Goal: Communication & Community: Answer question/provide support

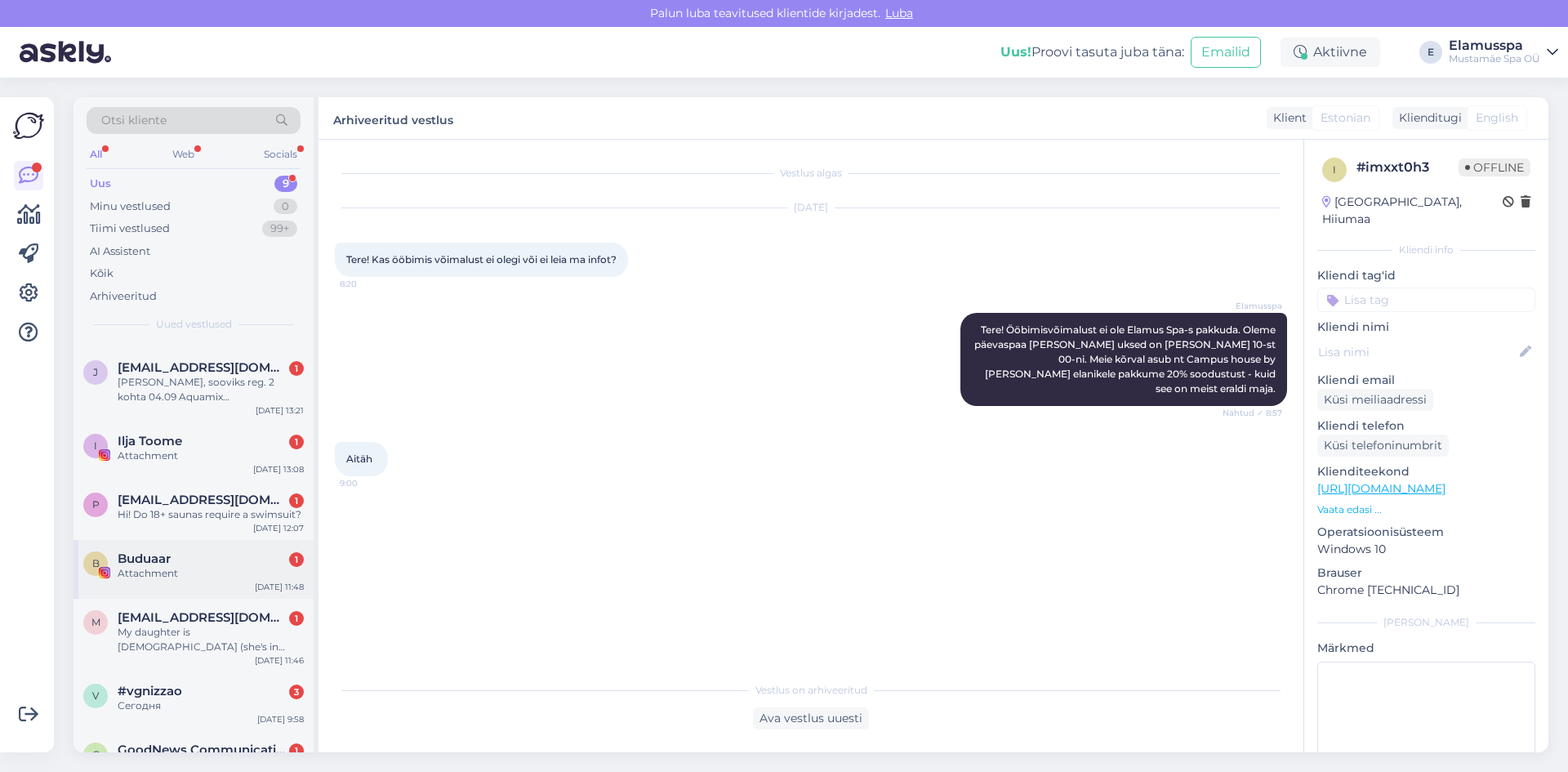
scroll to position [163, 0]
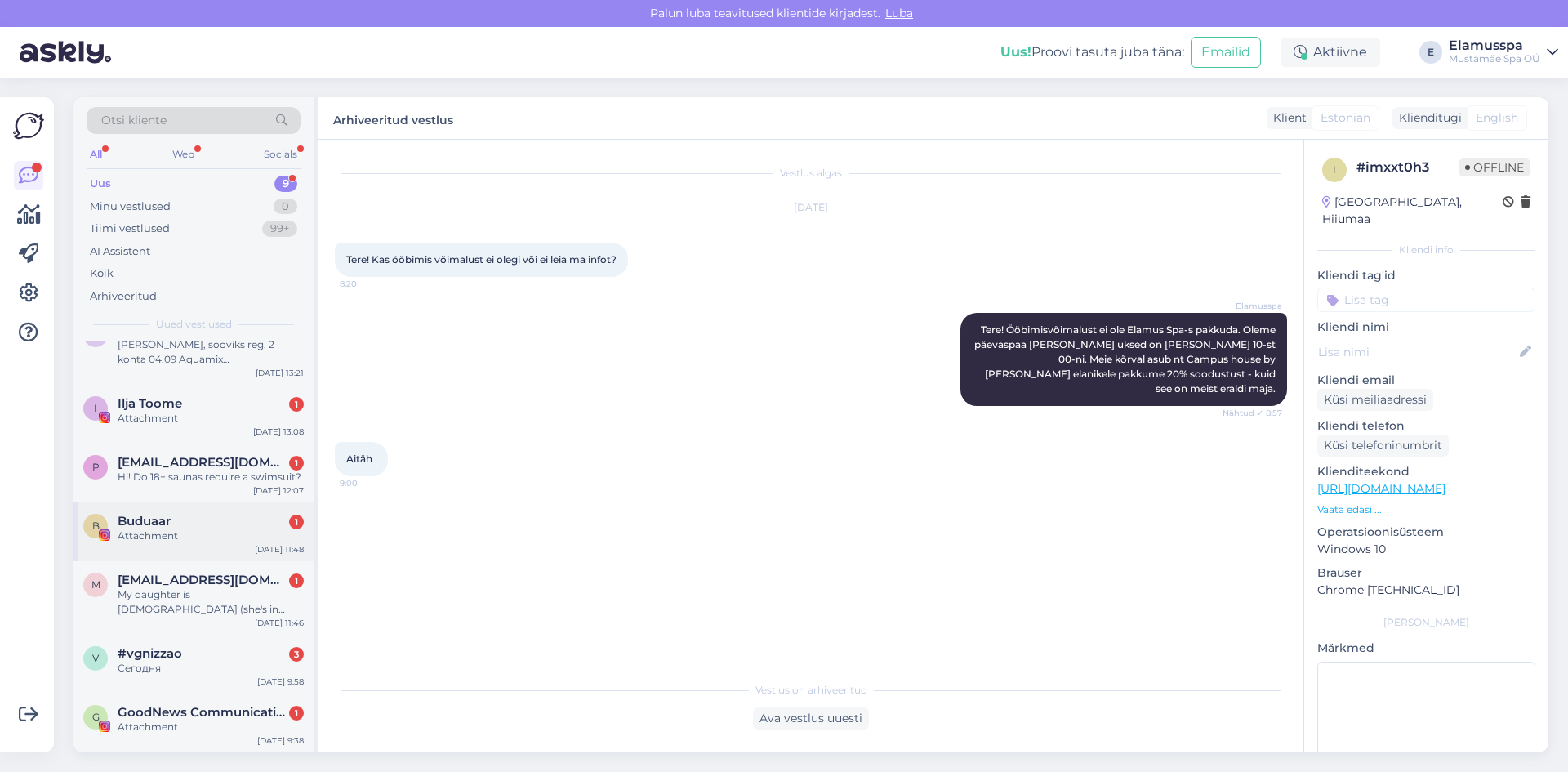
click at [154, 530] on div "Attachment" at bounding box center [211, 535] width 186 height 15
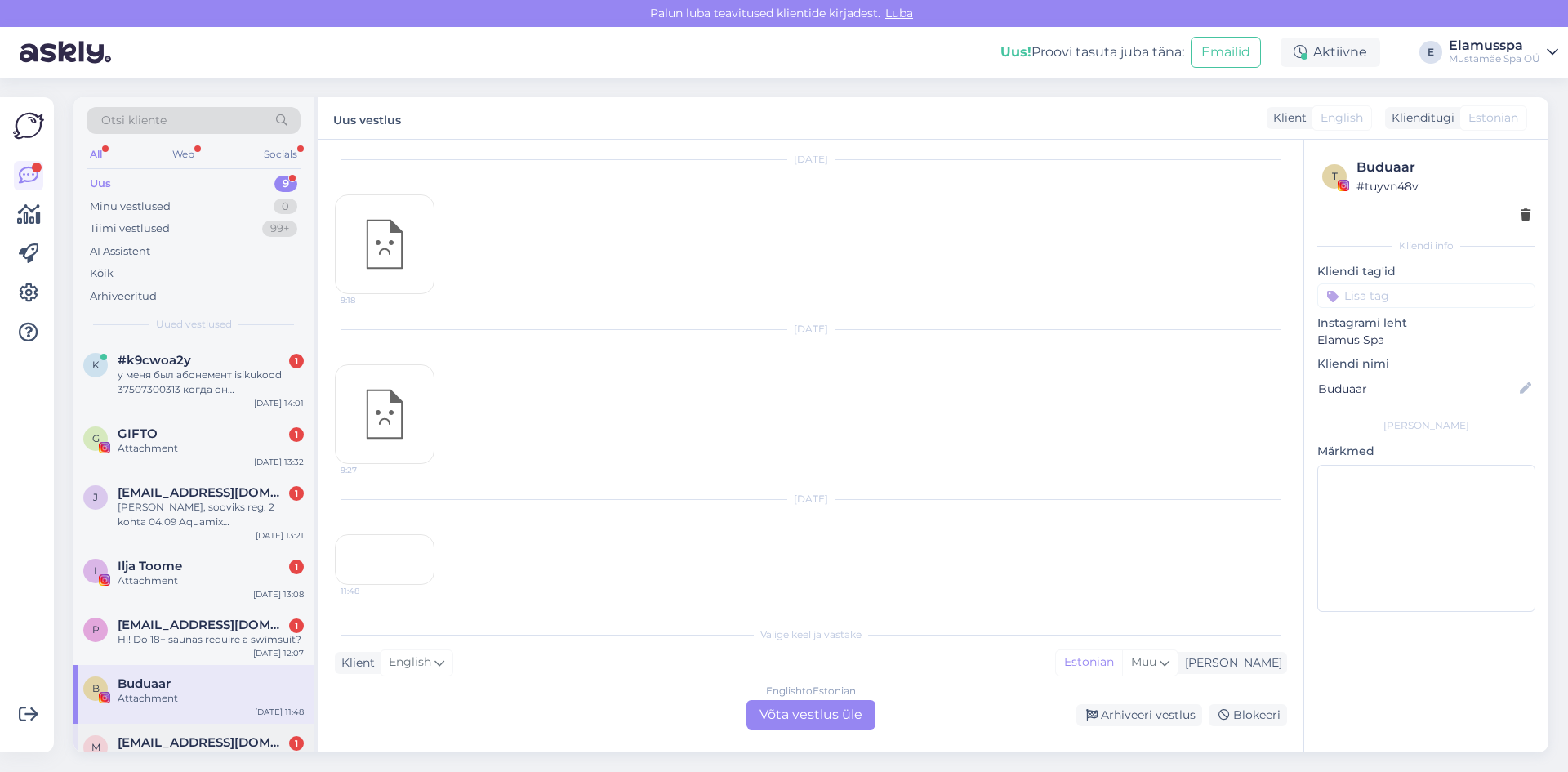
scroll to position [6058, 0]
click at [158, 449] on div "Attachment" at bounding box center [211, 448] width 186 height 15
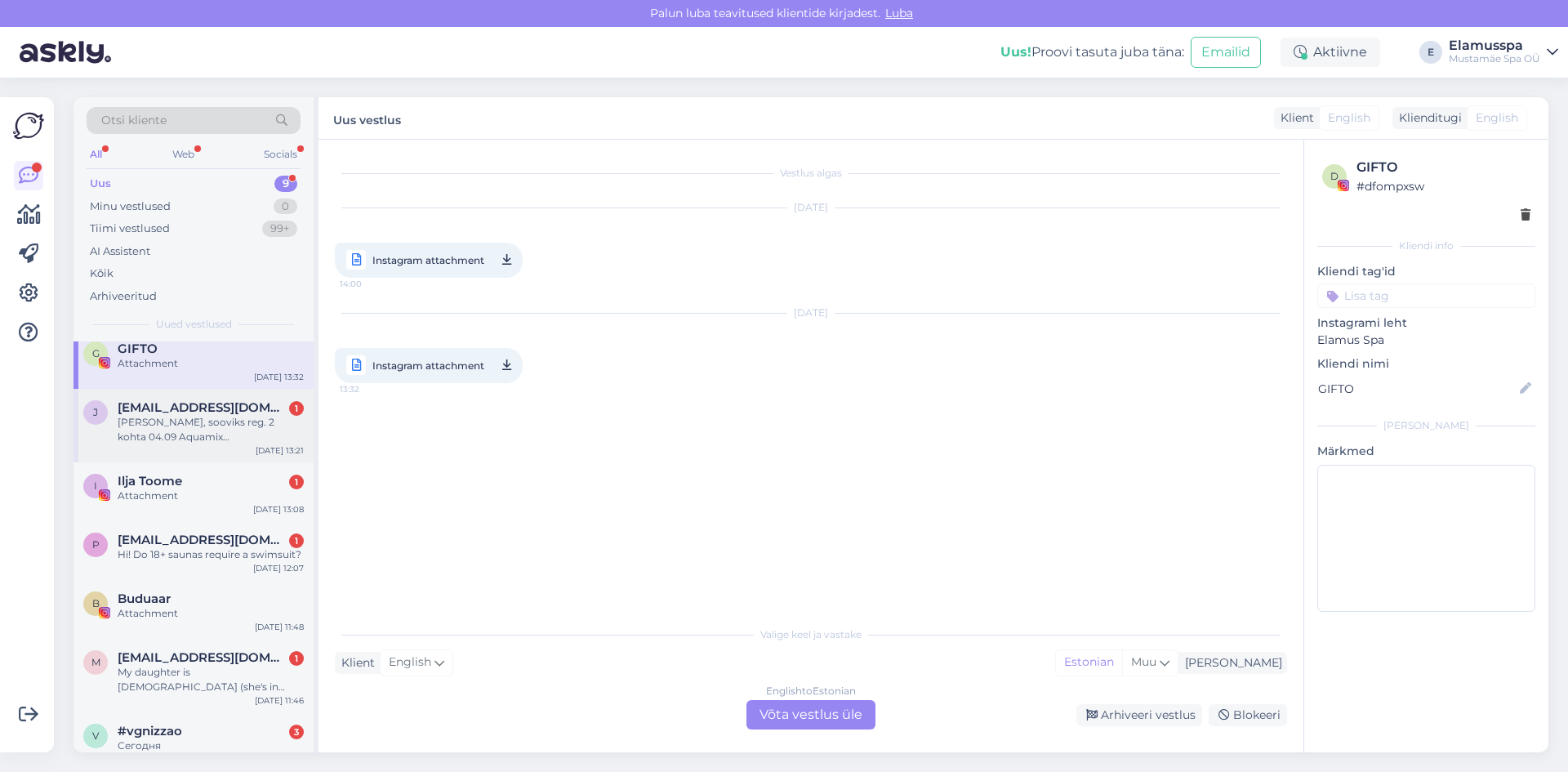
scroll to position [163, 0]
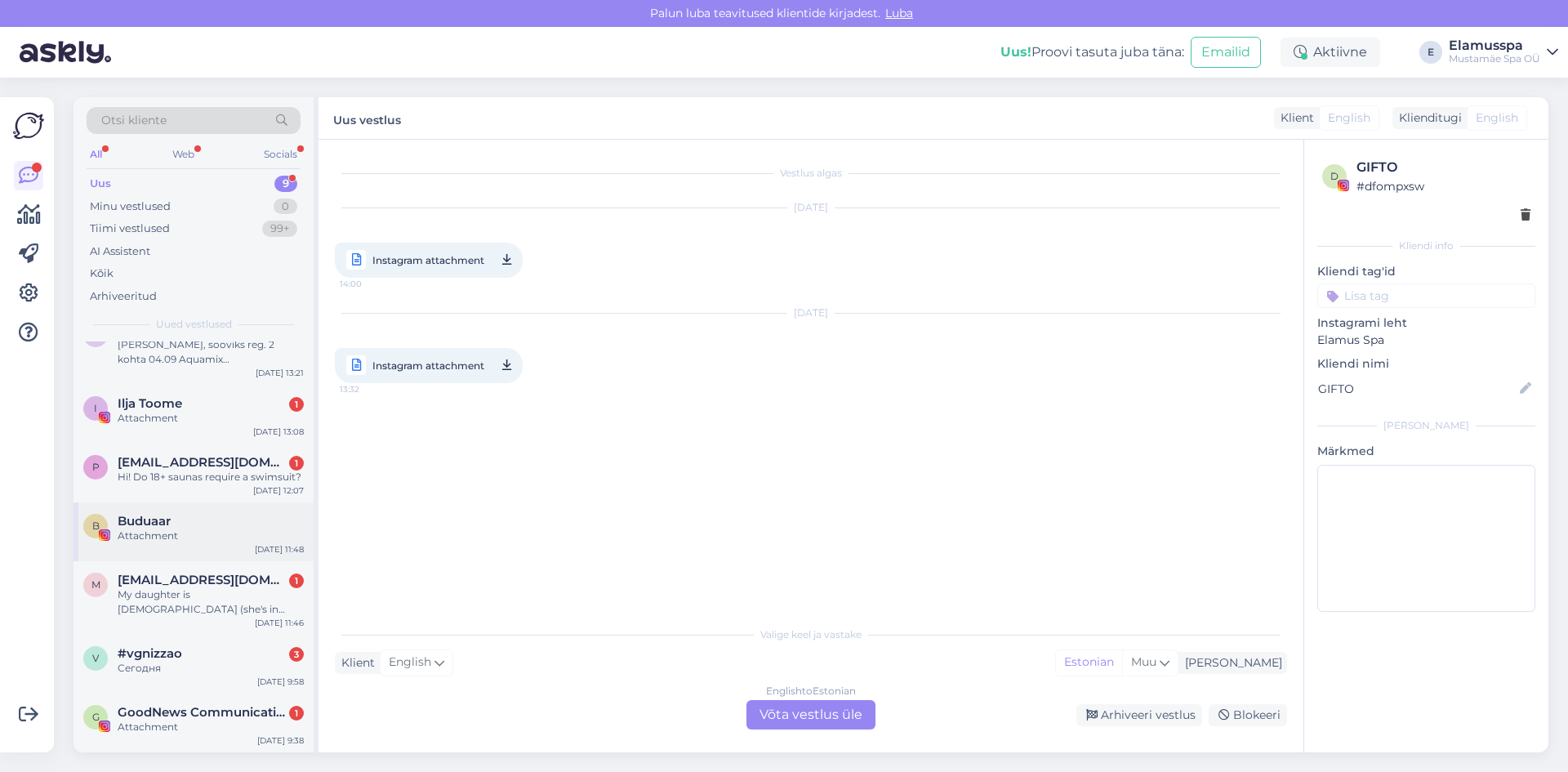
click at [182, 521] on div "Buduaar" at bounding box center [211, 520] width 186 height 15
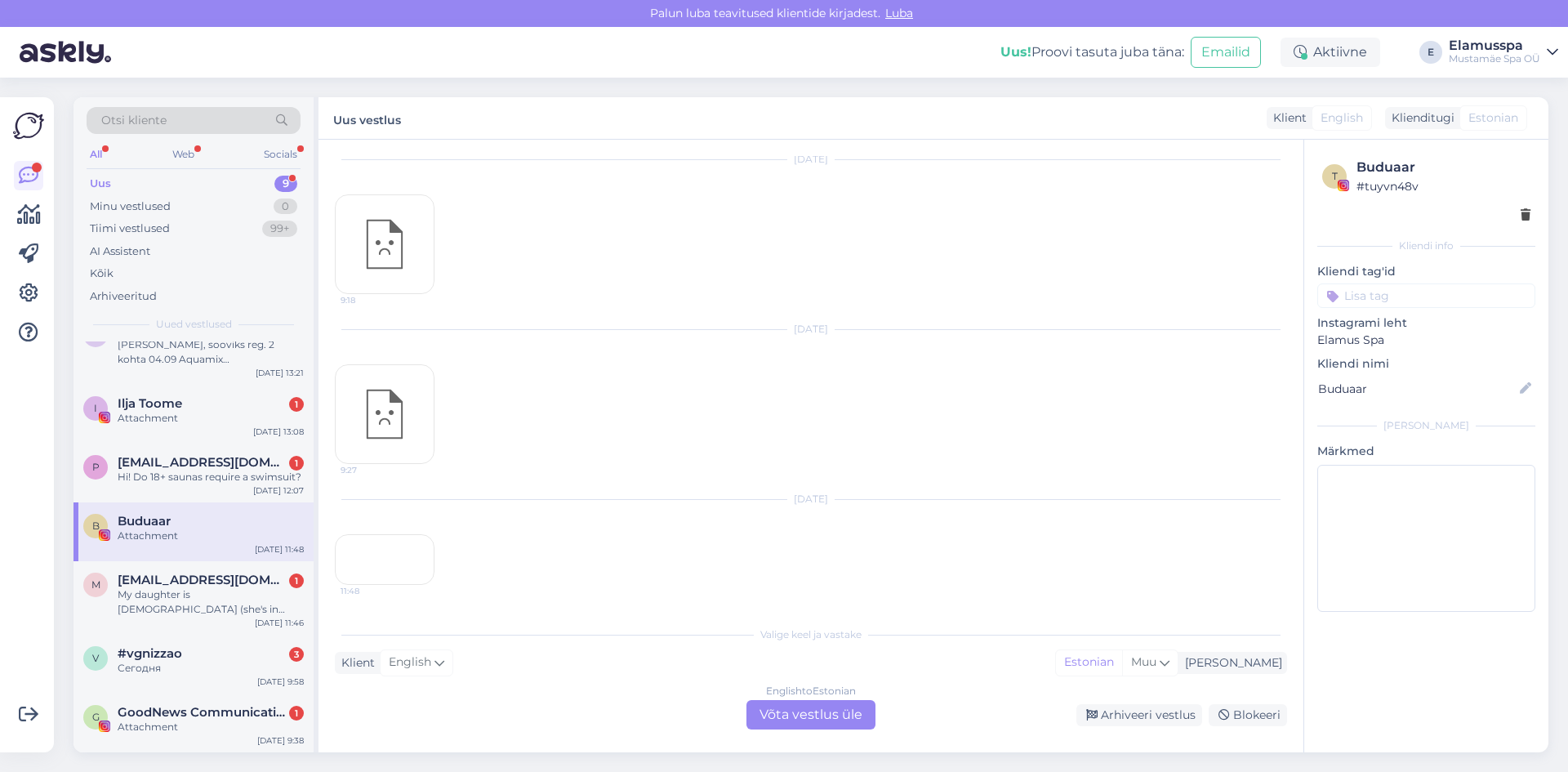
click at [372, 534] on div "11:48" at bounding box center [385, 559] width 100 height 51
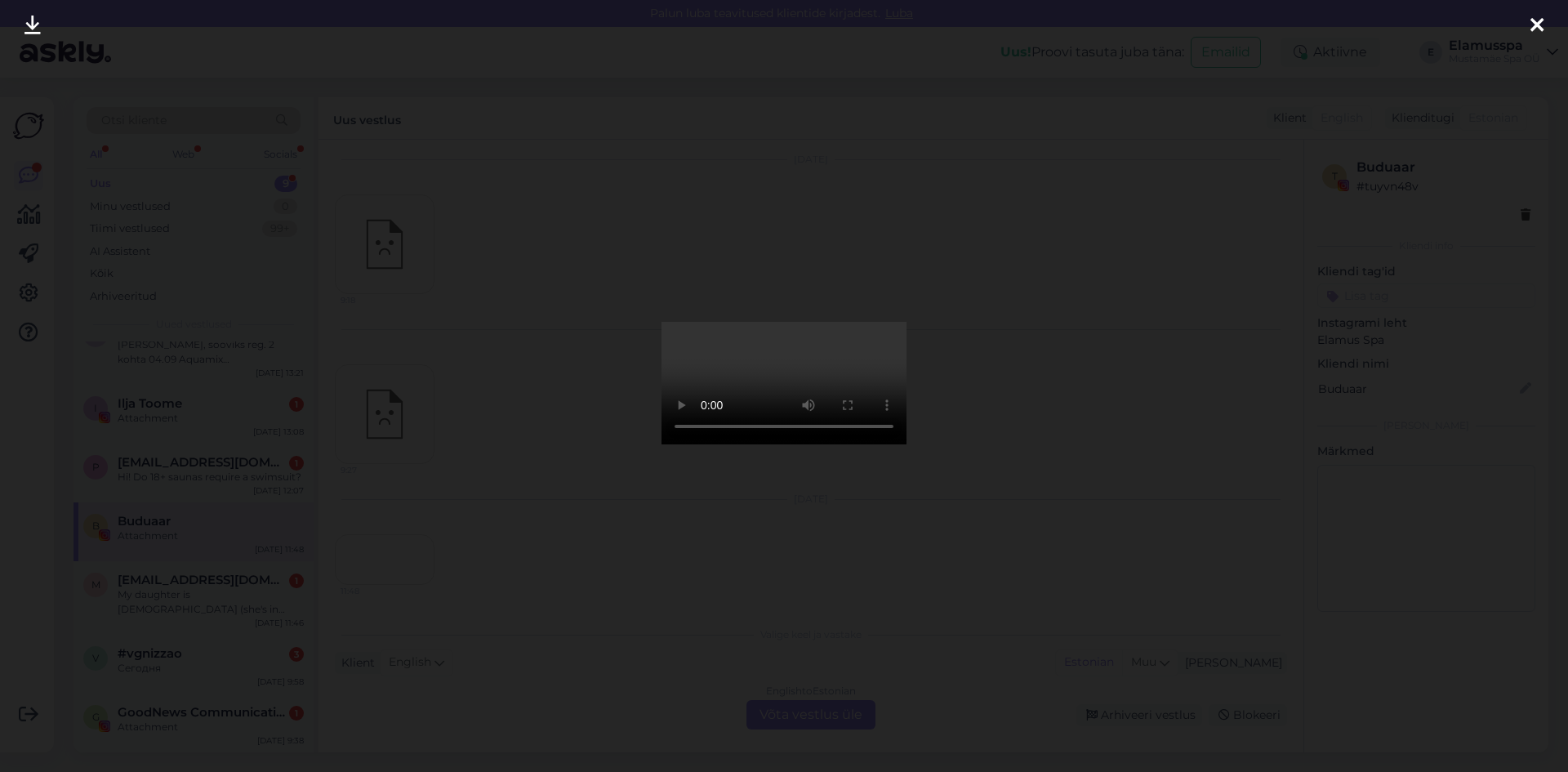
click at [1176, 414] on div at bounding box center [784, 386] width 1568 height 772
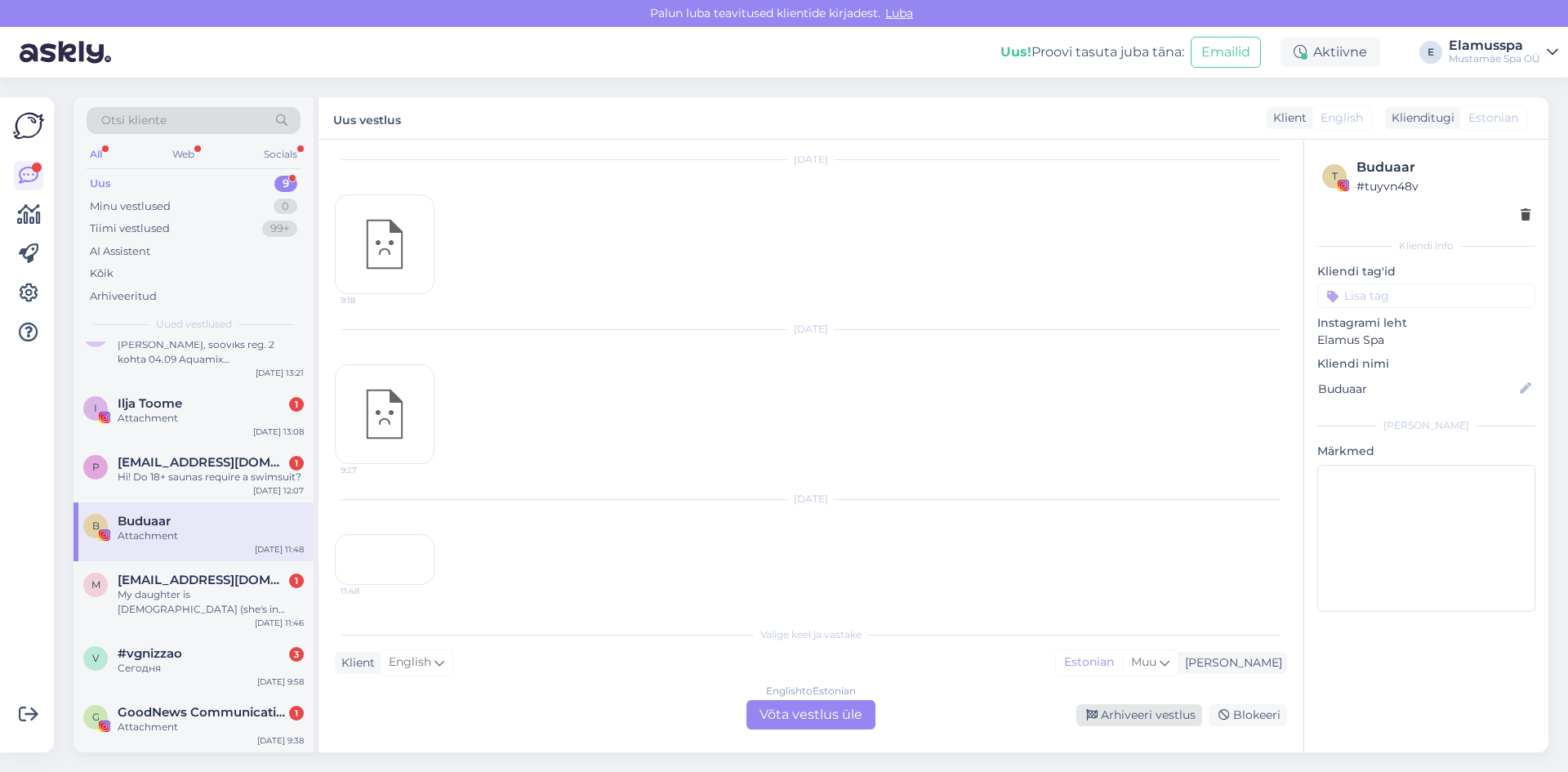
click at [1094, 711] on icon at bounding box center [1092, 716] width 12 height 12
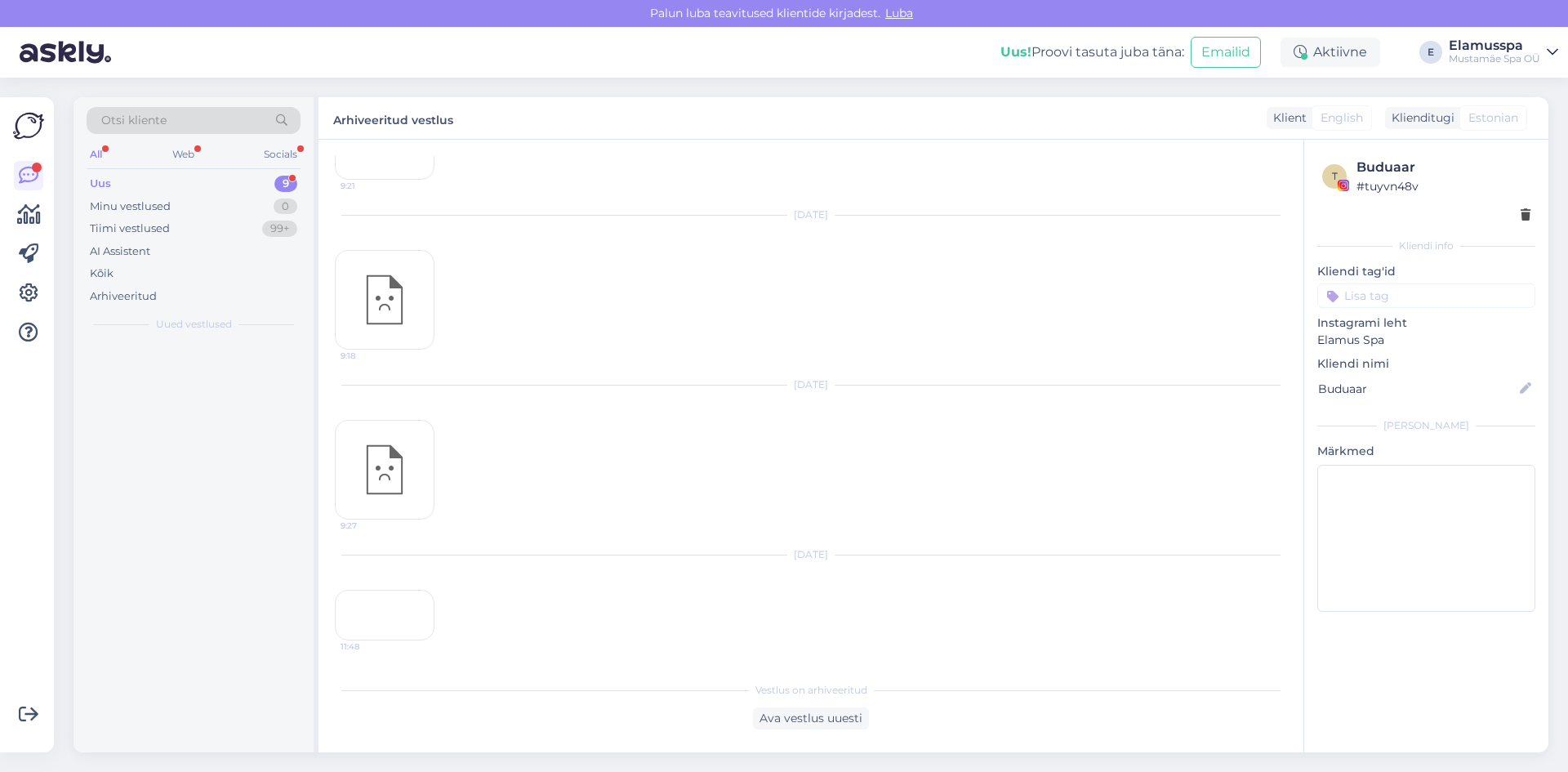
scroll to position [6003, 0]
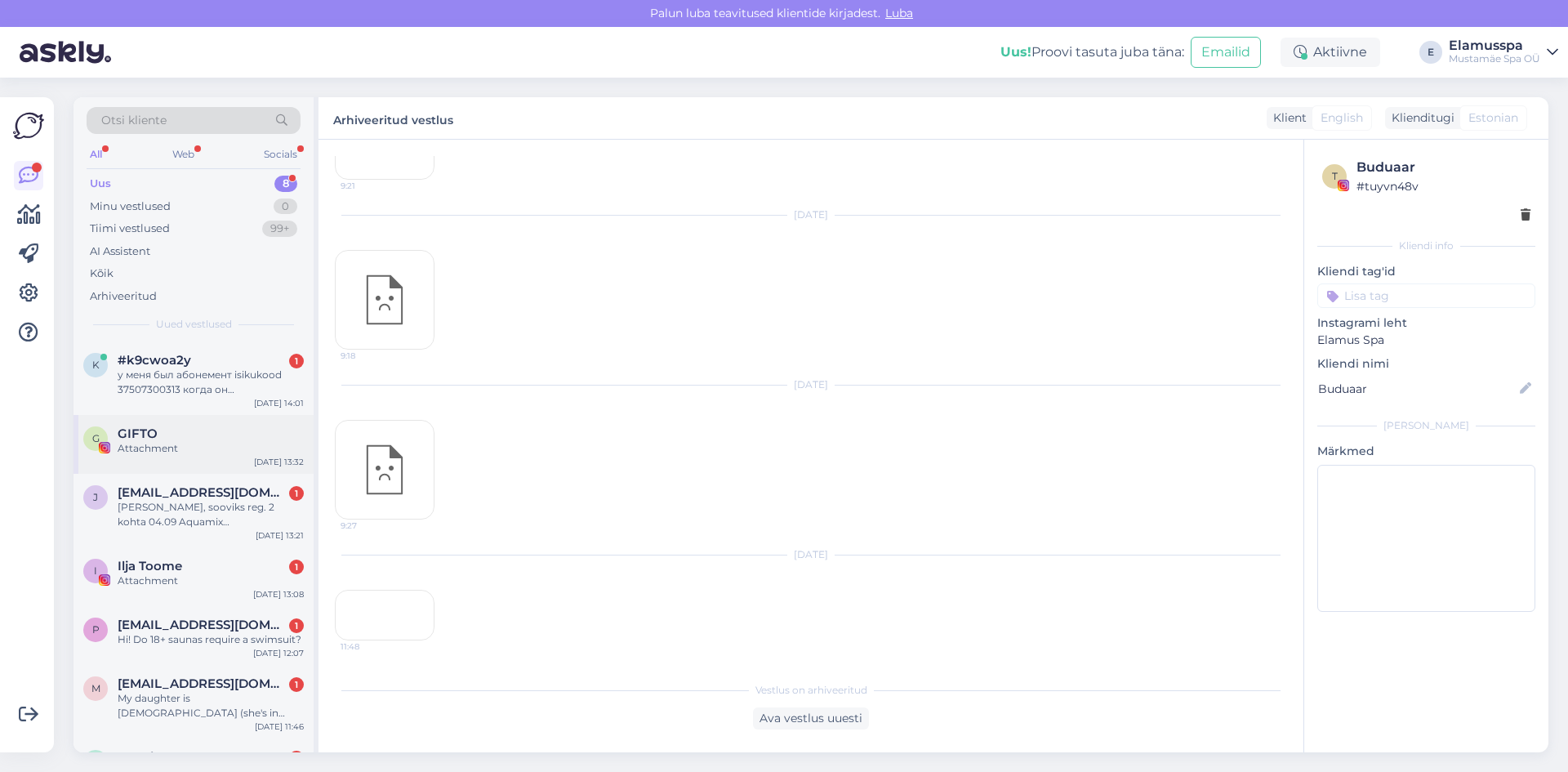
click at [197, 440] on div "GIFTO" at bounding box center [211, 433] width 186 height 15
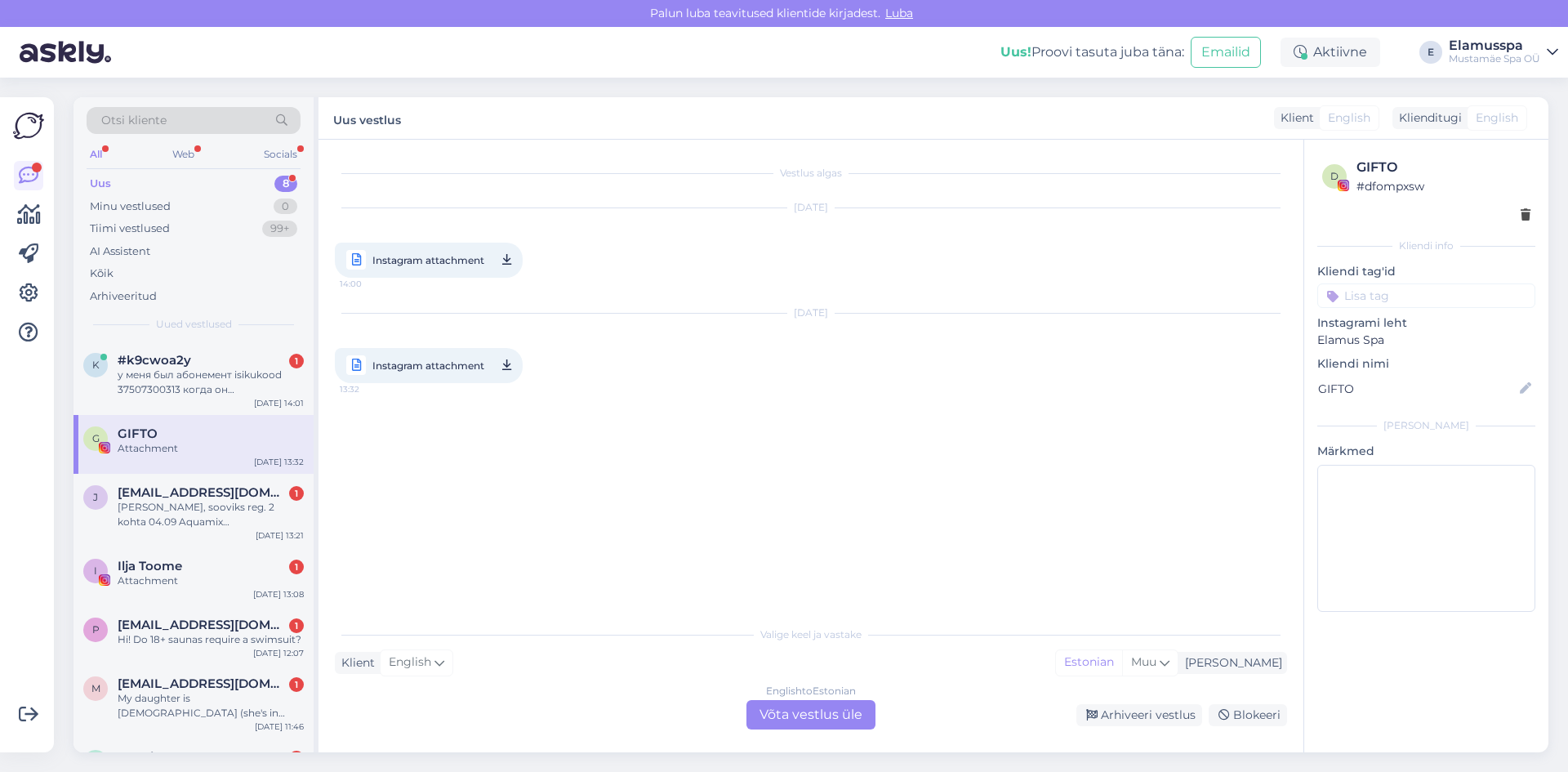
scroll to position [0, 0]
click at [1135, 709] on div "Arhiveeri vestlus" at bounding box center [1139, 715] width 126 height 22
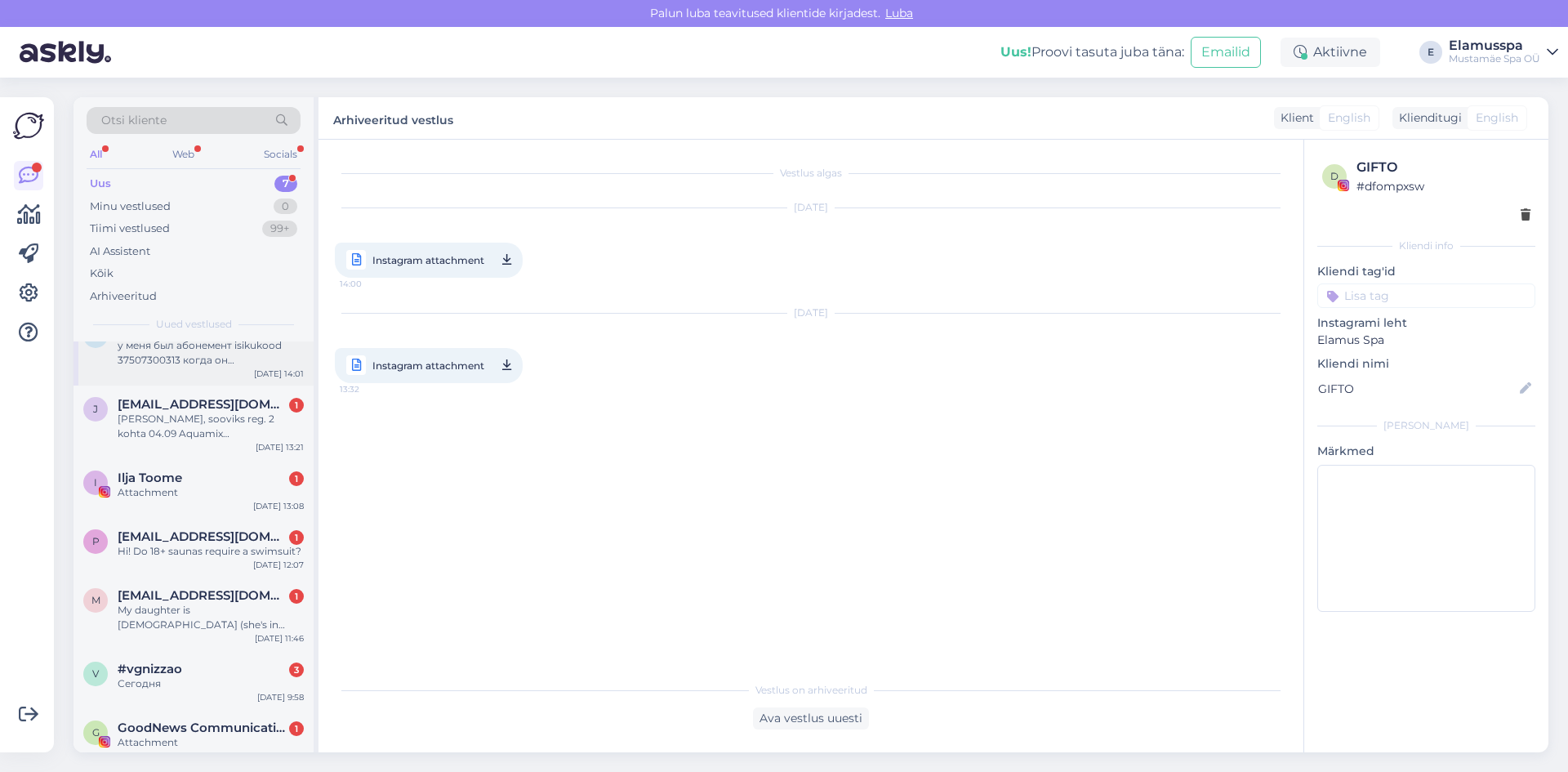
scroll to position [45, 0]
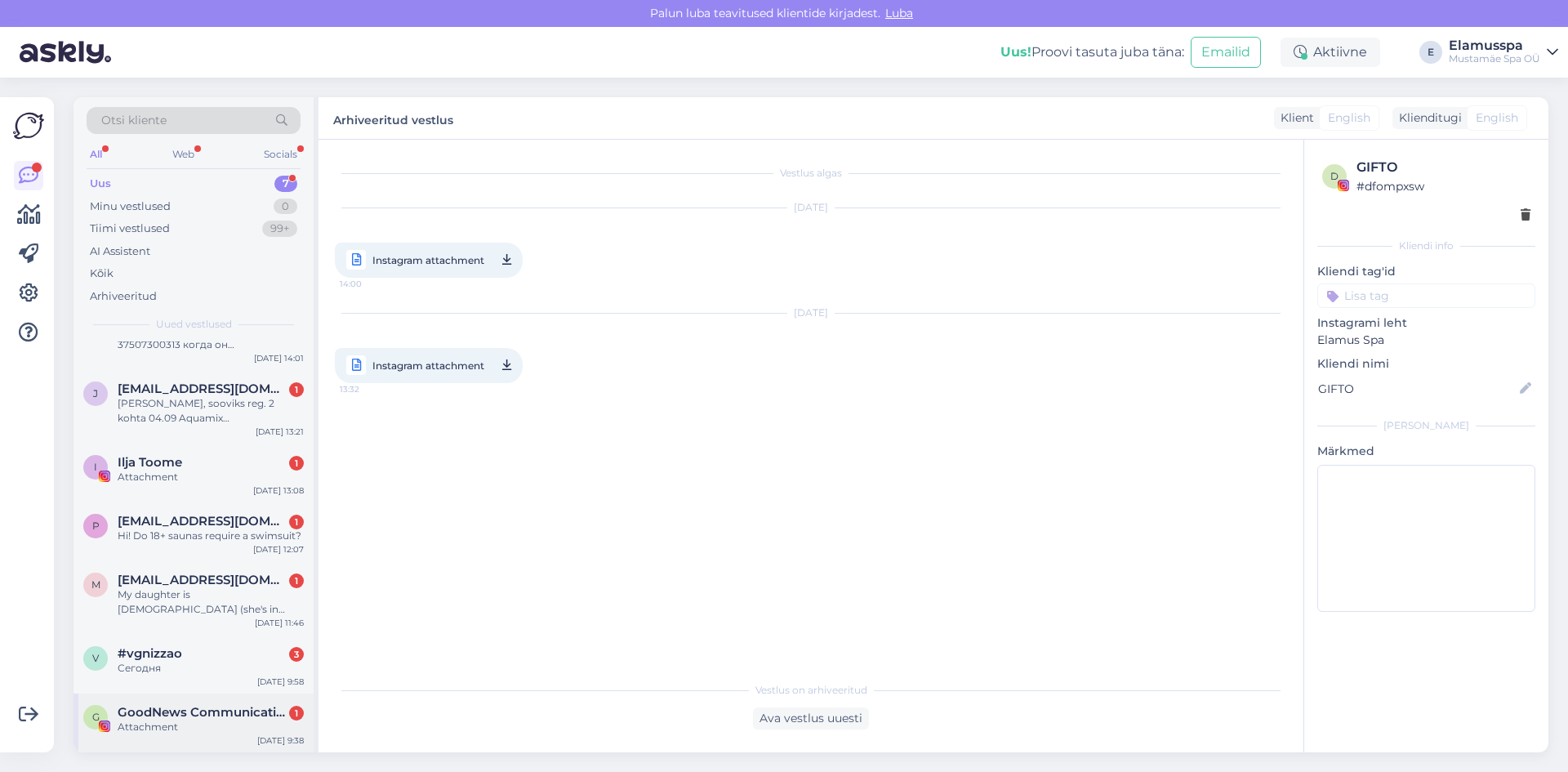
click at [188, 697] on div "G GoodNews Communication 1 Attachment [DATE] 9:38" at bounding box center [193, 722] width 240 height 58
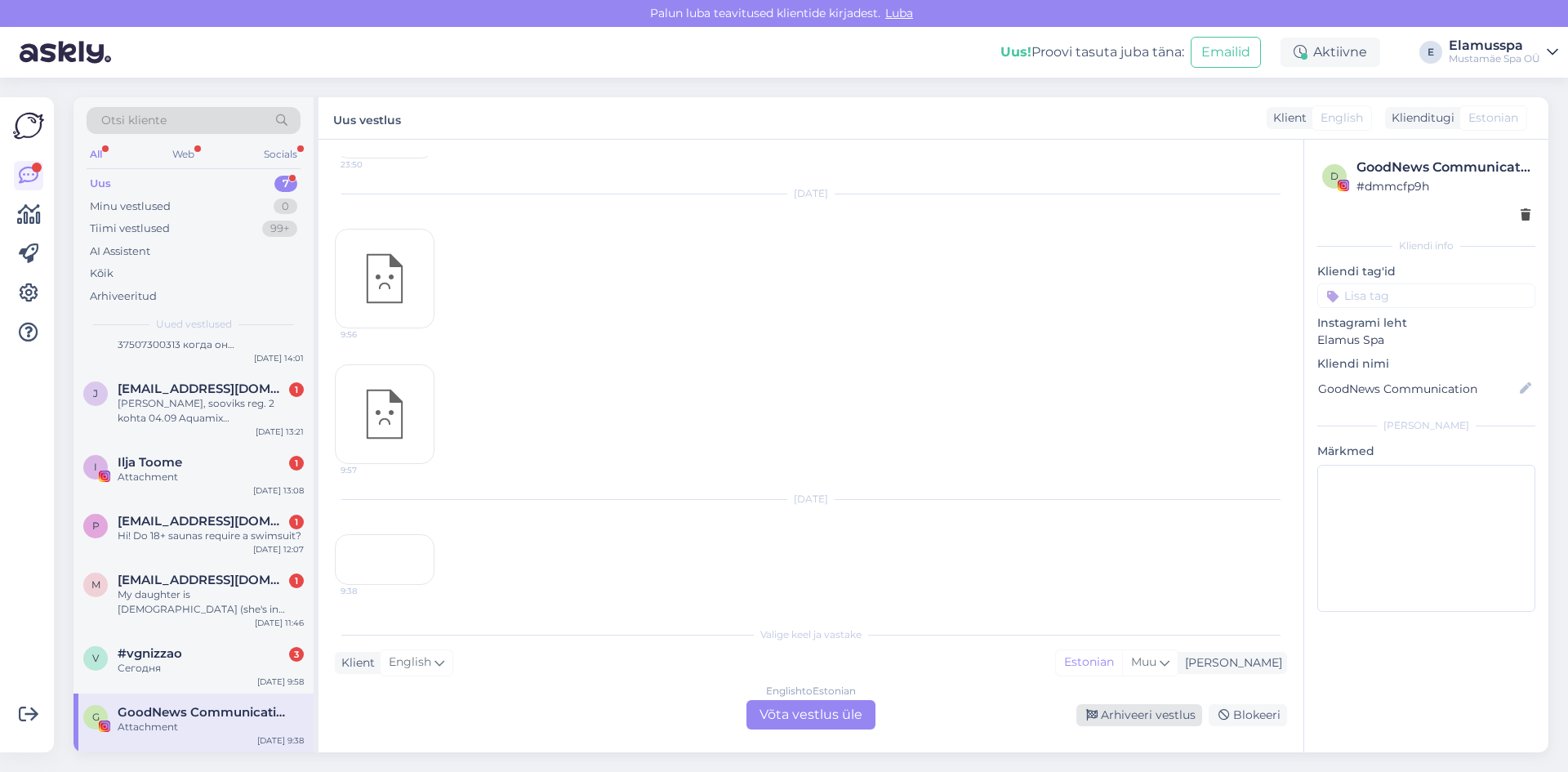
scroll to position [14330, 0]
click at [1181, 711] on div "Arhiveeri vestlus" at bounding box center [1139, 715] width 126 height 22
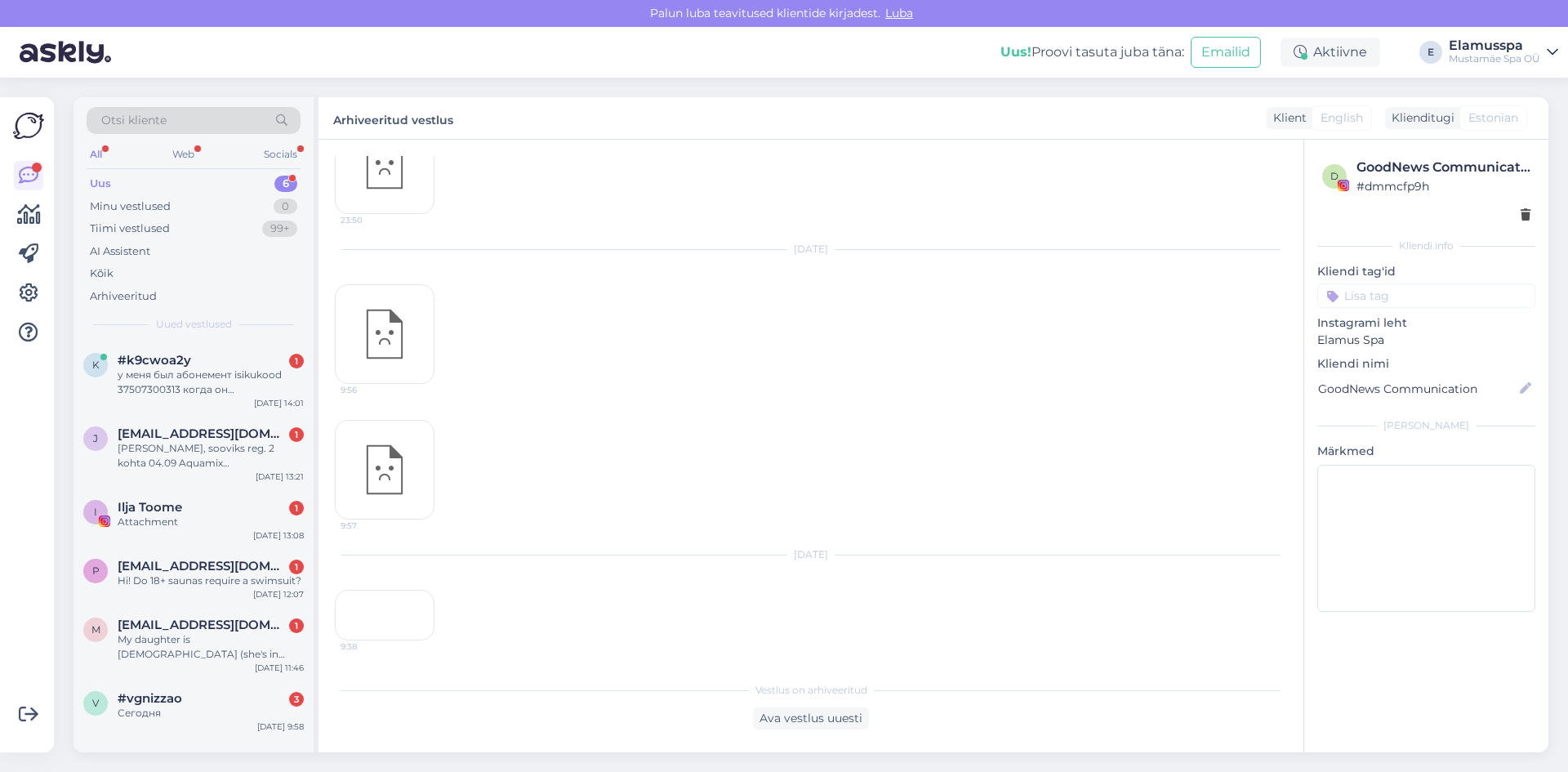
click at [356, 603] on div "9:38" at bounding box center [385, 614] width 100 height 51
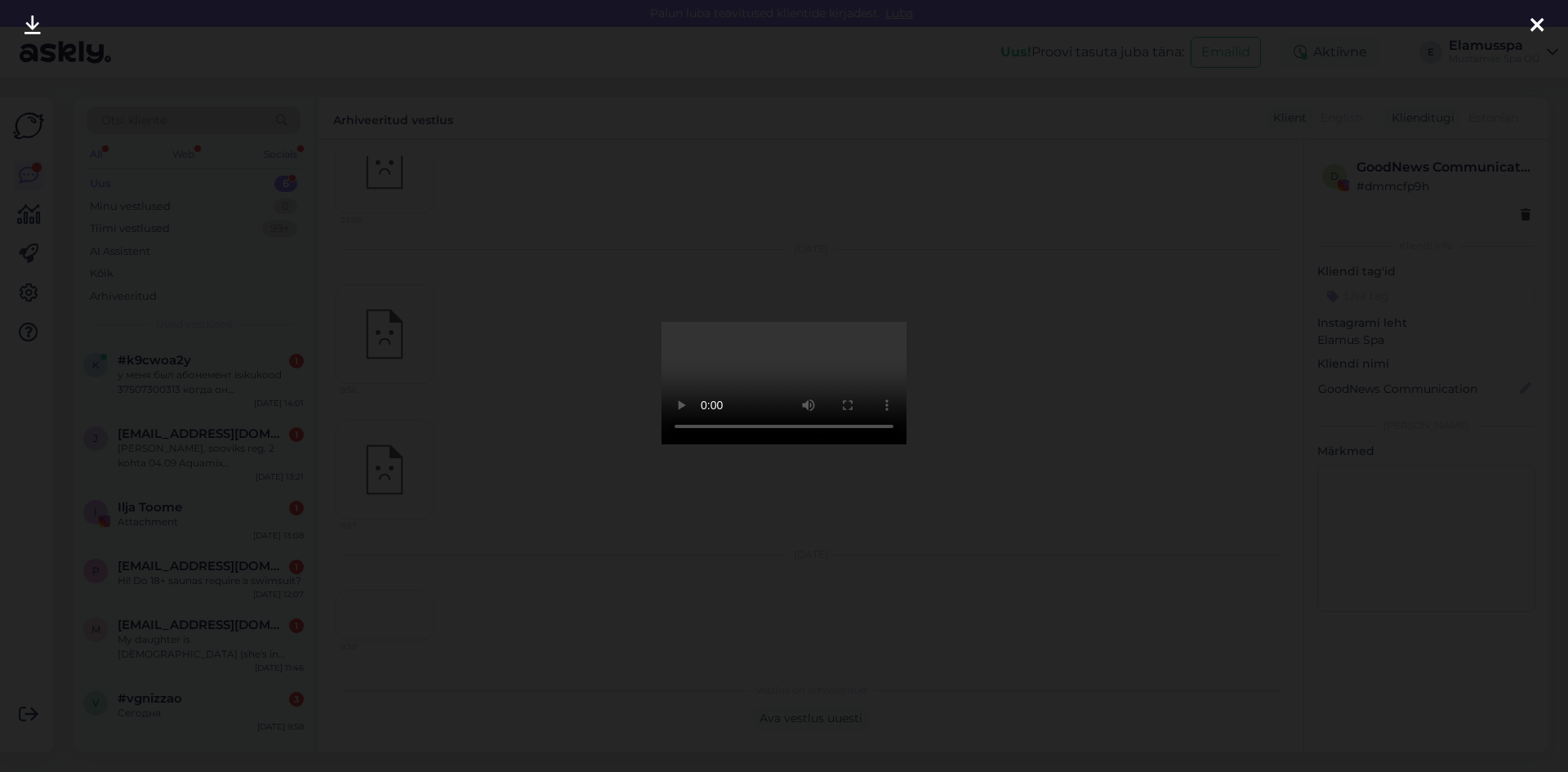
click at [1067, 430] on div at bounding box center [784, 386] width 1568 height 772
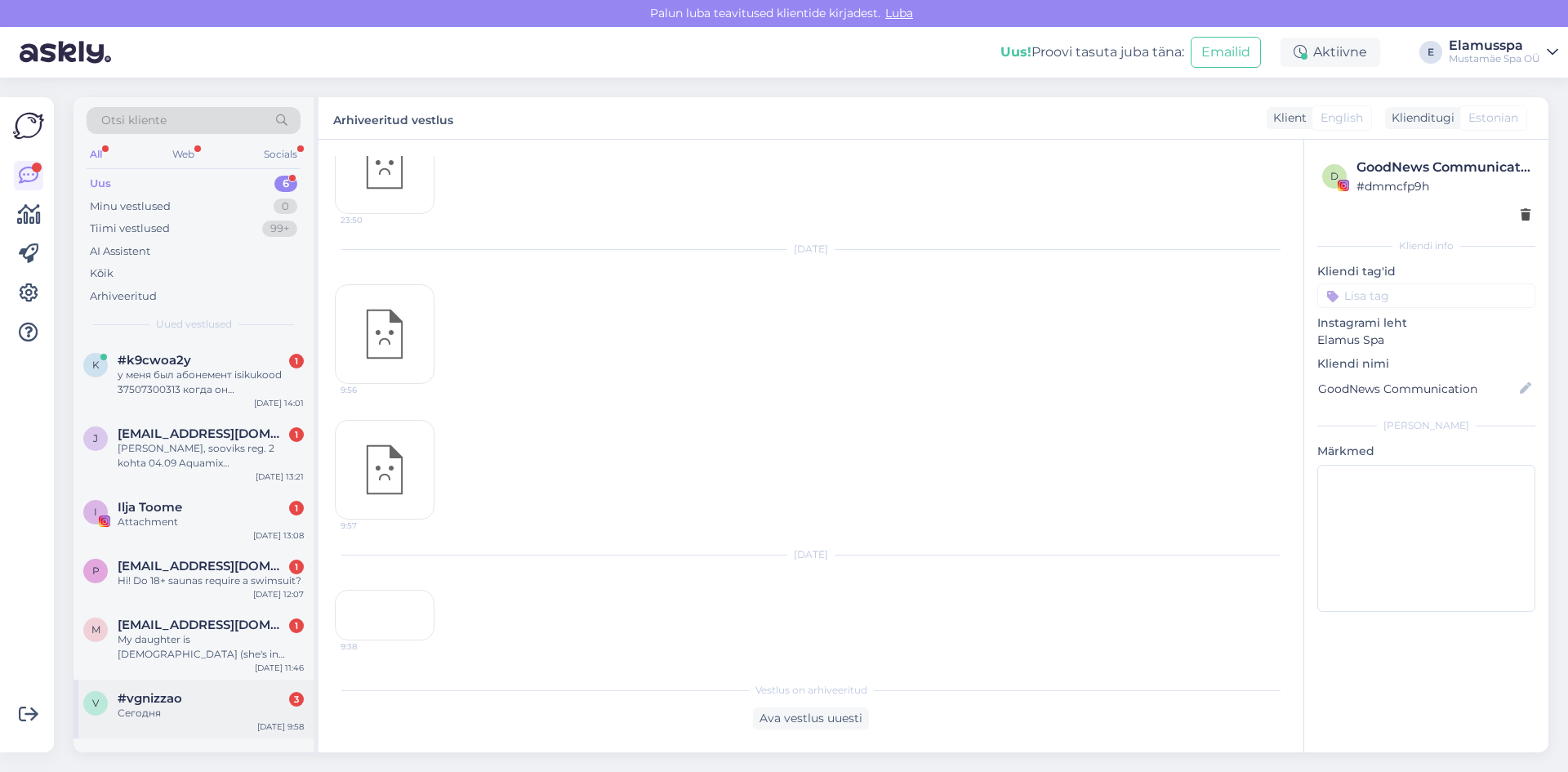
click at [148, 689] on div "v #vgnizzao 3 Сегодня [DATE] 9:58" at bounding box center [193, 709] width 240 height 58
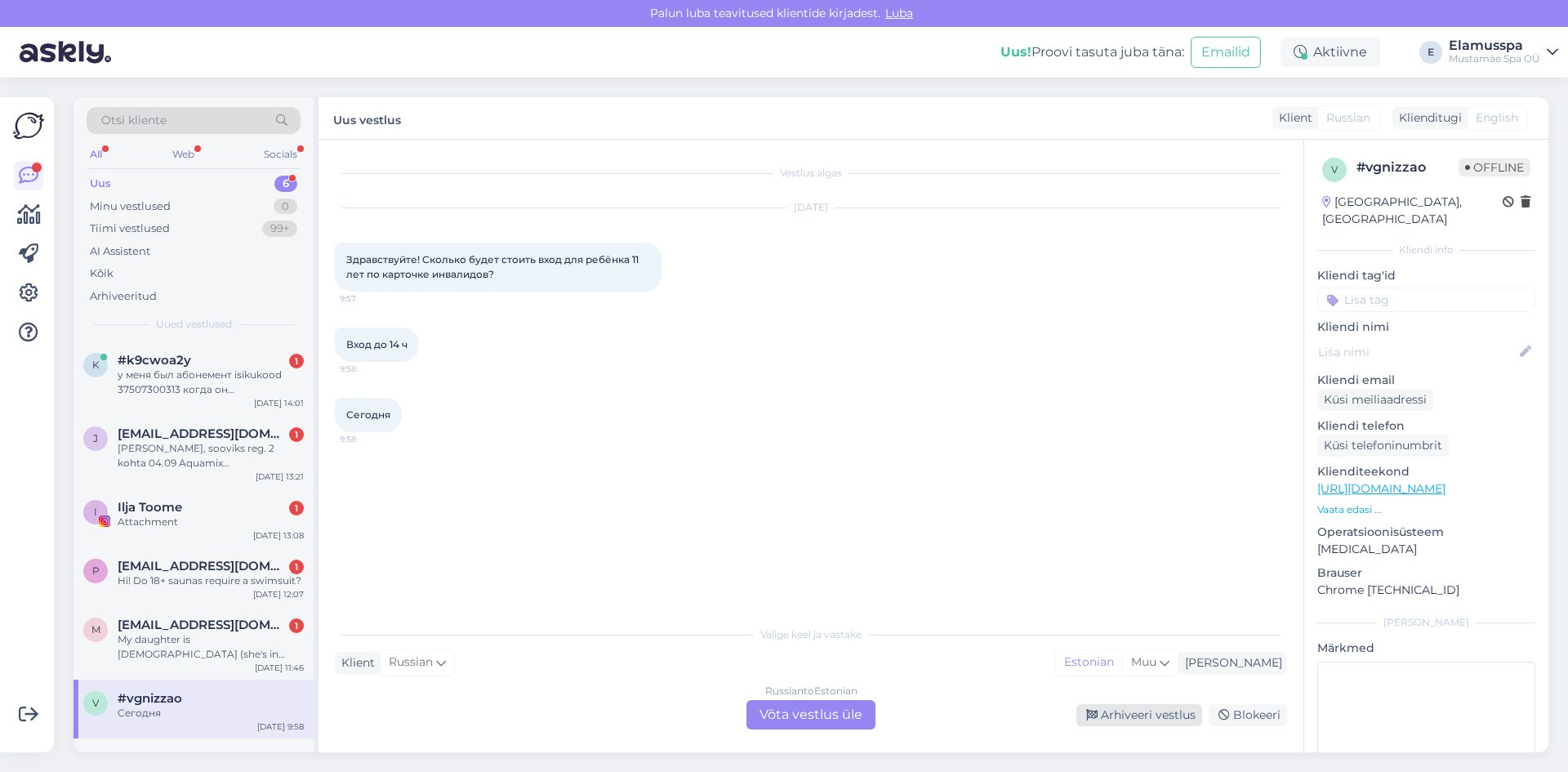
click at [1150, 706] on div "Arhiveeri vestlus" at bounding box center [1139, 715] width 126 height 22
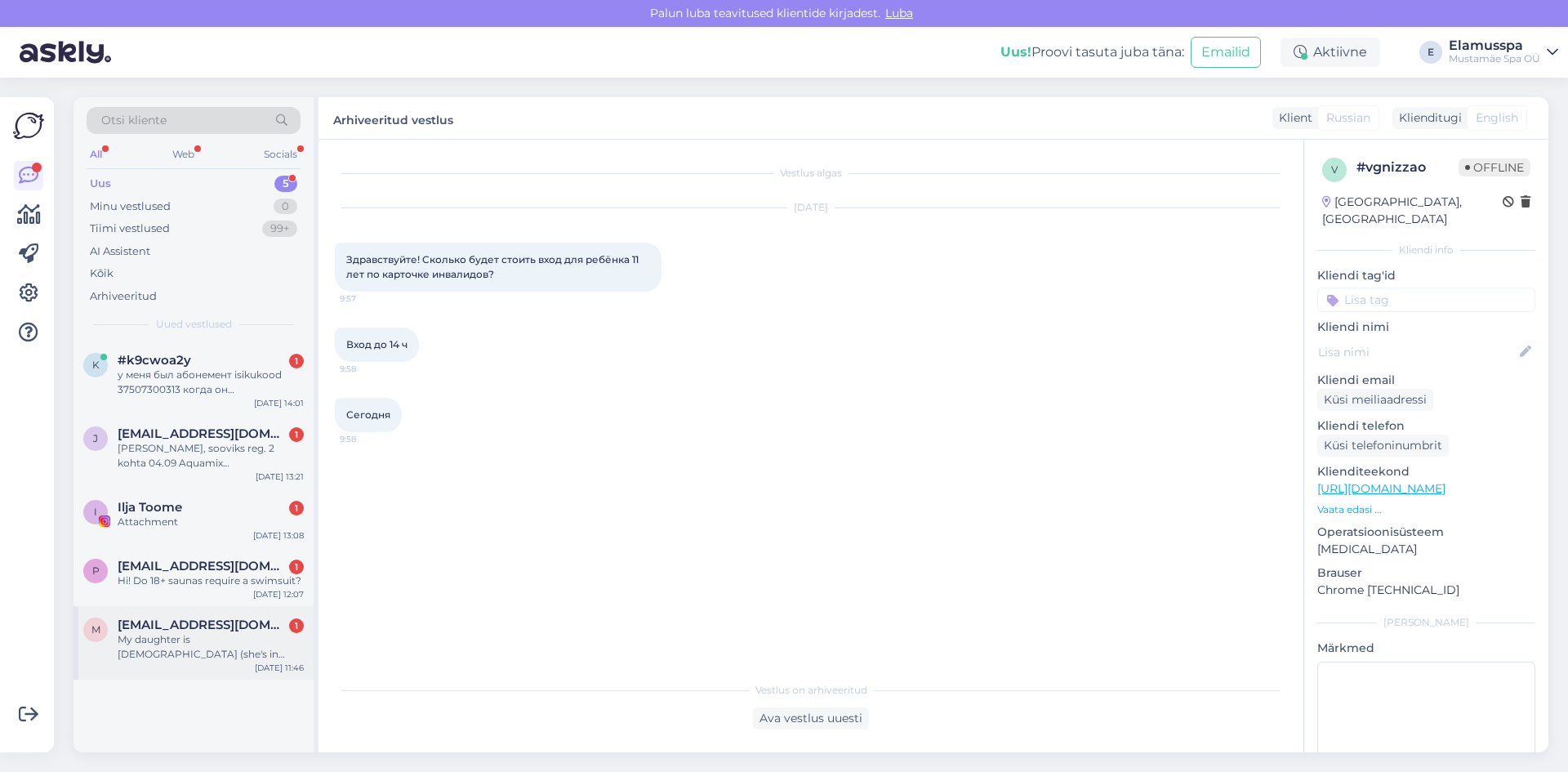
click at [125, 624] on span "[EMAIL_ADDRESS][DOMAIN_NAME]" at bounding box center [202, 624] width 169 height 15
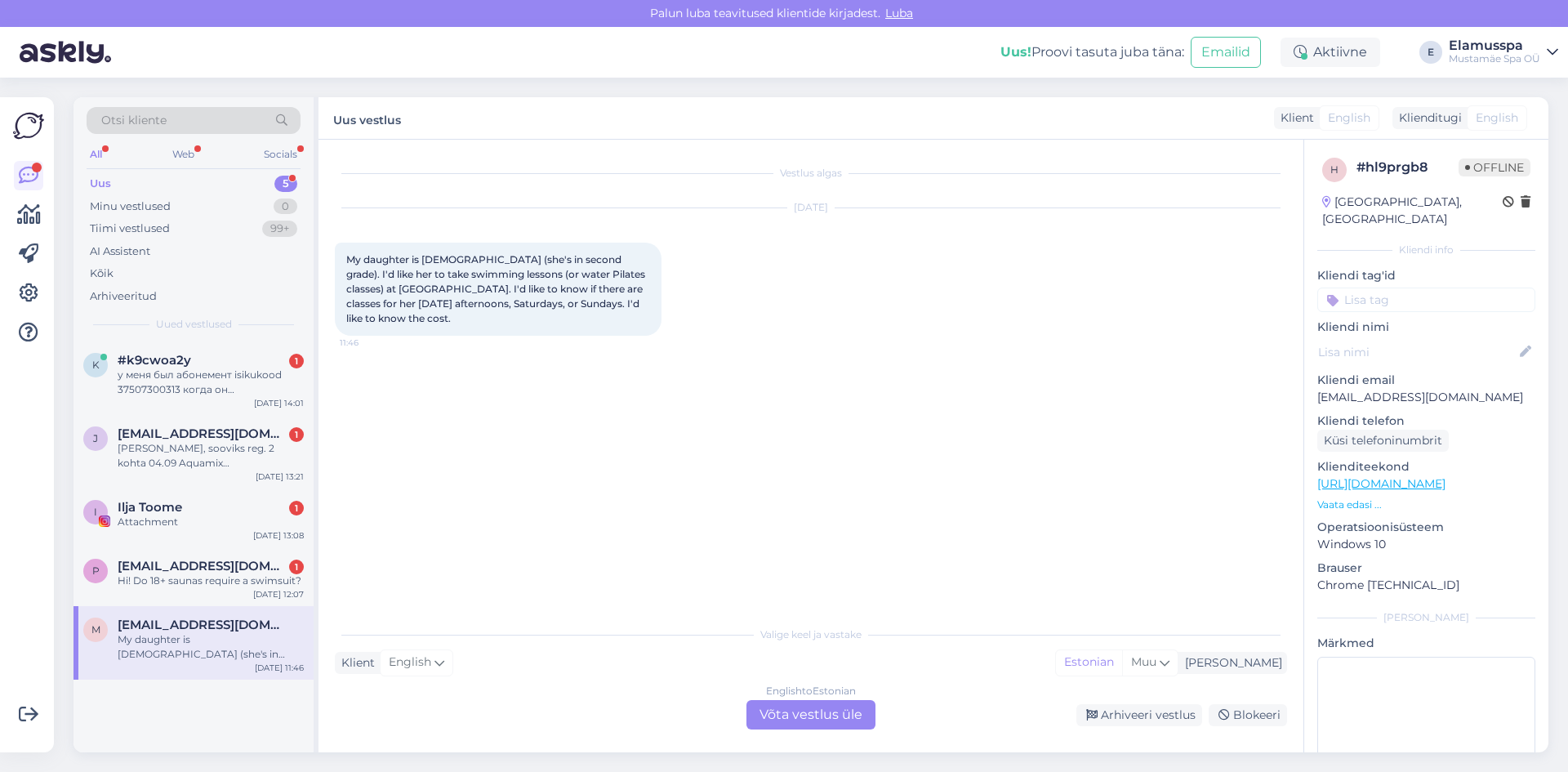
click at [786, 703] on div "English to Estonian Võta vestlus üle" at bounding box center [811, 715] width 129 height 30
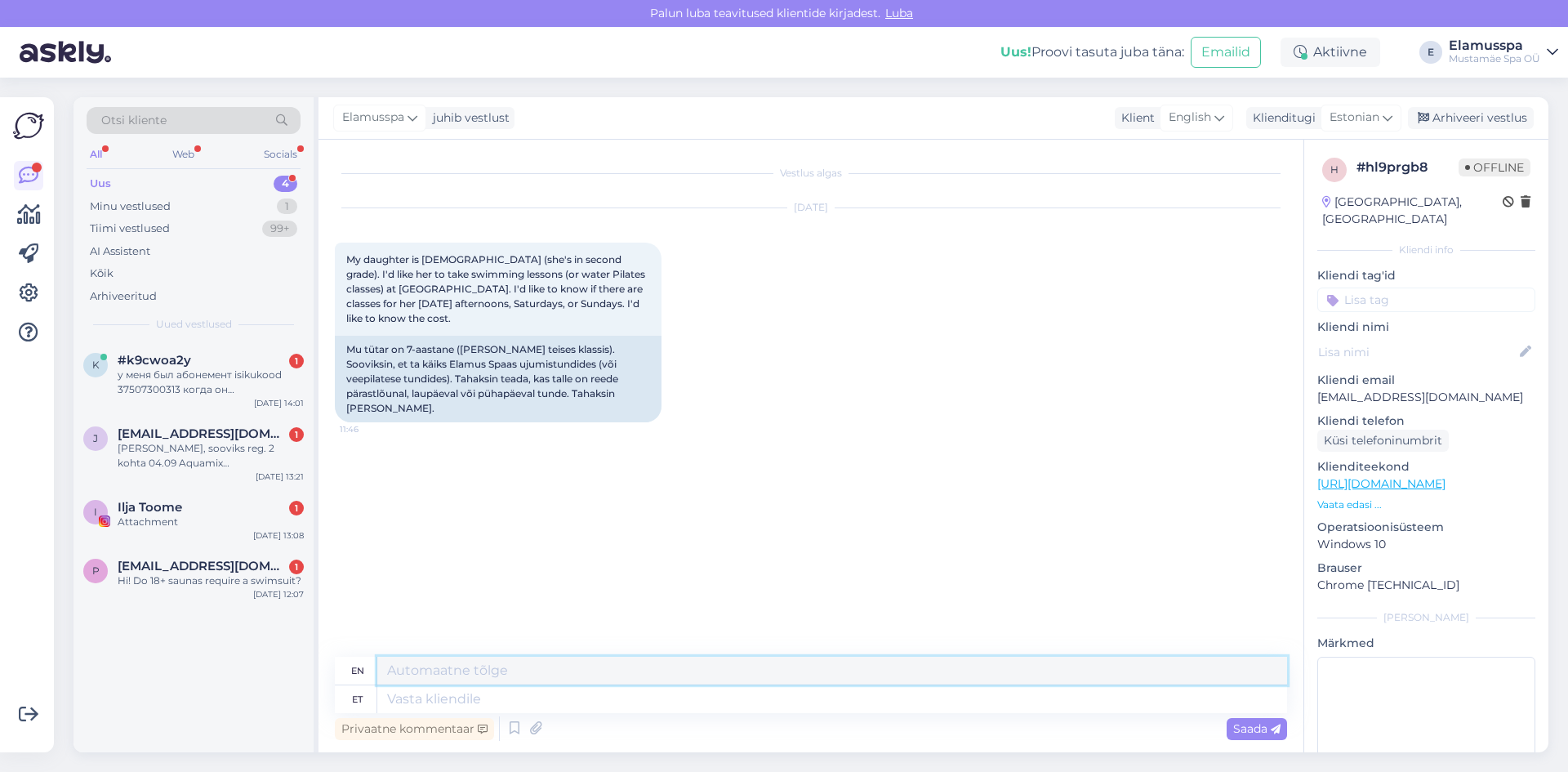
click at [622, 682] on textarea at bounding box center [833, 671] width 910 height 28
click at [616, 685] on textarea at bounding box center [833, 699] width 910 height 28
type textarea "Good"
type textarea "Good afternoon!"
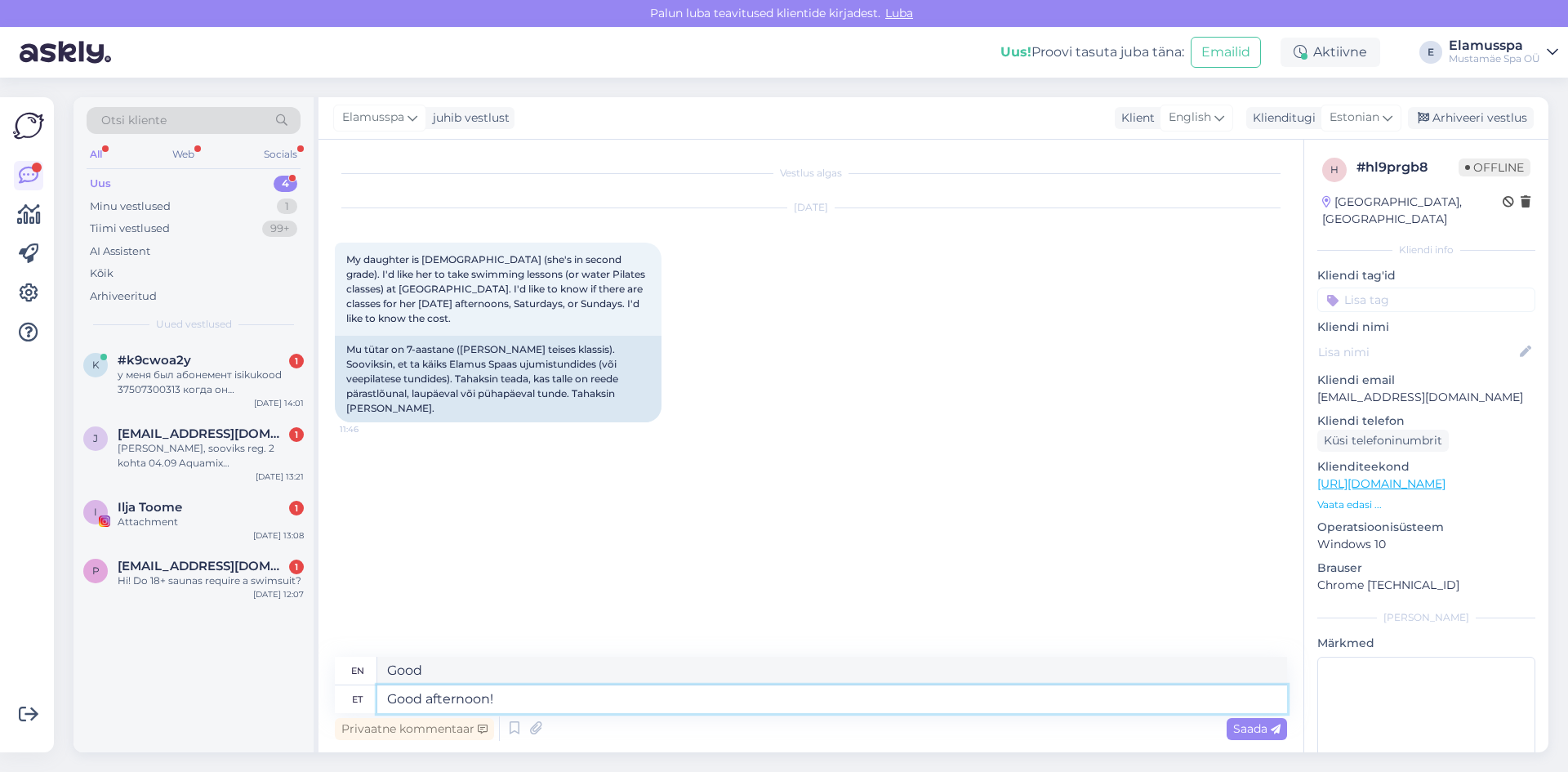
type textarea "Good afternoon!"
type textarea "Good afternoon! A"
type textarea "Good afternoon!"
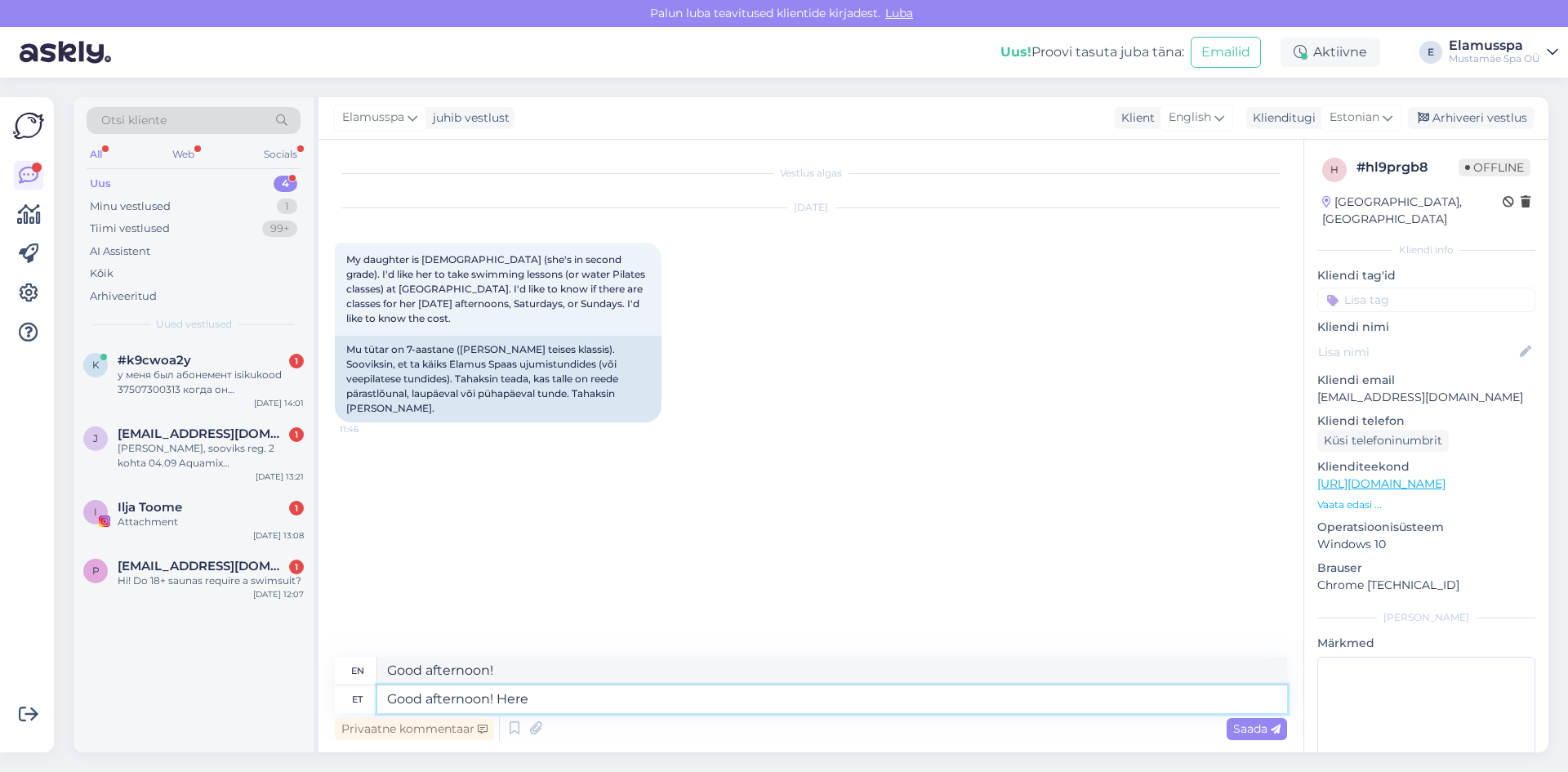
type textarea "Good afternoon! Here a"
type textarea "Good afternoon! Here"
type textarea "Good afternoon! Here at"
type textarea "Good afternoon! Here at [GEOGRAPHIC_DATA]"
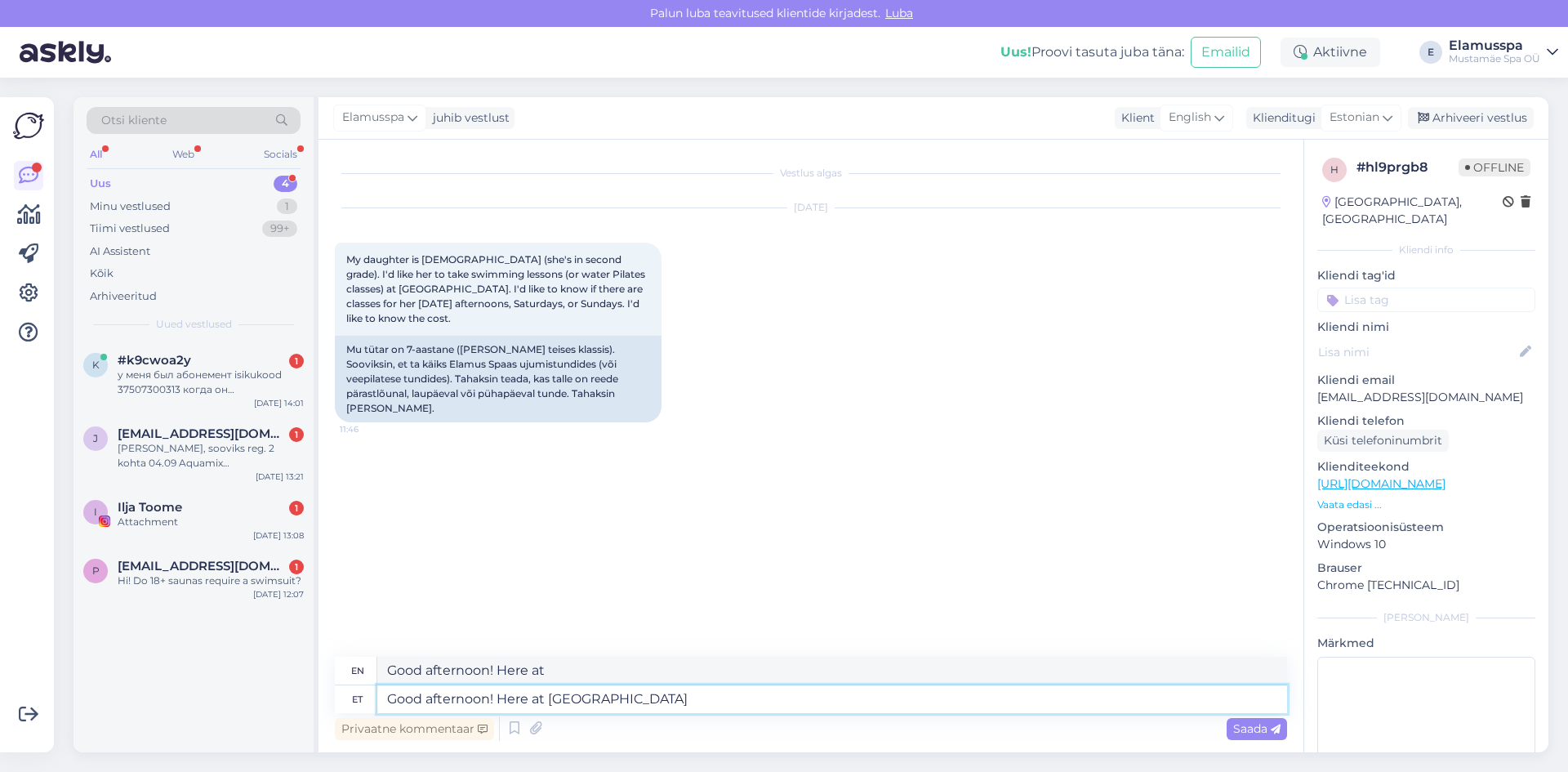
type textarea "Good afternoon! Here at [GEOGRAPHIC_DATA]"
type textarea "Good afternoon! Here at [GEOGRAPHIC_DATA] different"
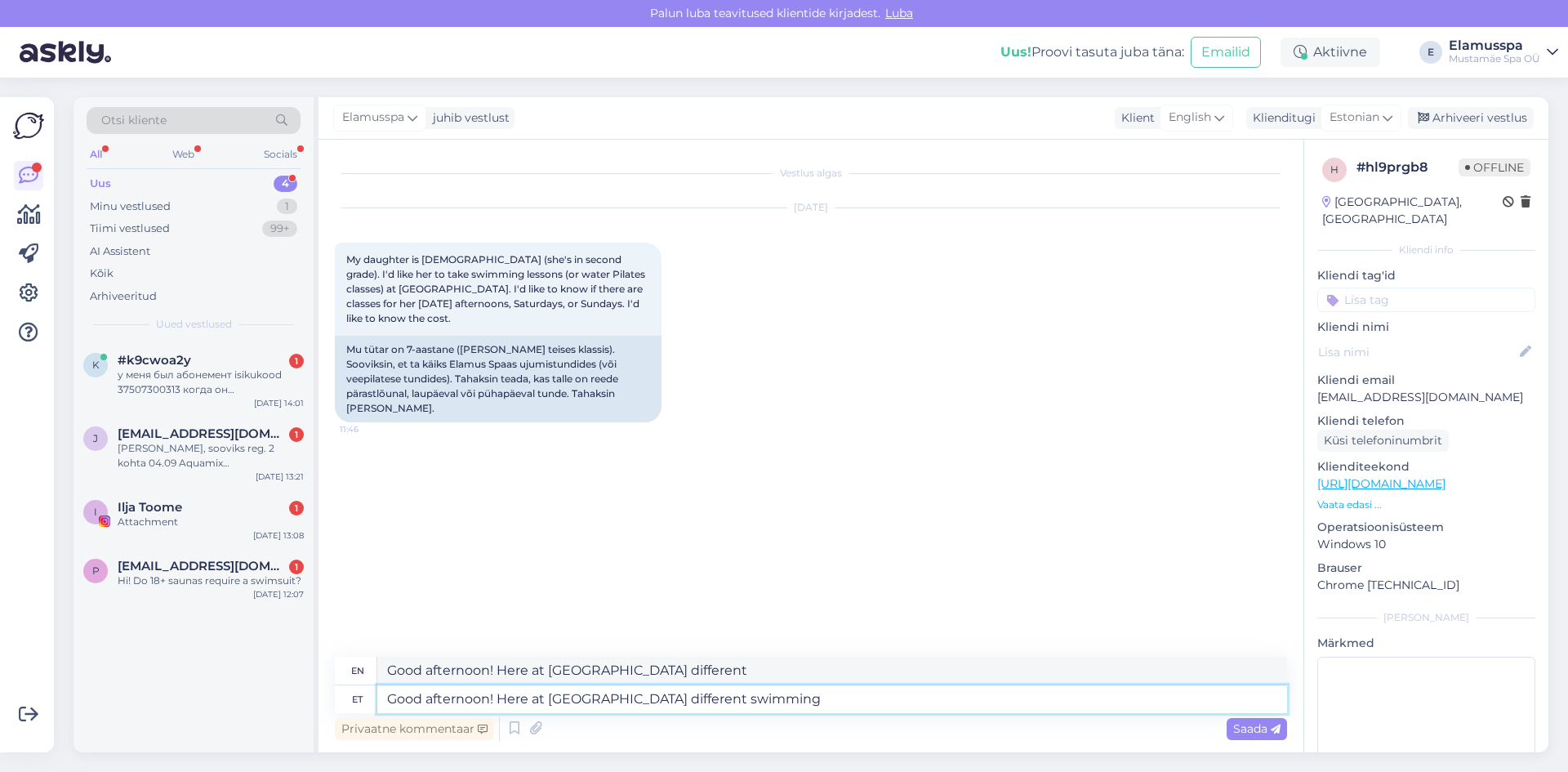
type textarea "Good afternoon! Here at [GEOGRAPHIC_DATA] different swimming"
type textarea "Good afternoon! Here at [GEOGRAPHIC_DATA] different swimming cl"
type textarea "Good afternoon! Here at [GEOGRAPHIC_DATA] different swimming c"
type textarea "Good afternoon! Here at Elamus Spa different swimming clubs"
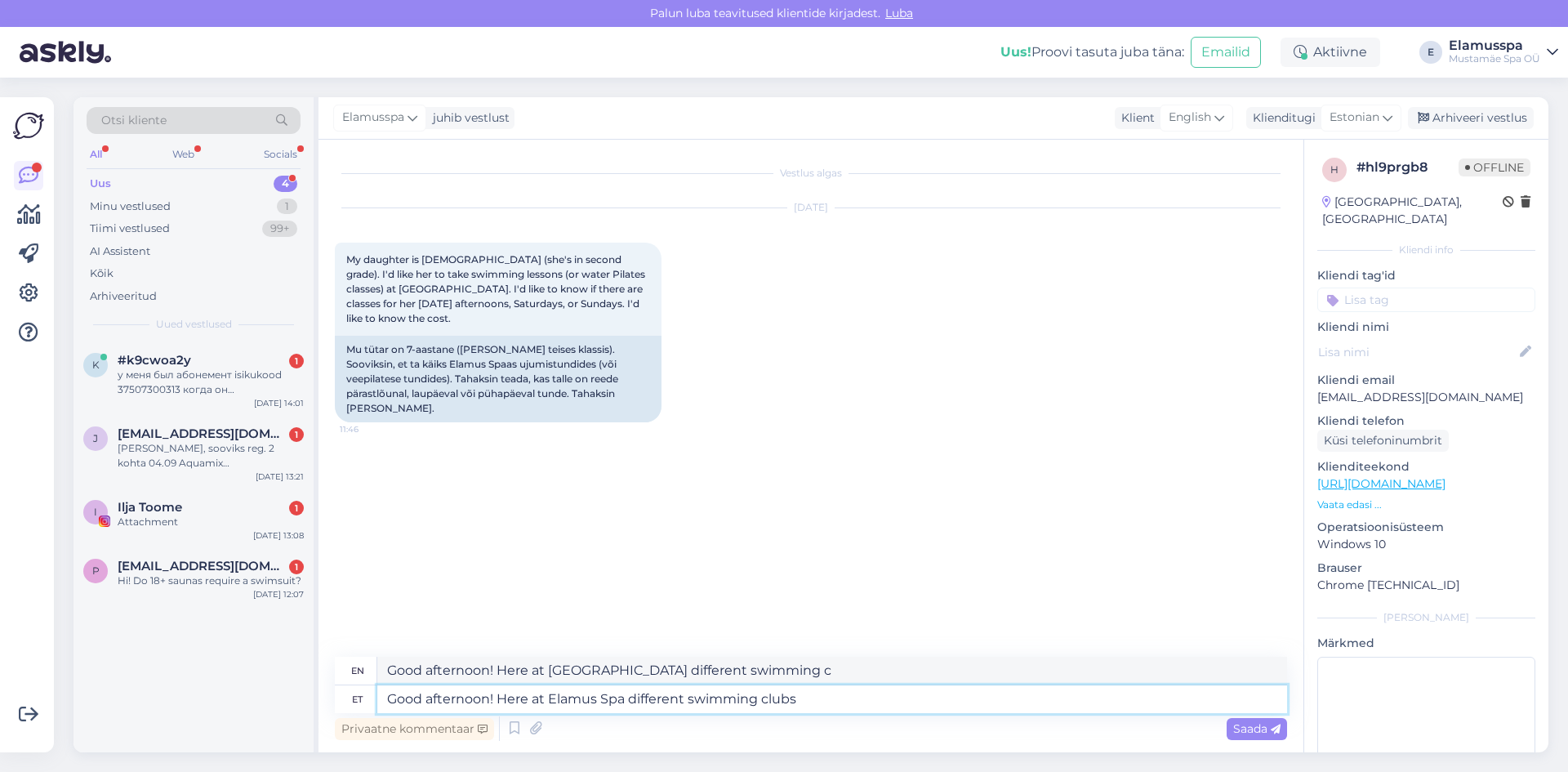
type textarea "Good afternoon! Here at Elamus Spa different swimming clubs"
type textarea "Good afternoon! Here at Elamus Spa different swimming clubs have"
type textarea "Good afternoon! Here at [GEOGRAPHIC_DATA] different swimming clubs have their"
type textarea "Good afternoon! Here at Elamus Spa different swimming clubs have theirs"
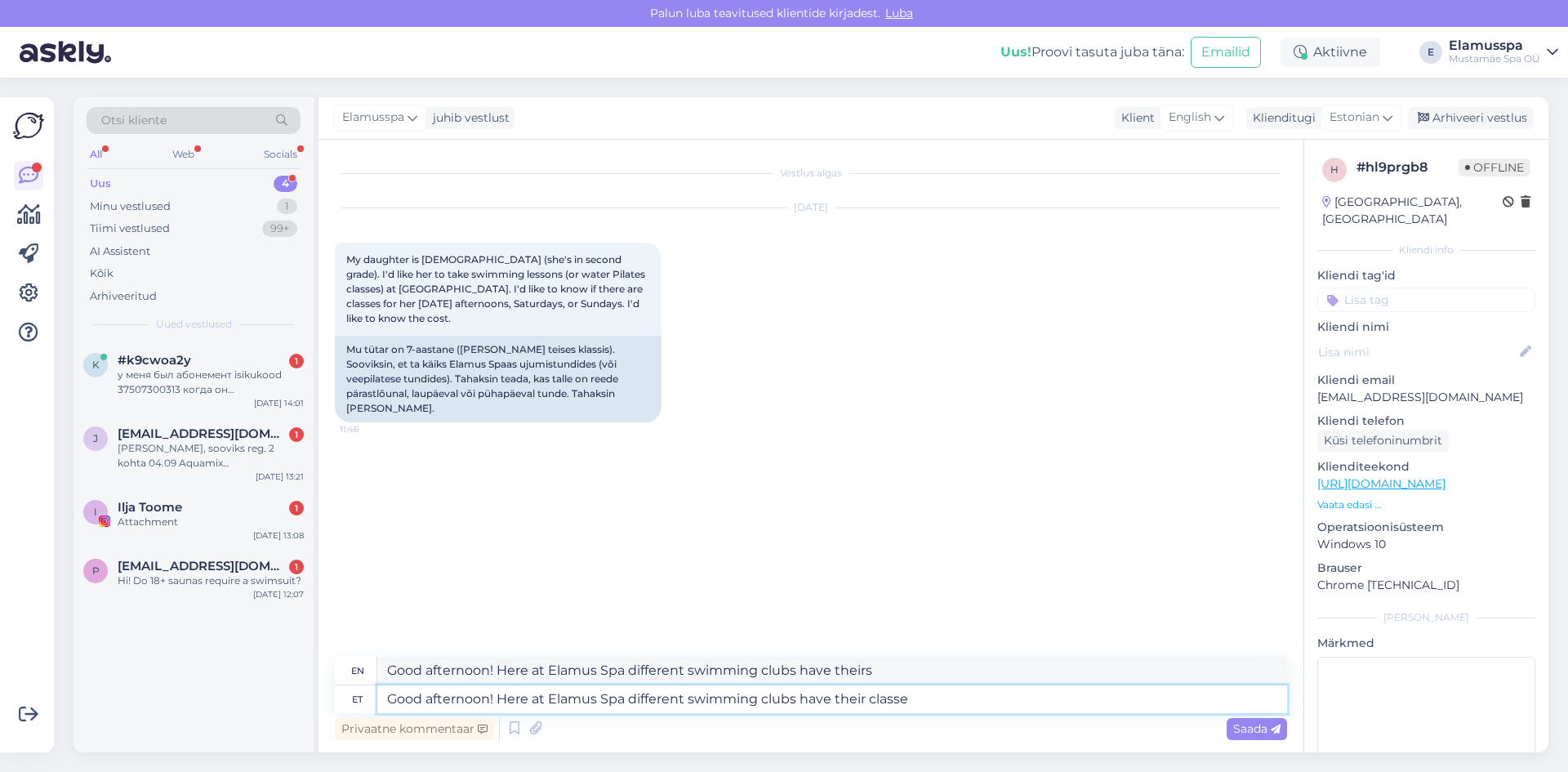
type textarea "Good afternoon! Here at [GEOGRAPHIC_DATA] different swimming clubs have their c…"
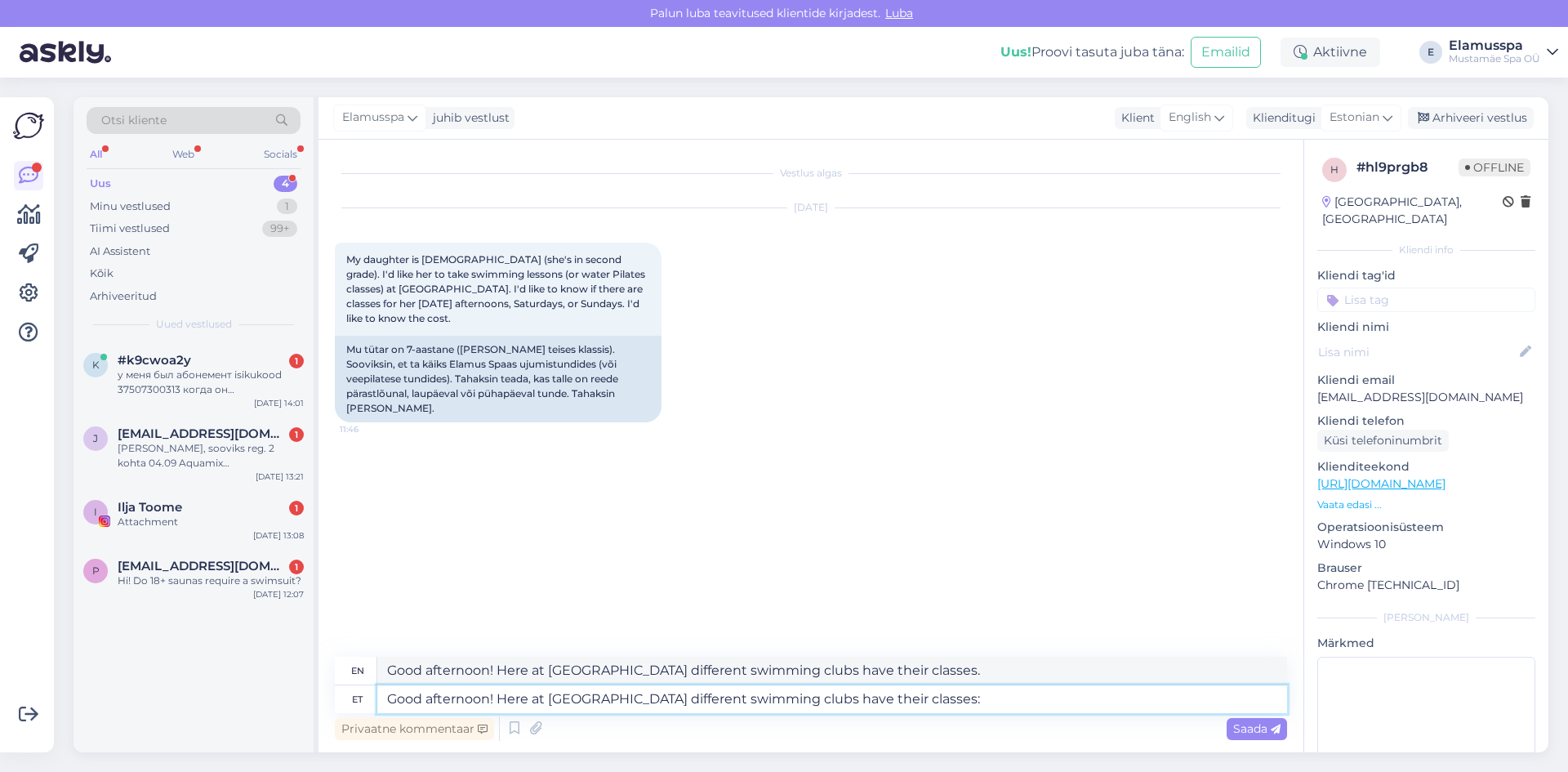
type textarea "Good afternoon! Here at [GEOGRAPHIC_DATA] different swimming clubs have their c…"
type textarea "Good afternoon! Here at Elamus Spa different swimming clubs have their classes:…"
type textarea "Good afternoon! Here at [GEOGRAPHIC_DATA] different swimming clubs have their c…"
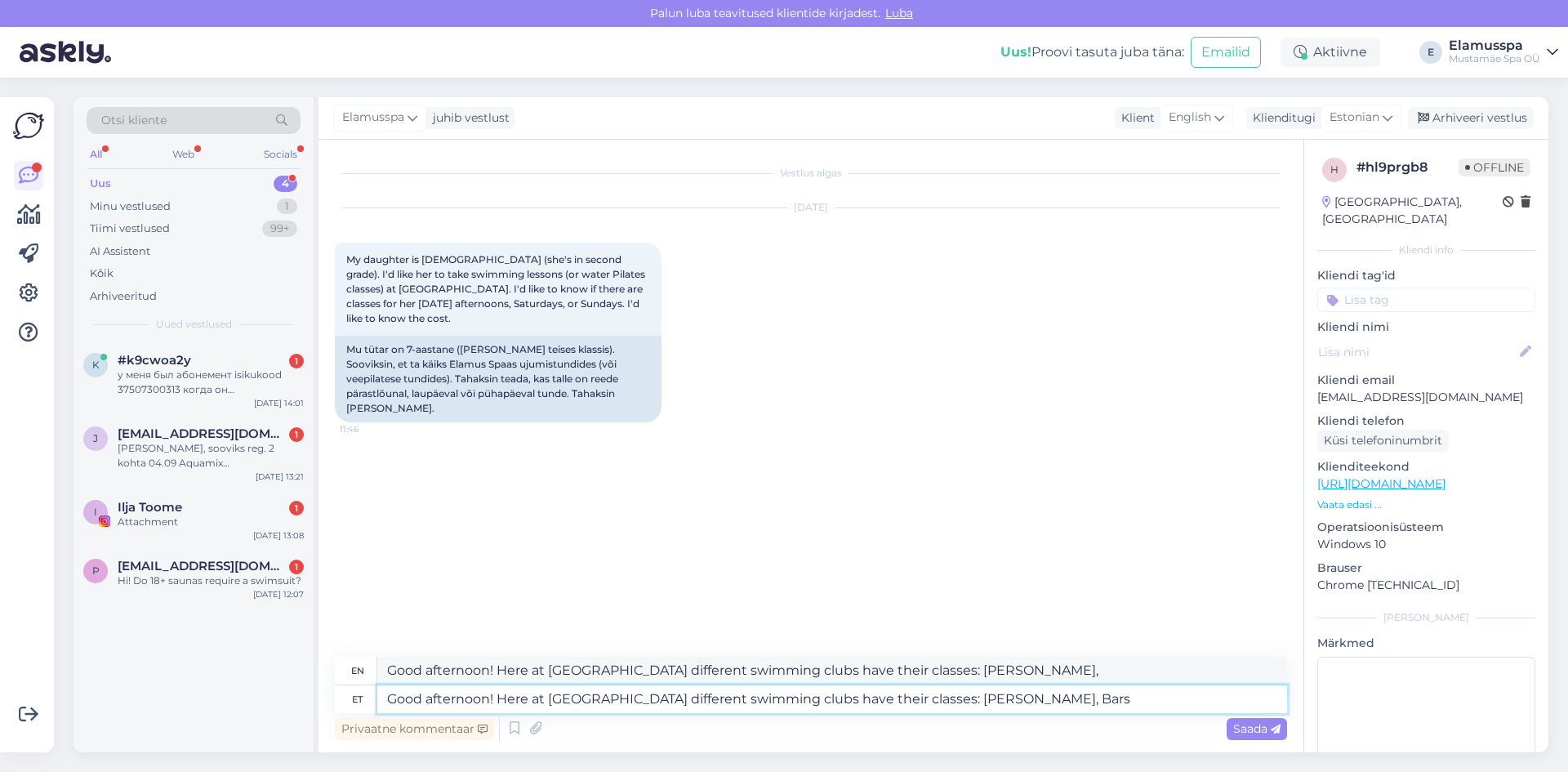
type textarea "Good afternoon! Here at [GEOGRAPHIC_DATA] different swimming clubs have their c…"
type textarea "Good afternoon! Here at Elamus Spa different swimming clubs have their classes:…"
type textarea "Good afternoon! Here at [GEOGRAPHIC_DATA] different swimming clubs have their c…"
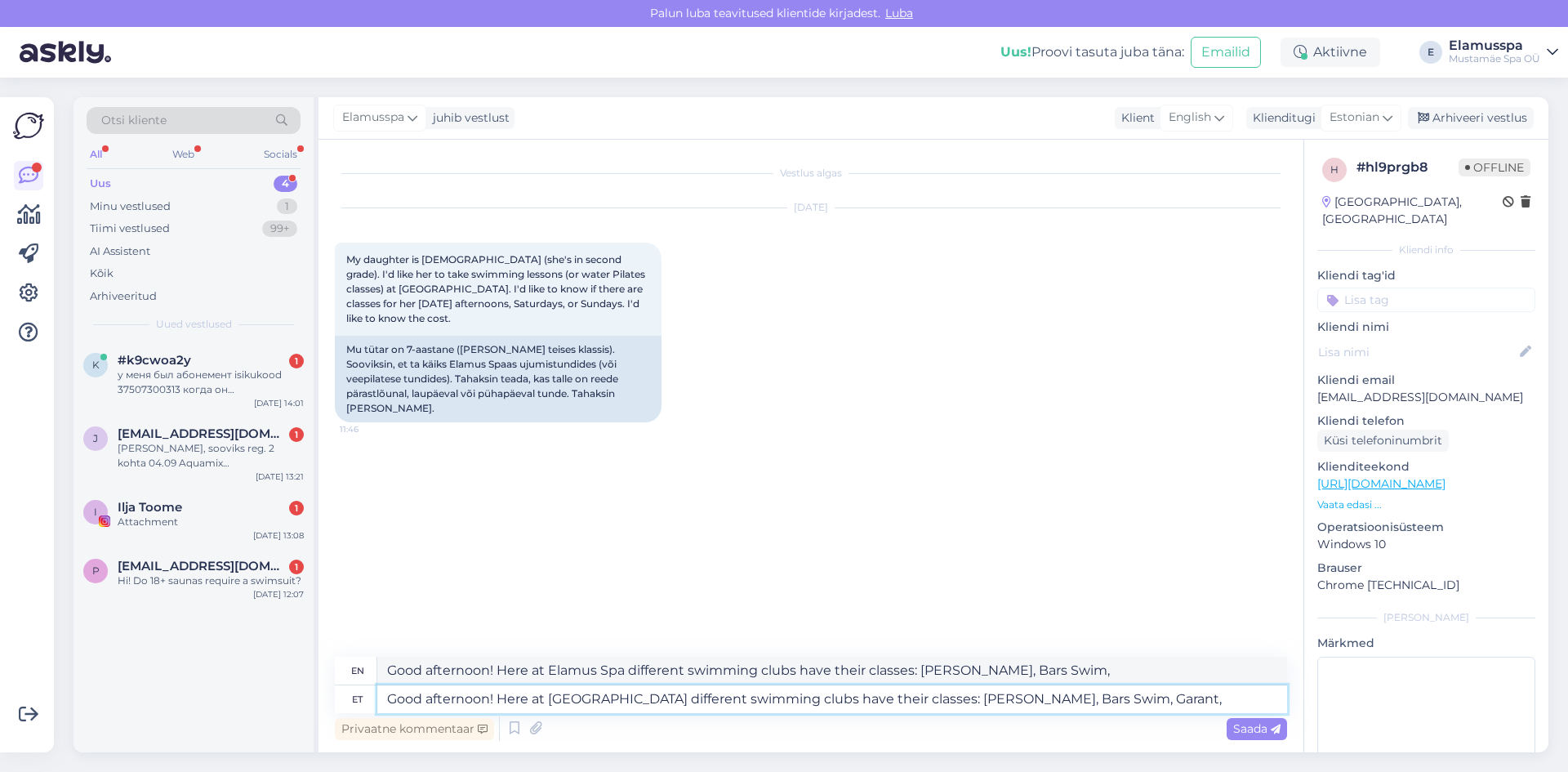
type textarea "Good afternoon! Here at [GEOGRAPHIC_DATA] different swimming clubs have their c…"
type textarea "Good afternoon! Here at Elamus Spa different swimming clubs have their classes:…"
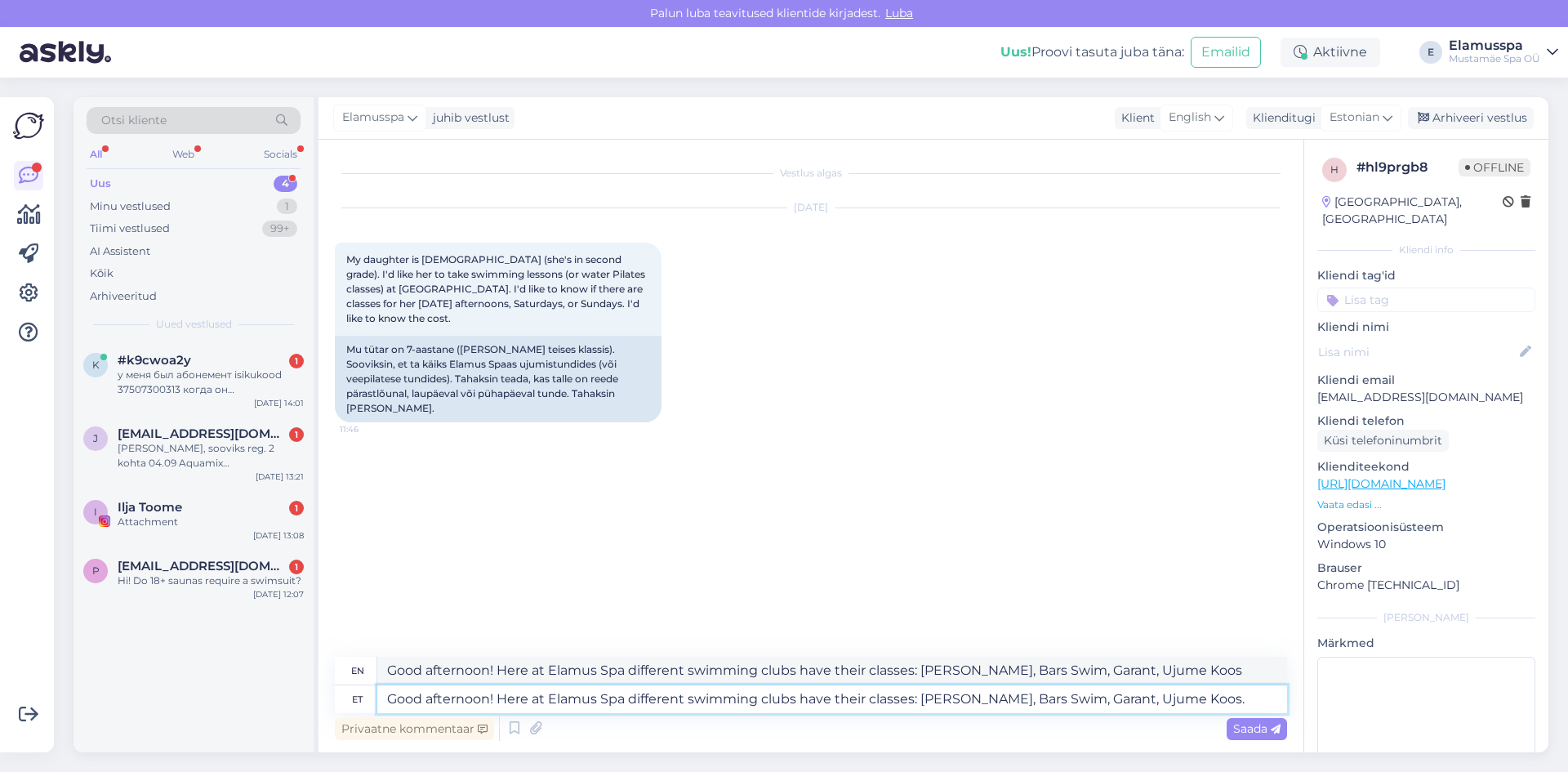
type textarea "Good afternoon! Here at Elamus Spa different swimming clubs have their classes:…"
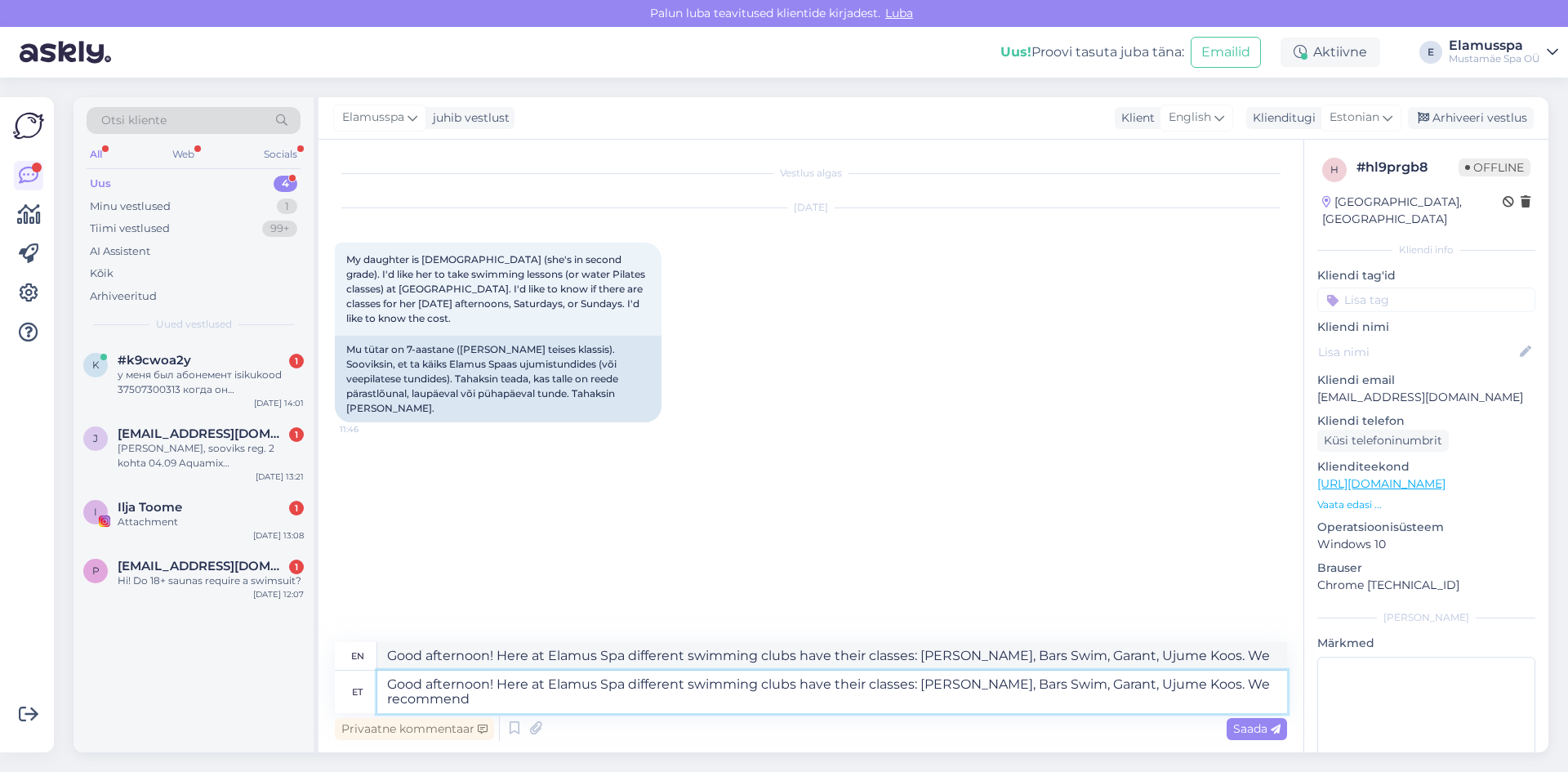
type textarea "Good afternoon! Here at Elamus Spa different swimming clubs have their classes:…"
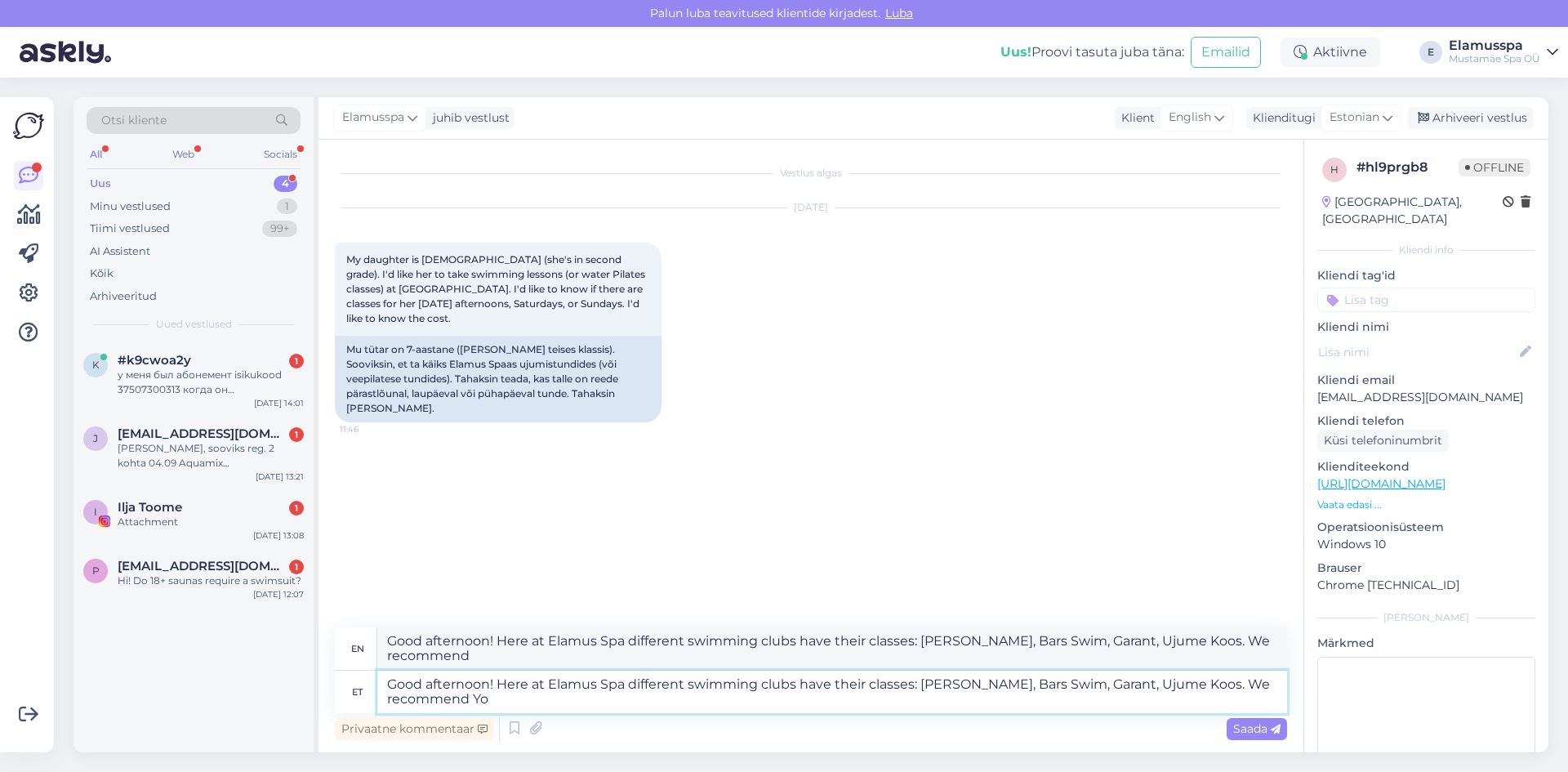
type textarea "Good afternoon! Here at Elamus Spa different swimming clubs have their classes:…"
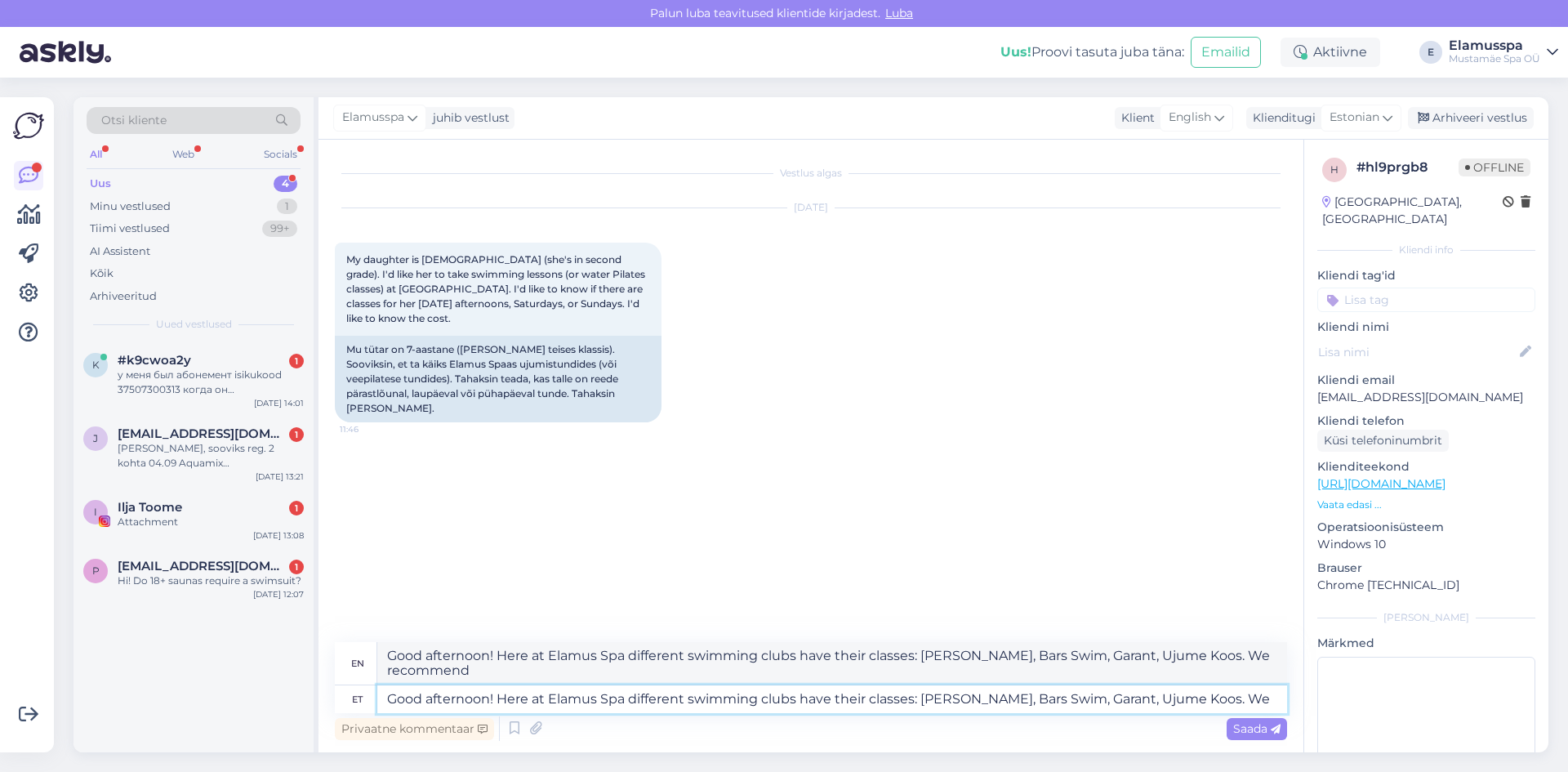
type textarea "Good afternoon! Here at Elamus Spa different swimming clubs have their classes:…"
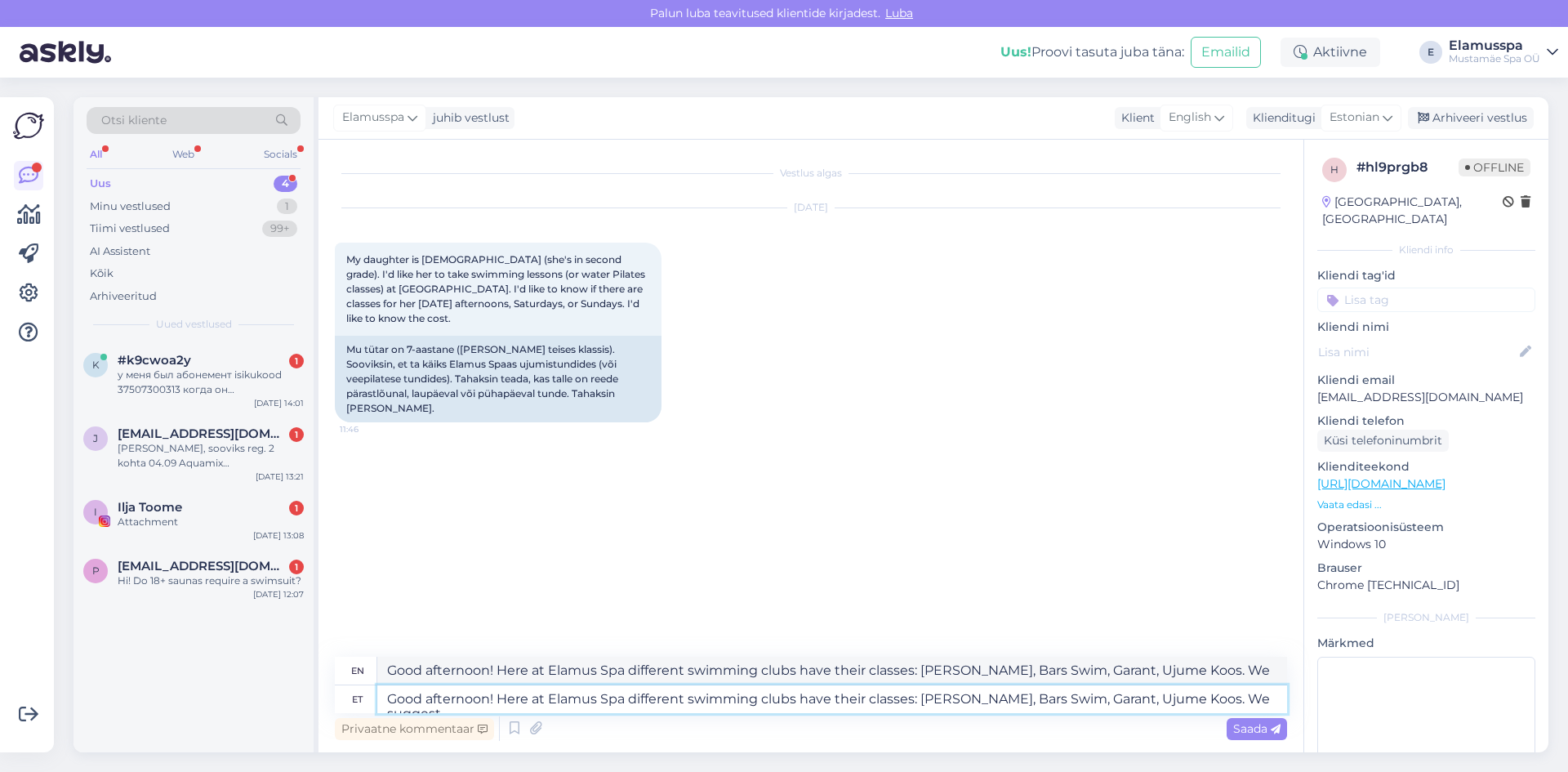
type textarea "Good afternoon! Here at Elamus Spa different swimming clubs have their classes:…"
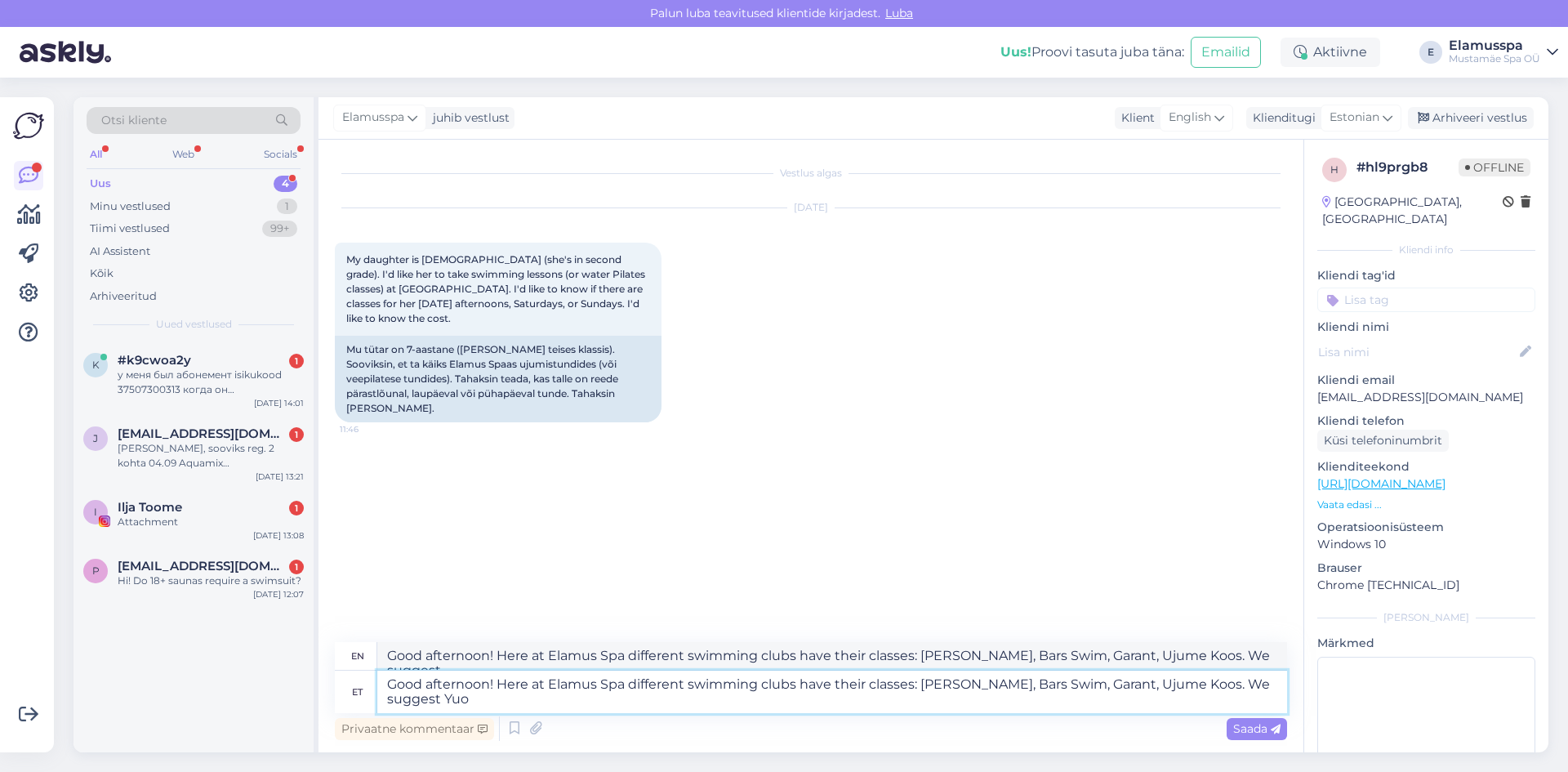
type textarea "Good afternoon! Here at Elamus Spa different swimming clubs have their classes:…"
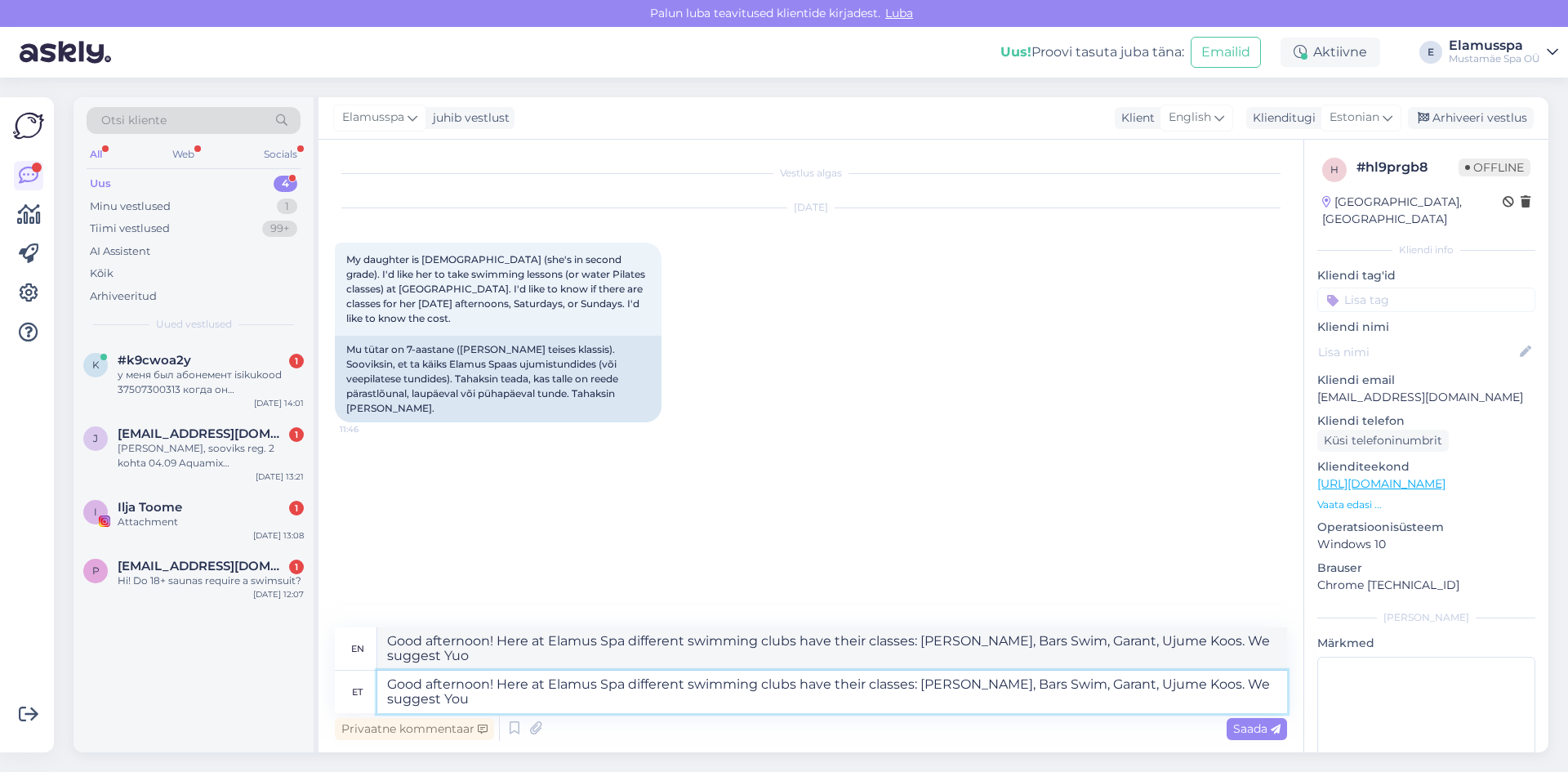
type textarea "Good afternoon! Here at Elamus Spa different swimming clubs have their classes:…"
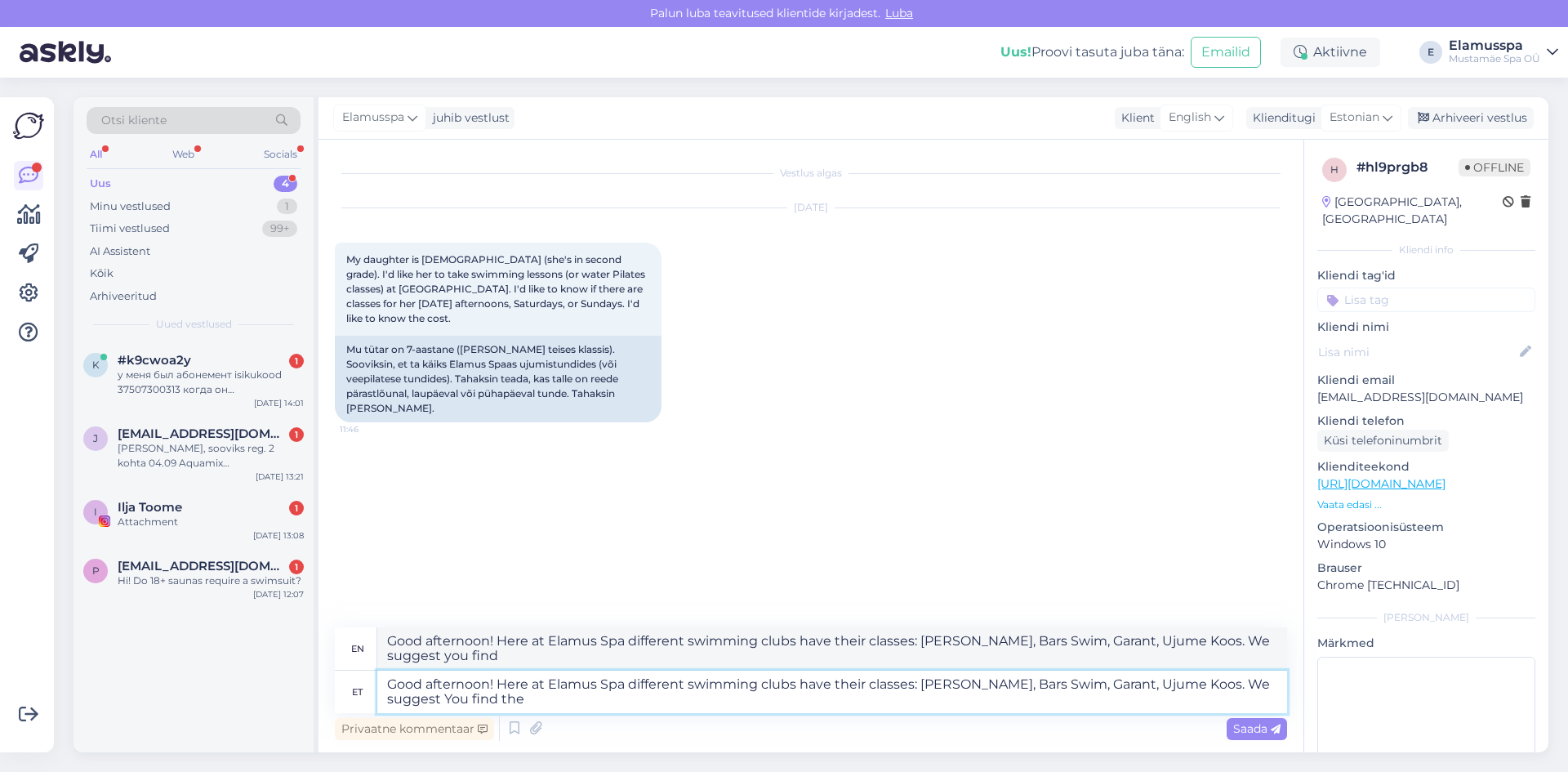
type textarea "Good afternoon! Here at Elamus Spa different swimming clubs have their classes:…"
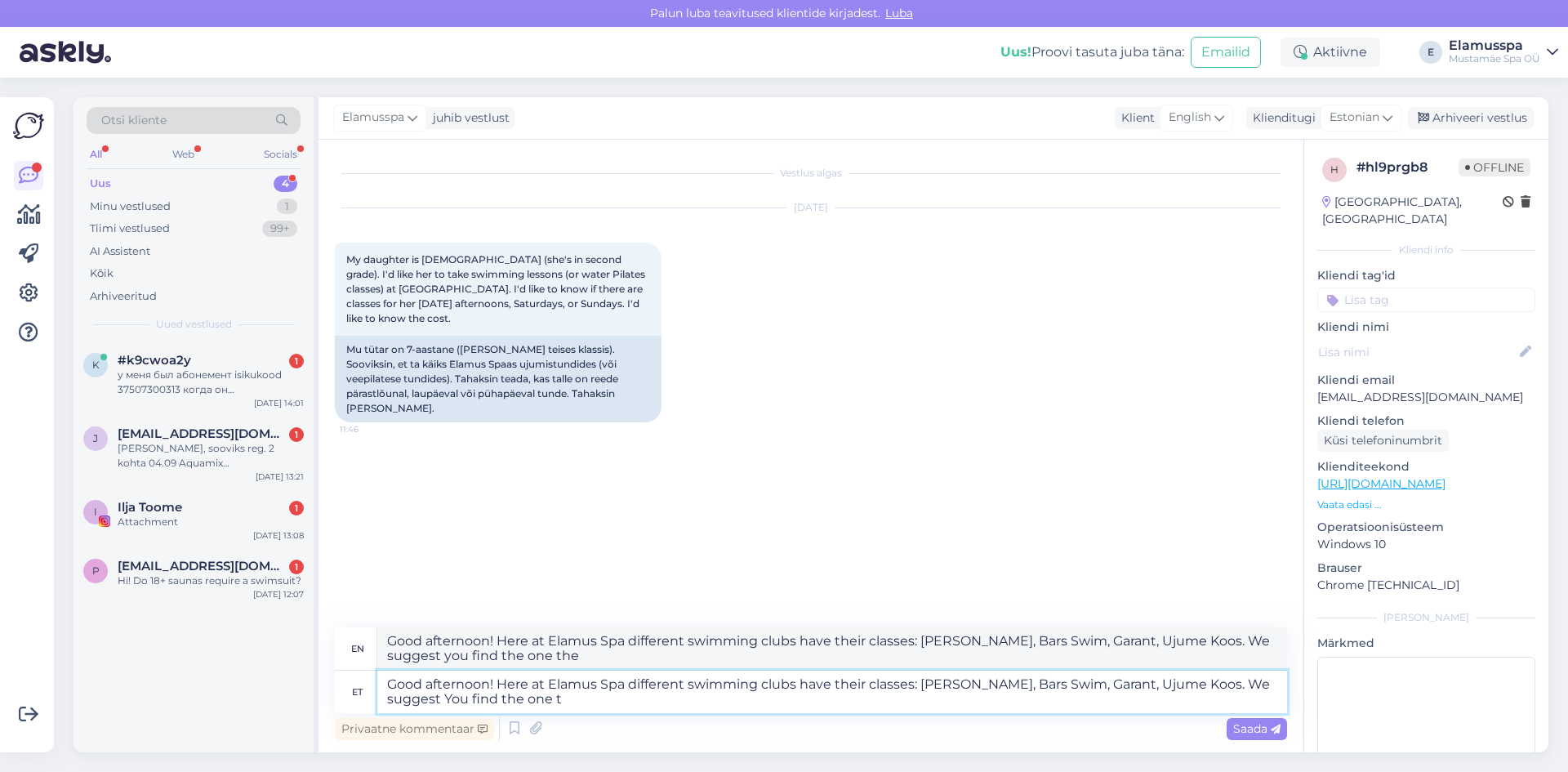
type textarea "Good afternoon! Here at Elamus Spa different swimming clubs have their classes:…"
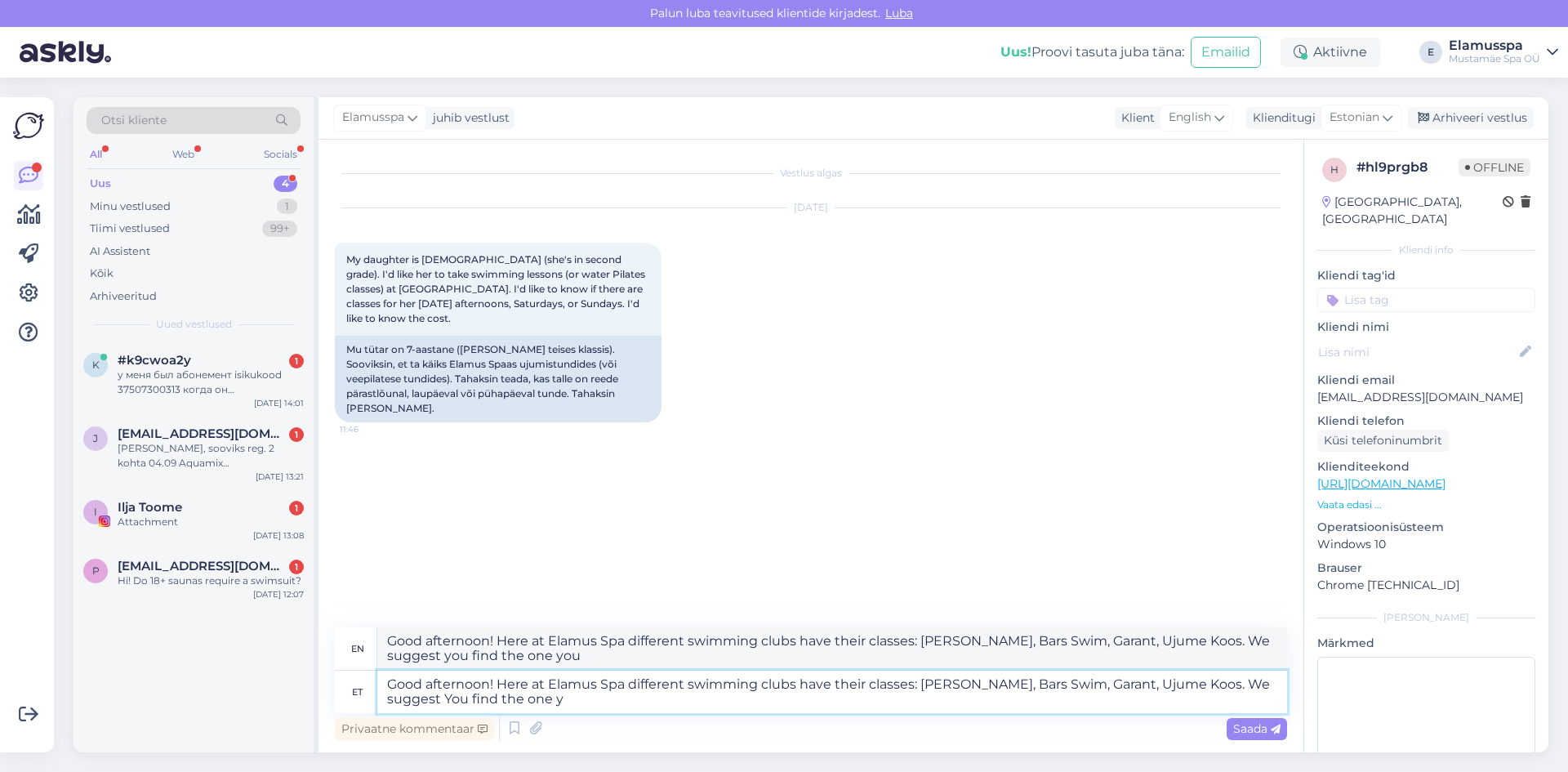
type textarea "Good afternoon! Here at Elamus Spa different swimming clubs have their classes:…"
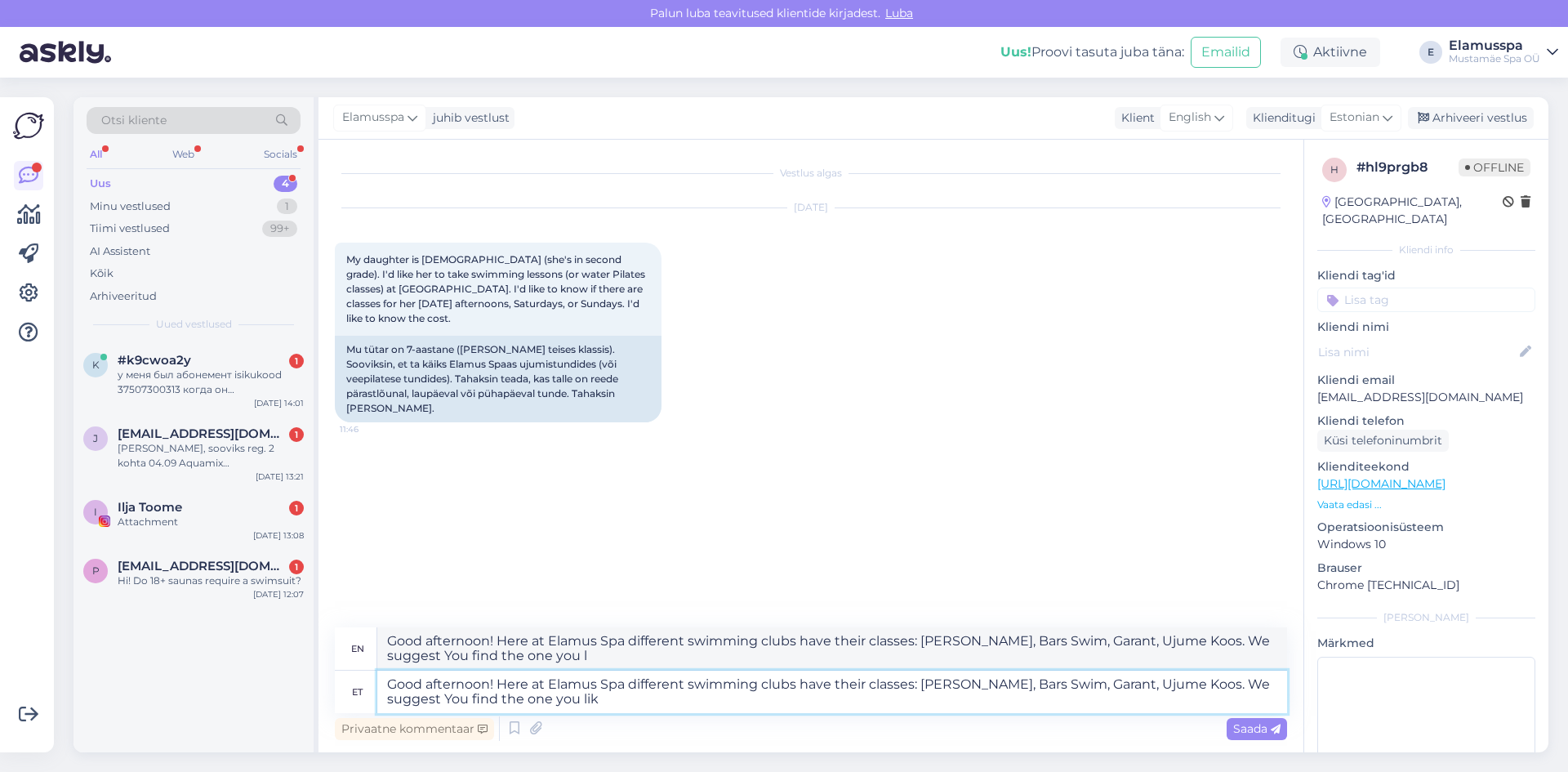
type textarea "Good afternoon! Here at Elamus Spa different swimming clubs have their classes:…"
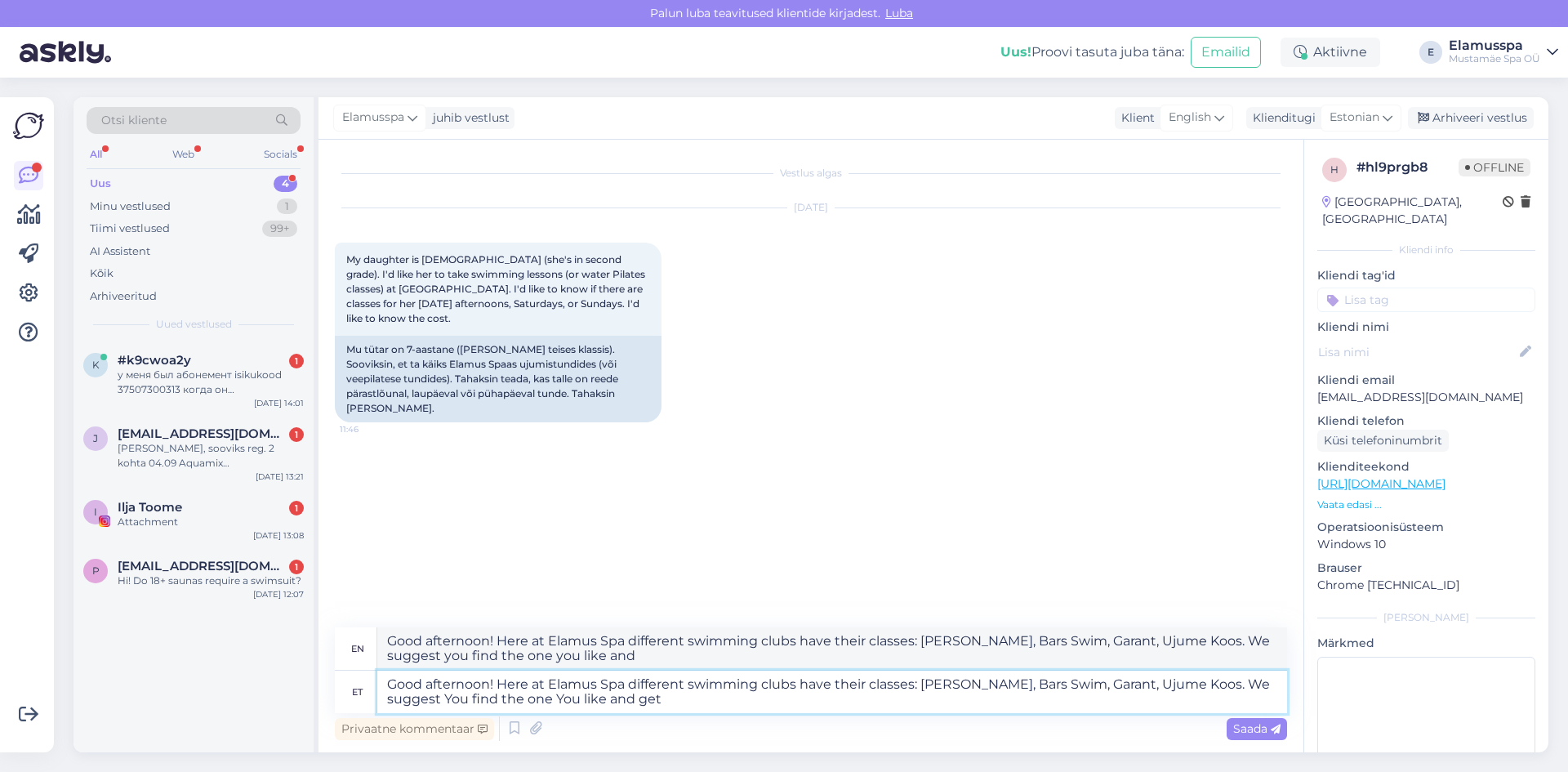
type textarea "Good afternoon! Here at Elamus Spa different swimming clubs have their classes:…"
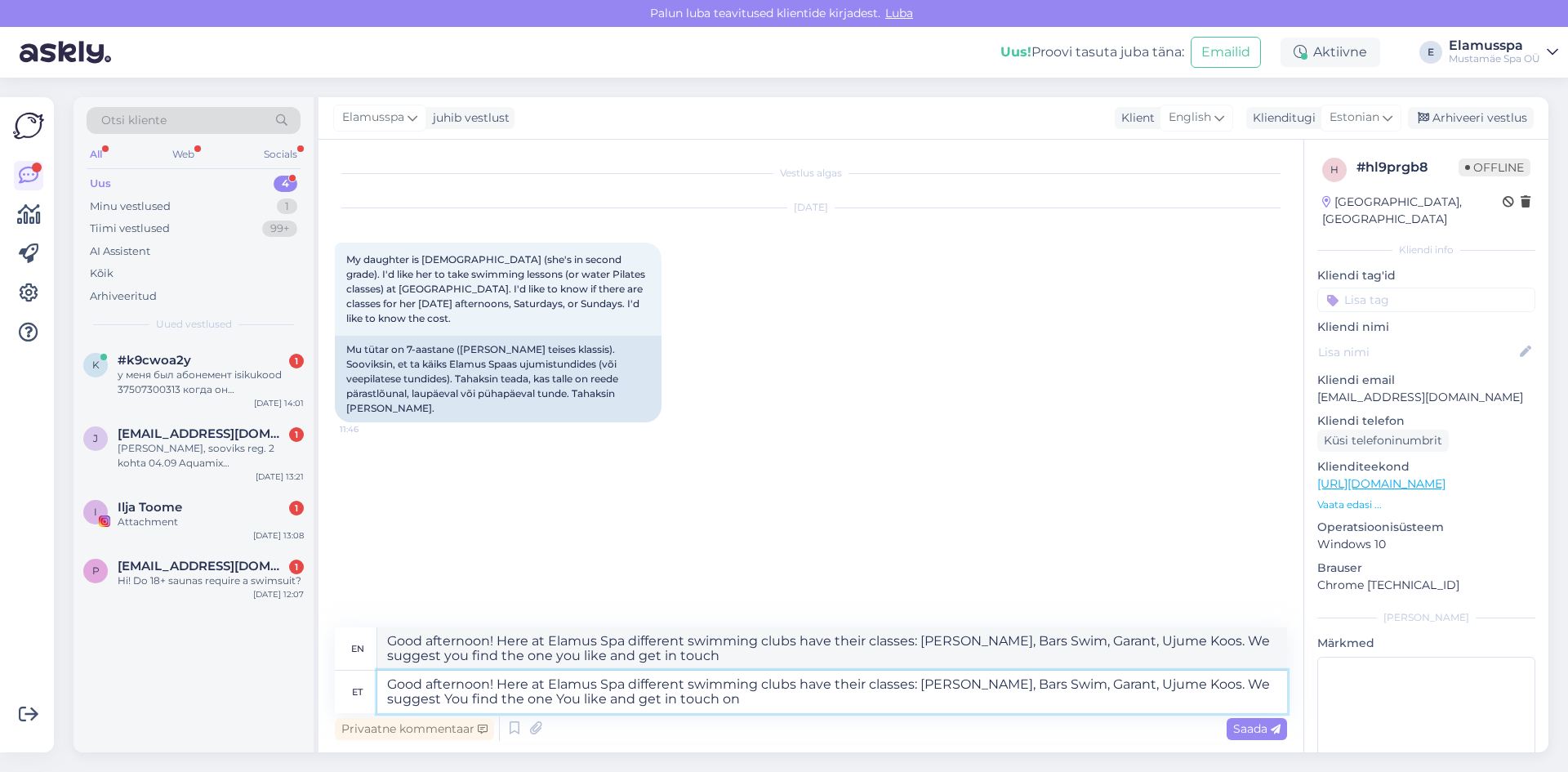
type textarea "Good afternoon! Here at Elamus Spa different swimming clubs have their classes:…"
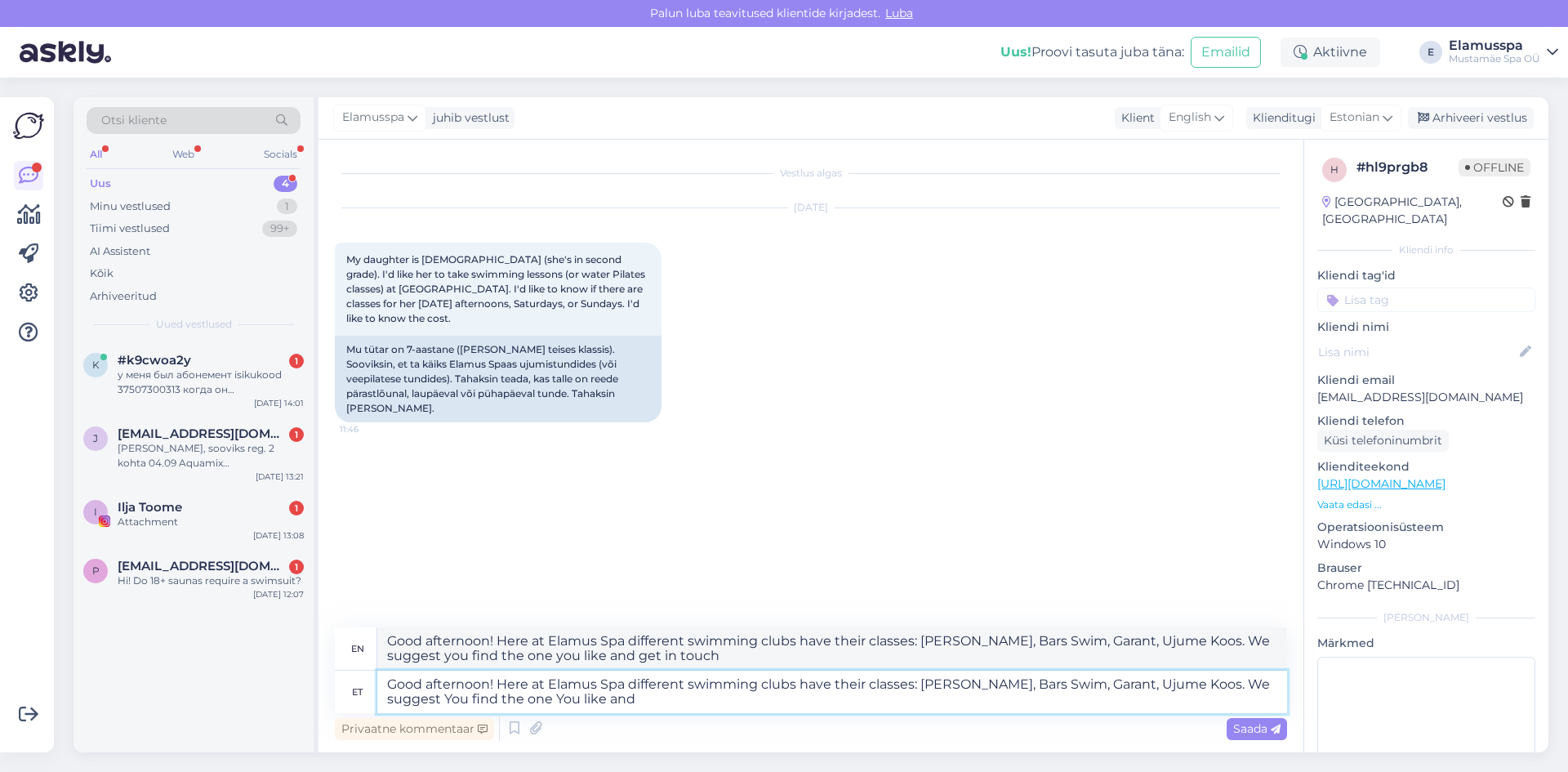
type textarea "Good afternoon! Here at Elamus Spa different swimming clubs have their classes:…"
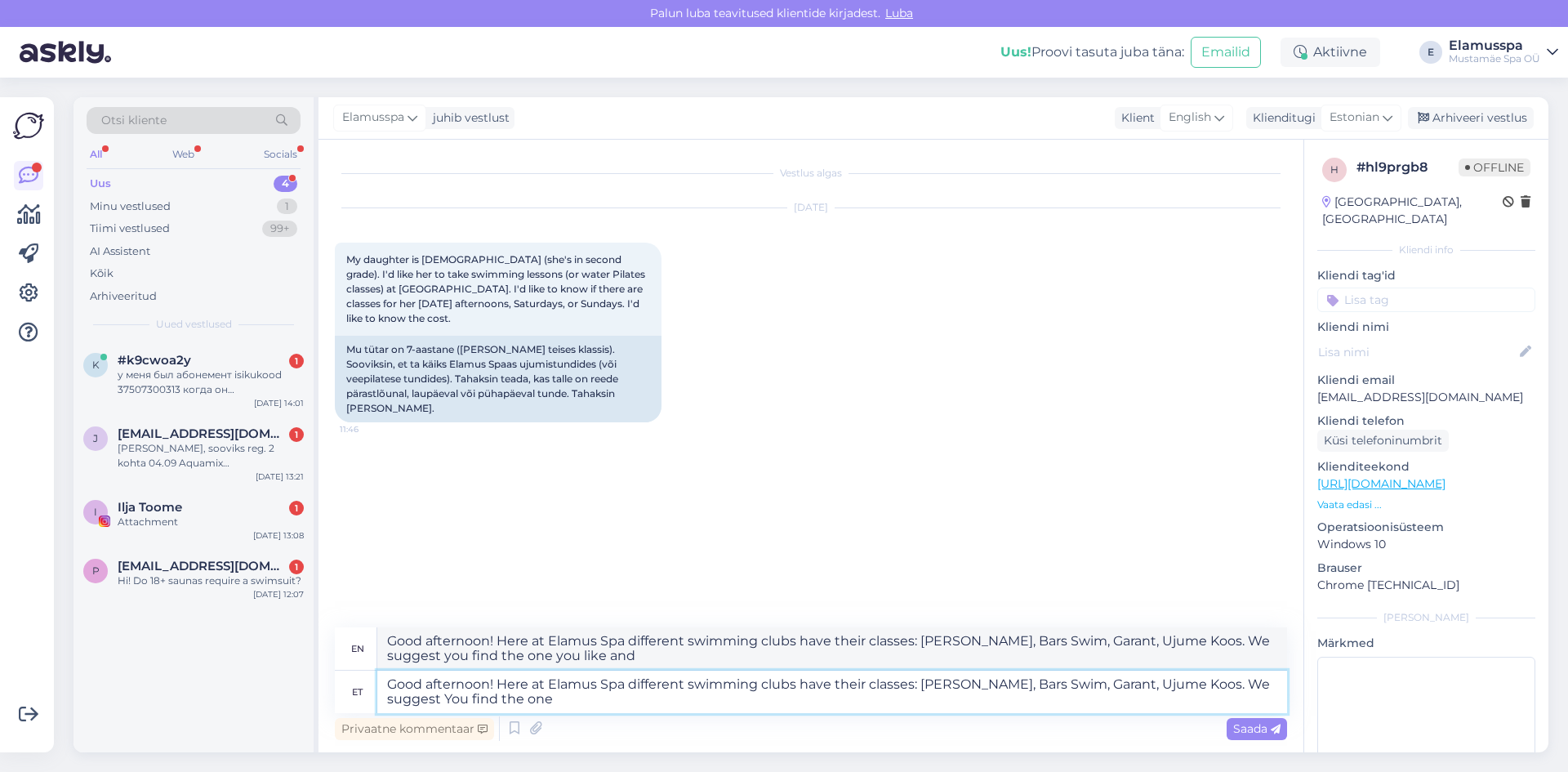
type textarea "Good afternoon! Here at Elamus Spa different swimming clubs have their classes:…"
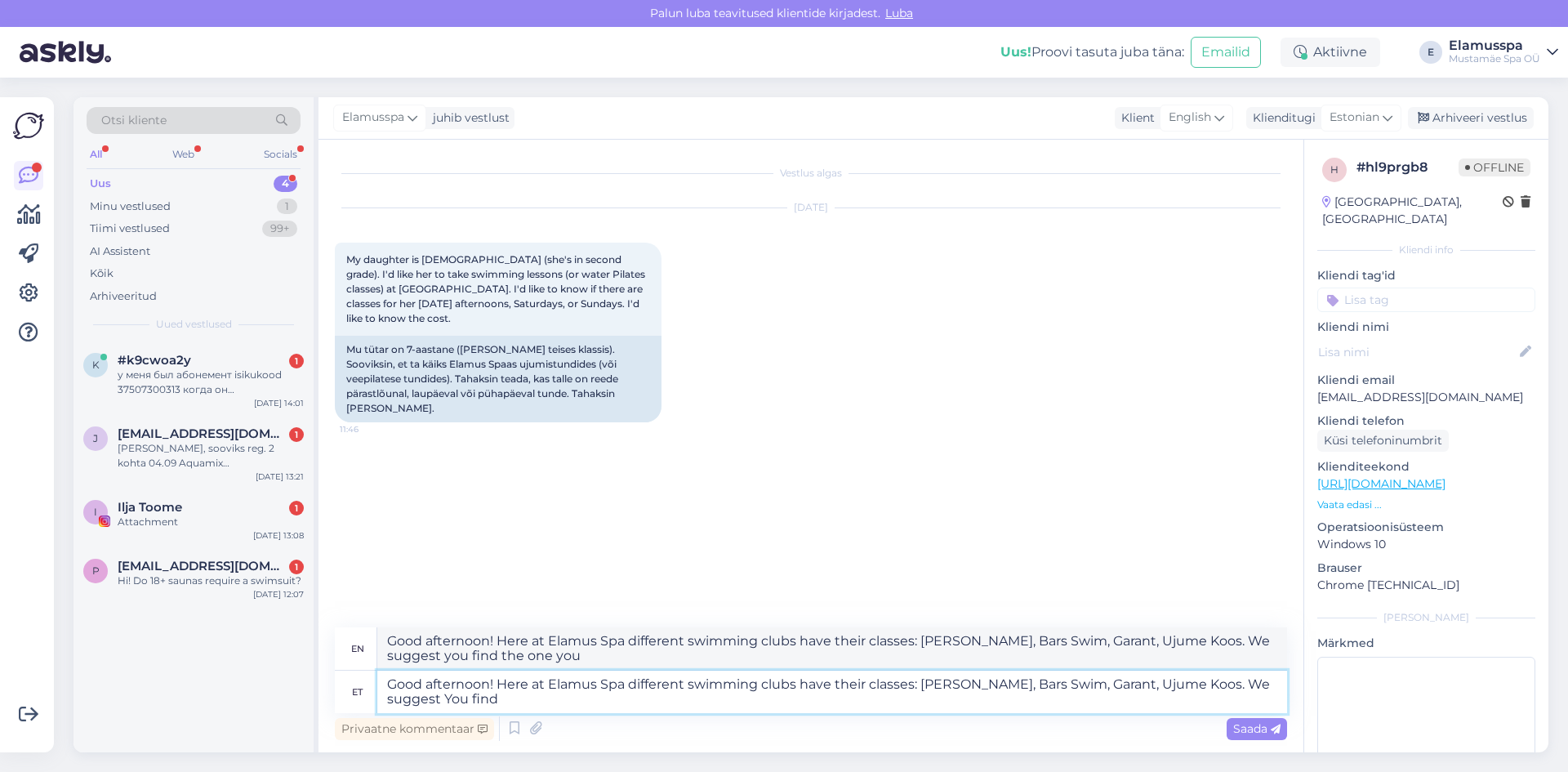
type textarea "Good afternoon! Here at Elamus Spa different swimming clubs have their classes:…"
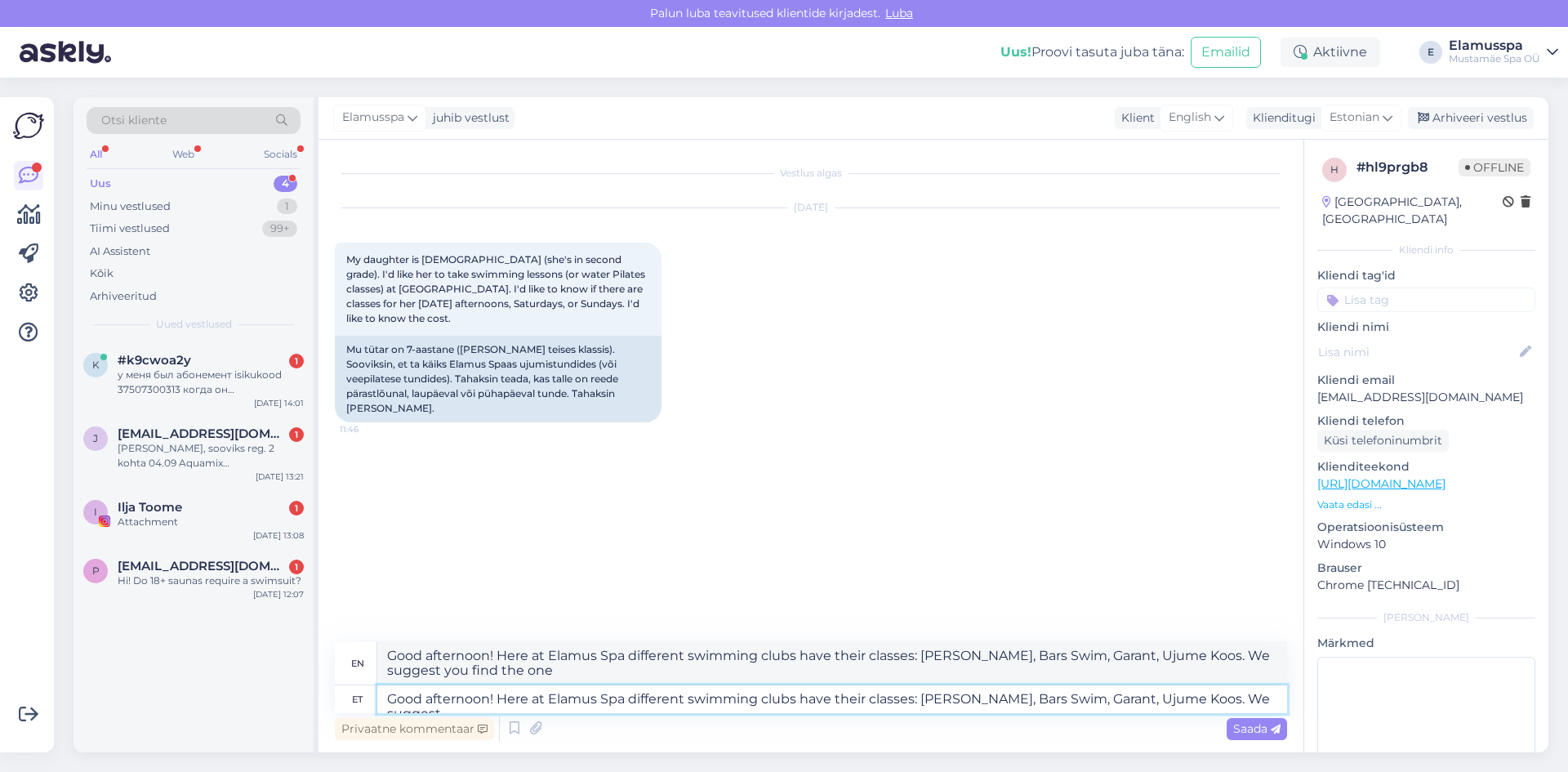
type textarea "Good afternoon! Here at Elamus Spa different swimming clubs have their classes:…"
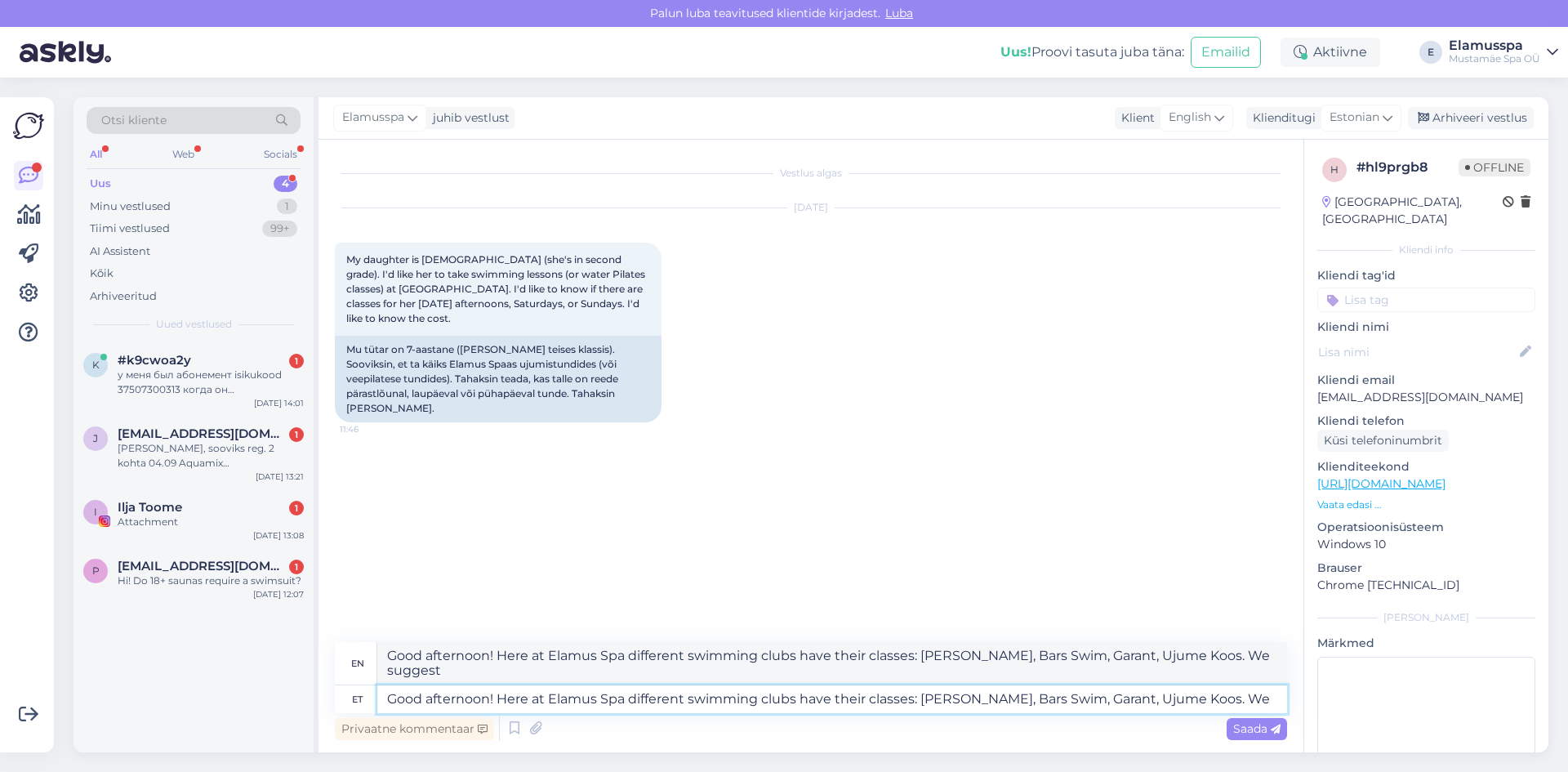
type textarea "Good afternoon! Here at Elamus Spa different swimming clubs have their classes:…"
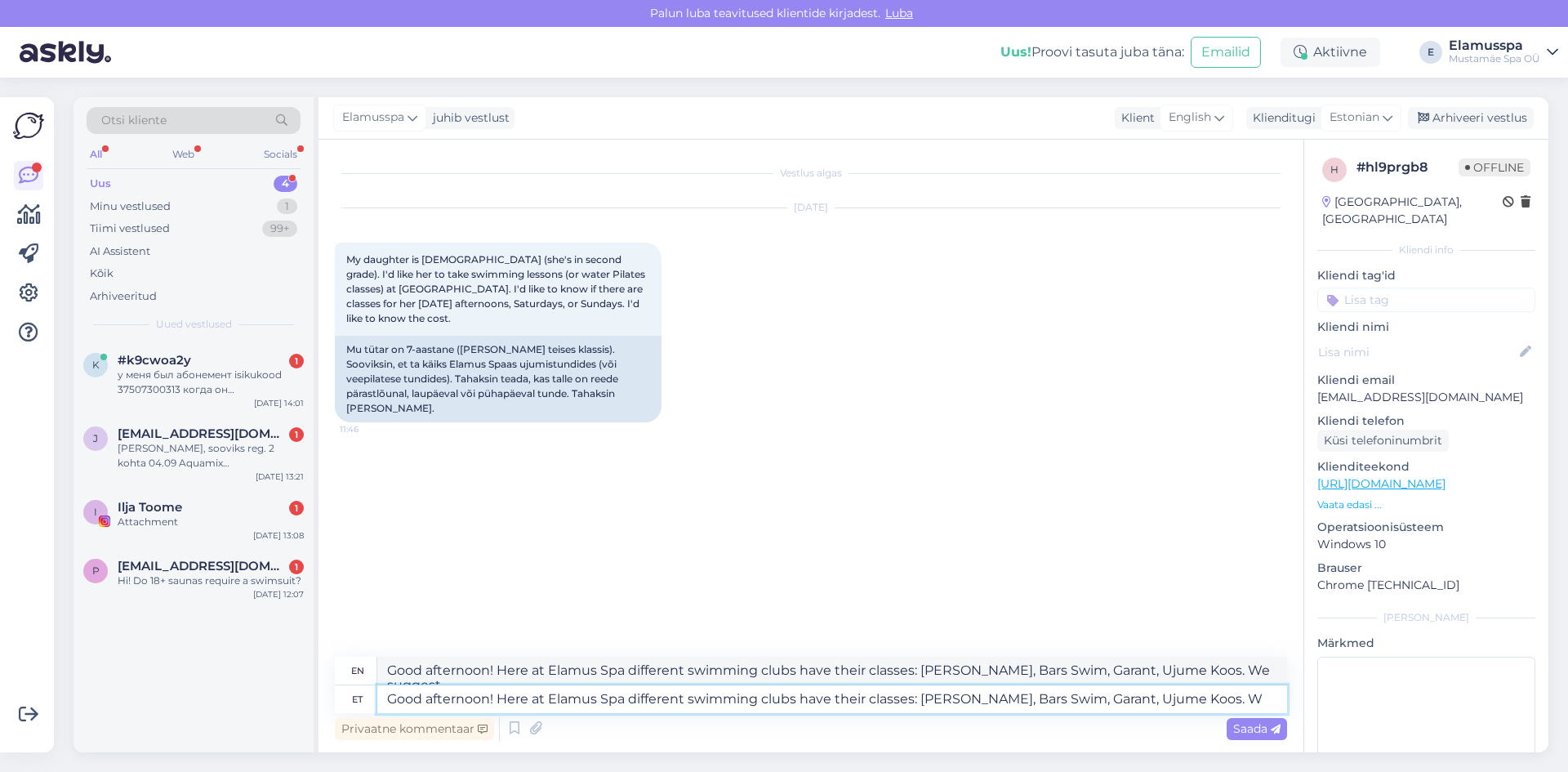
type textarea "Good afternoon! Here at Elamus Spa different swimming clubs have their classes:…"
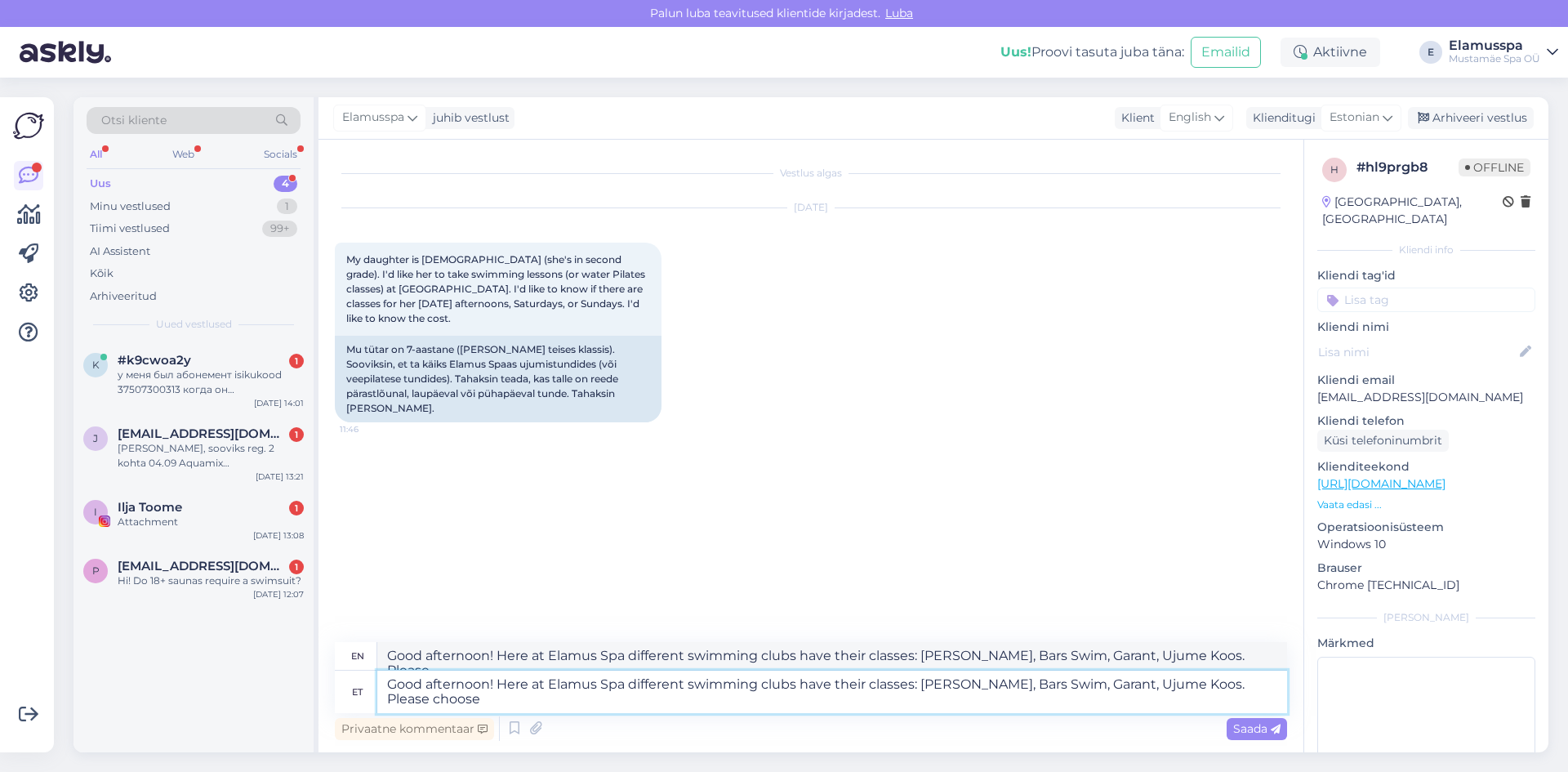
type textarea "Good afternoon! Here at Elamus Spa different swimming clubs have their classes:…"
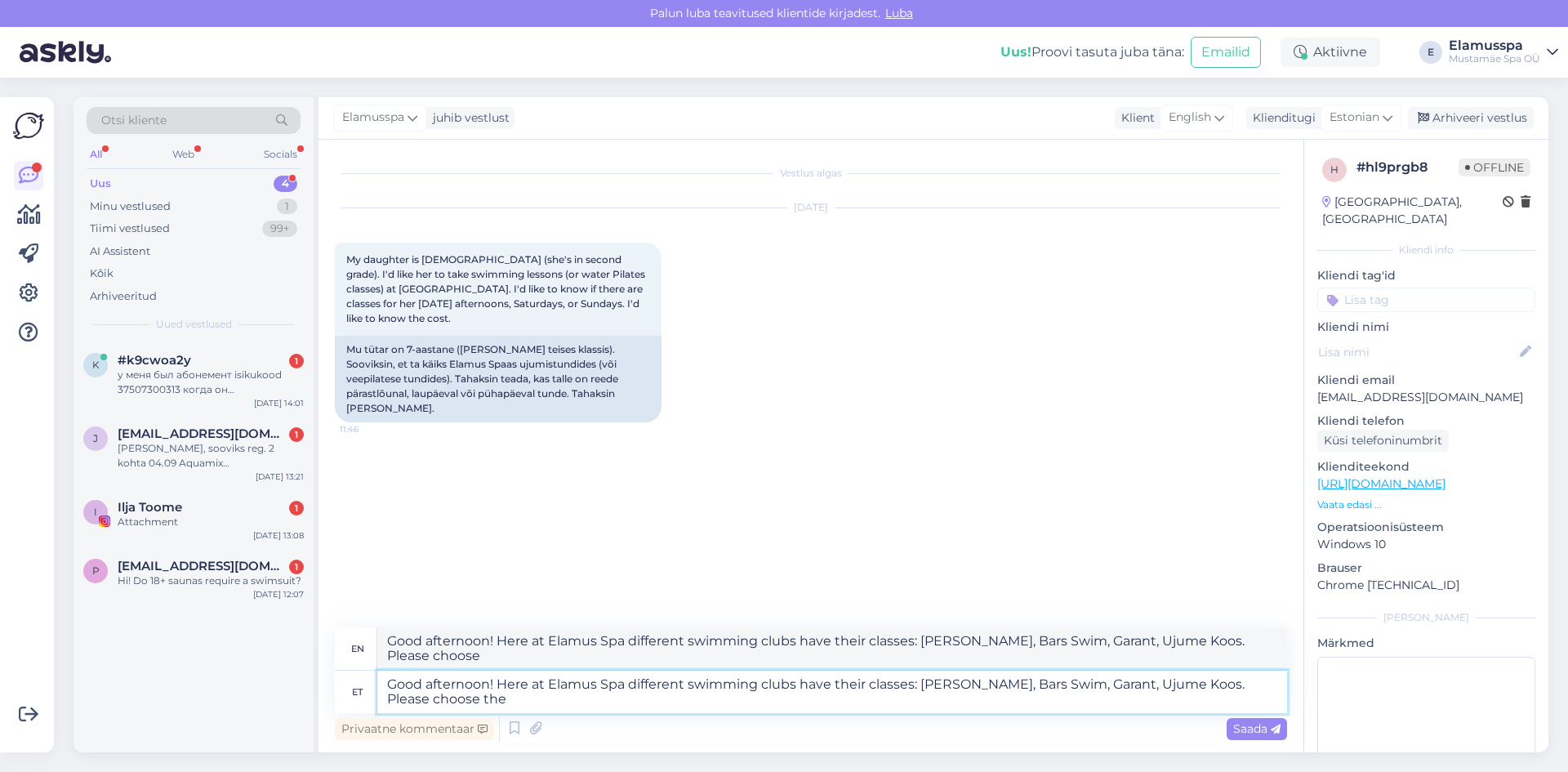
type textarea "Good afternoon! Here at Elamus Spa different swimming clubs have their classes:…"
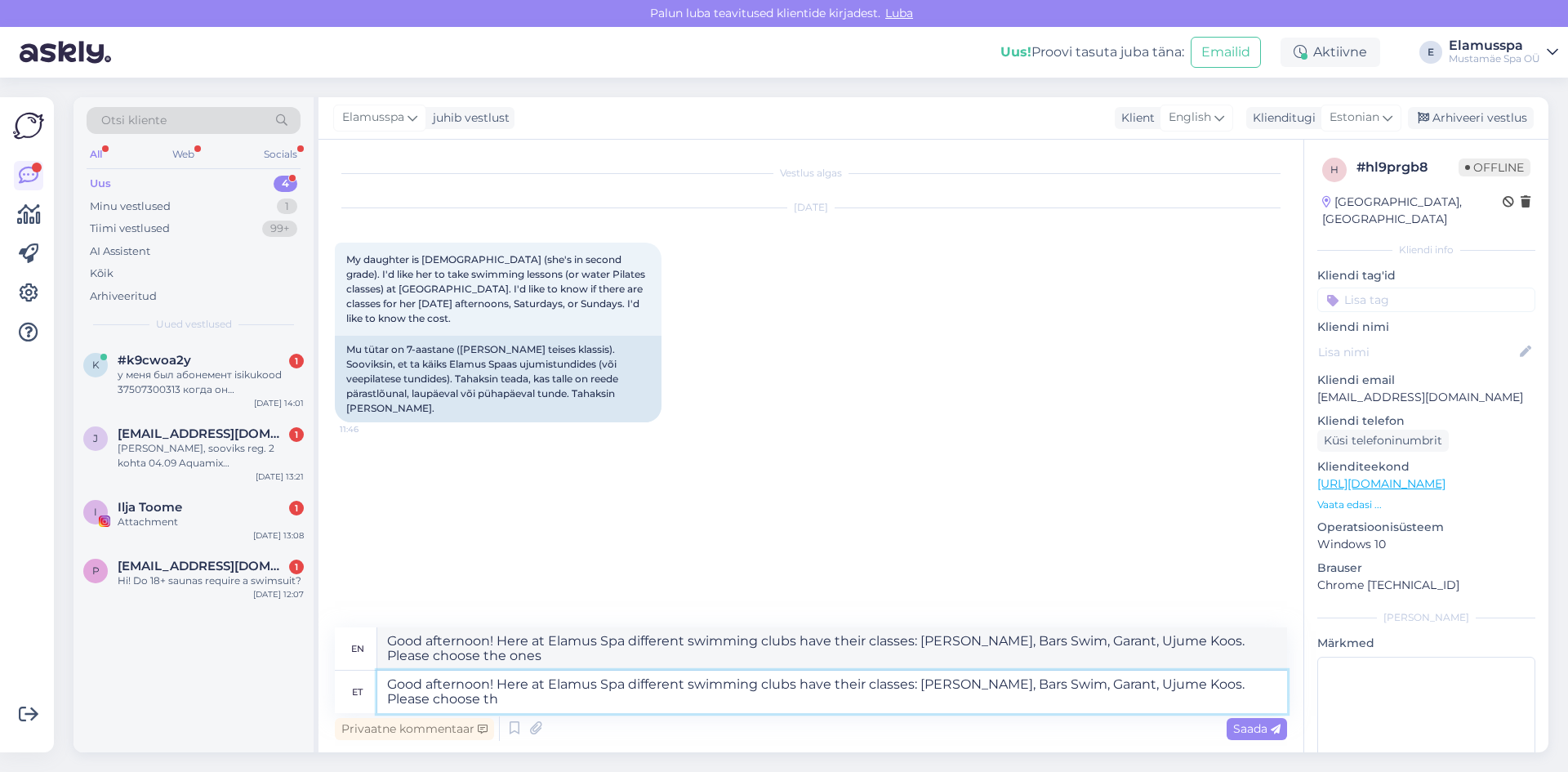
type textarea "Good afternoon! Here at Elamus Spa different swimming clubs have their classes:…"
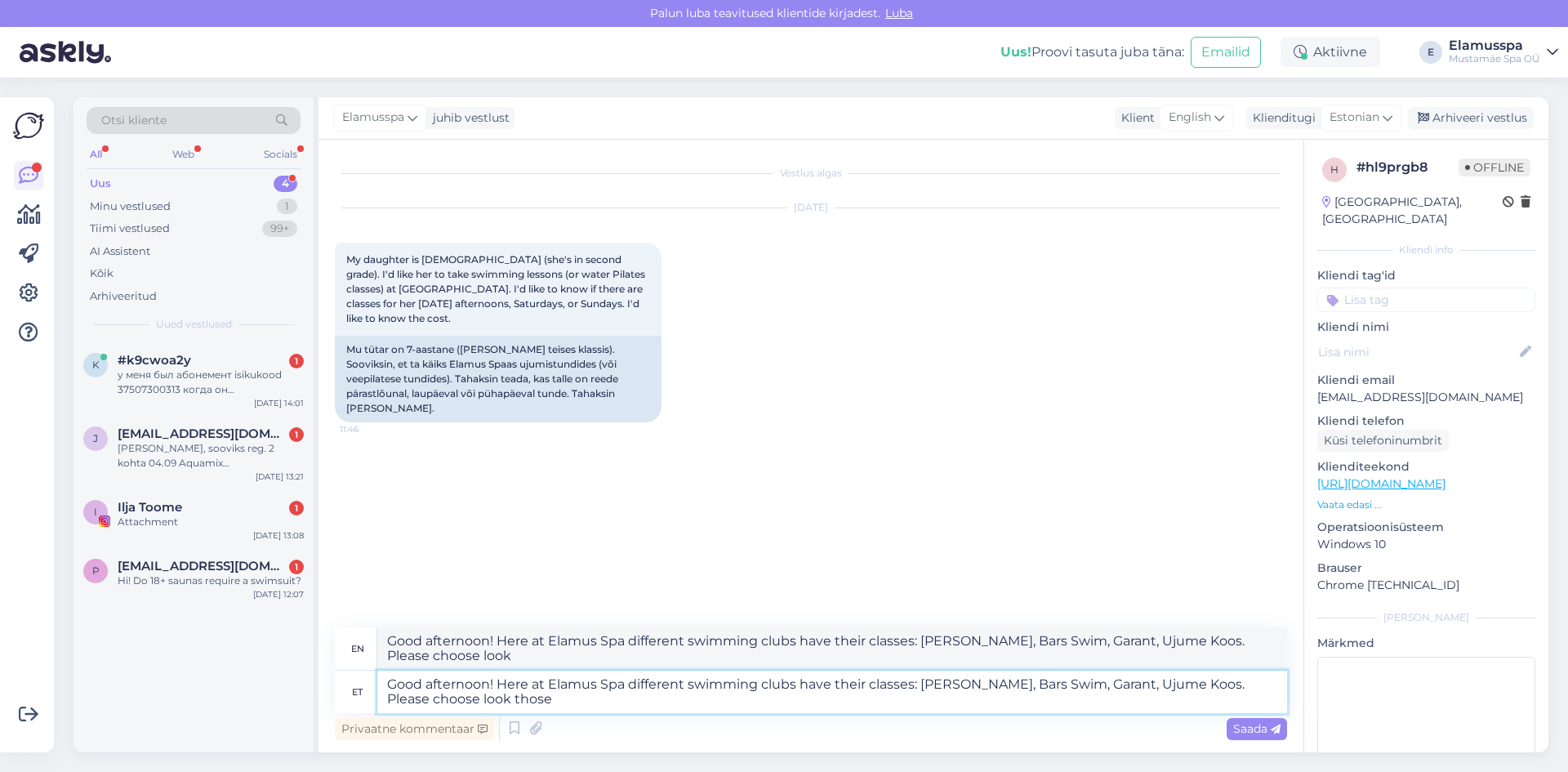
type textarea "Good afternoon! Here at Elamus Spa different swimming clubs have their classes:…"
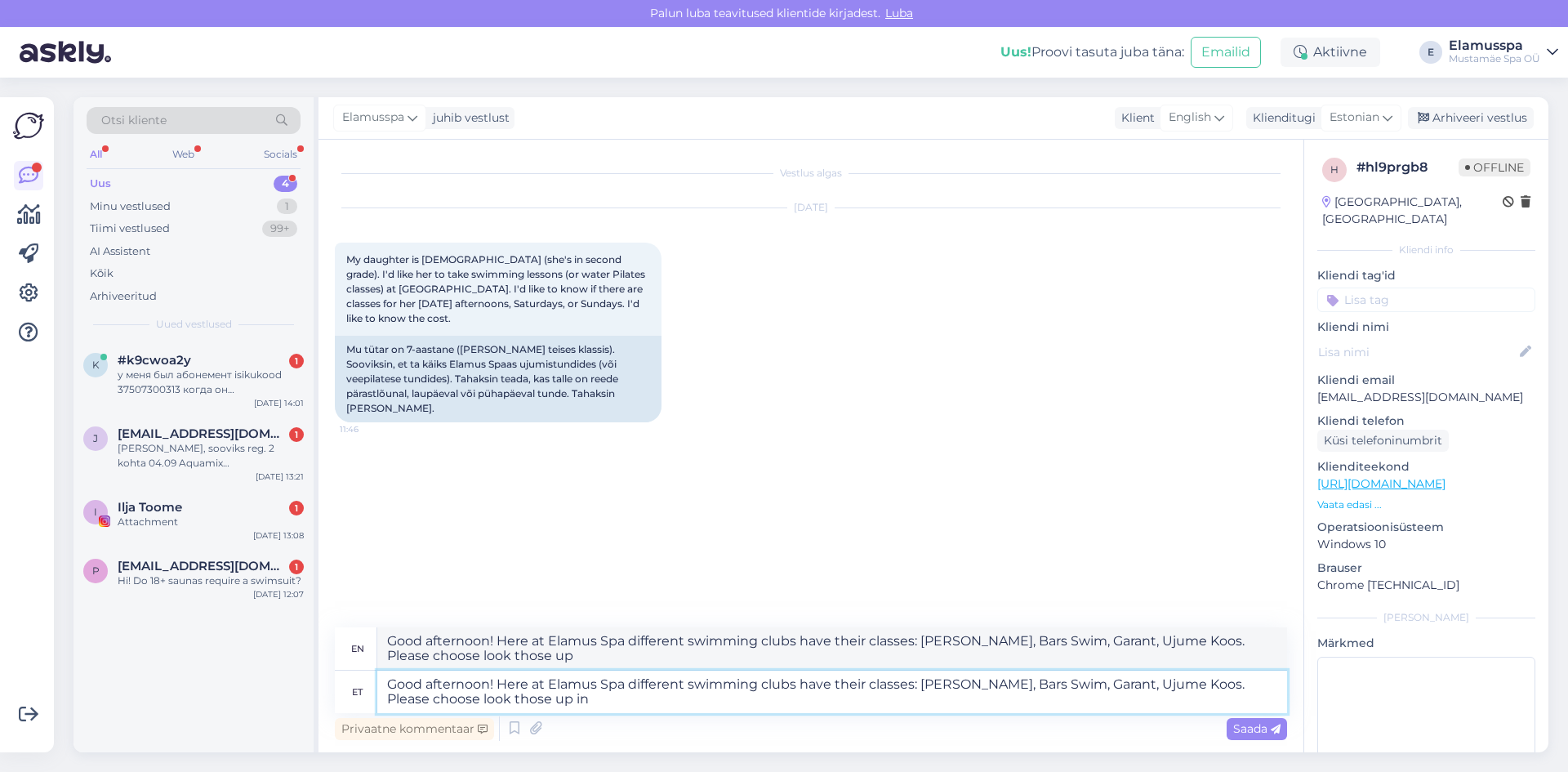
type textarea "Good afternoon! Here at Elamus Spa different swimming clubs have their classes:…"
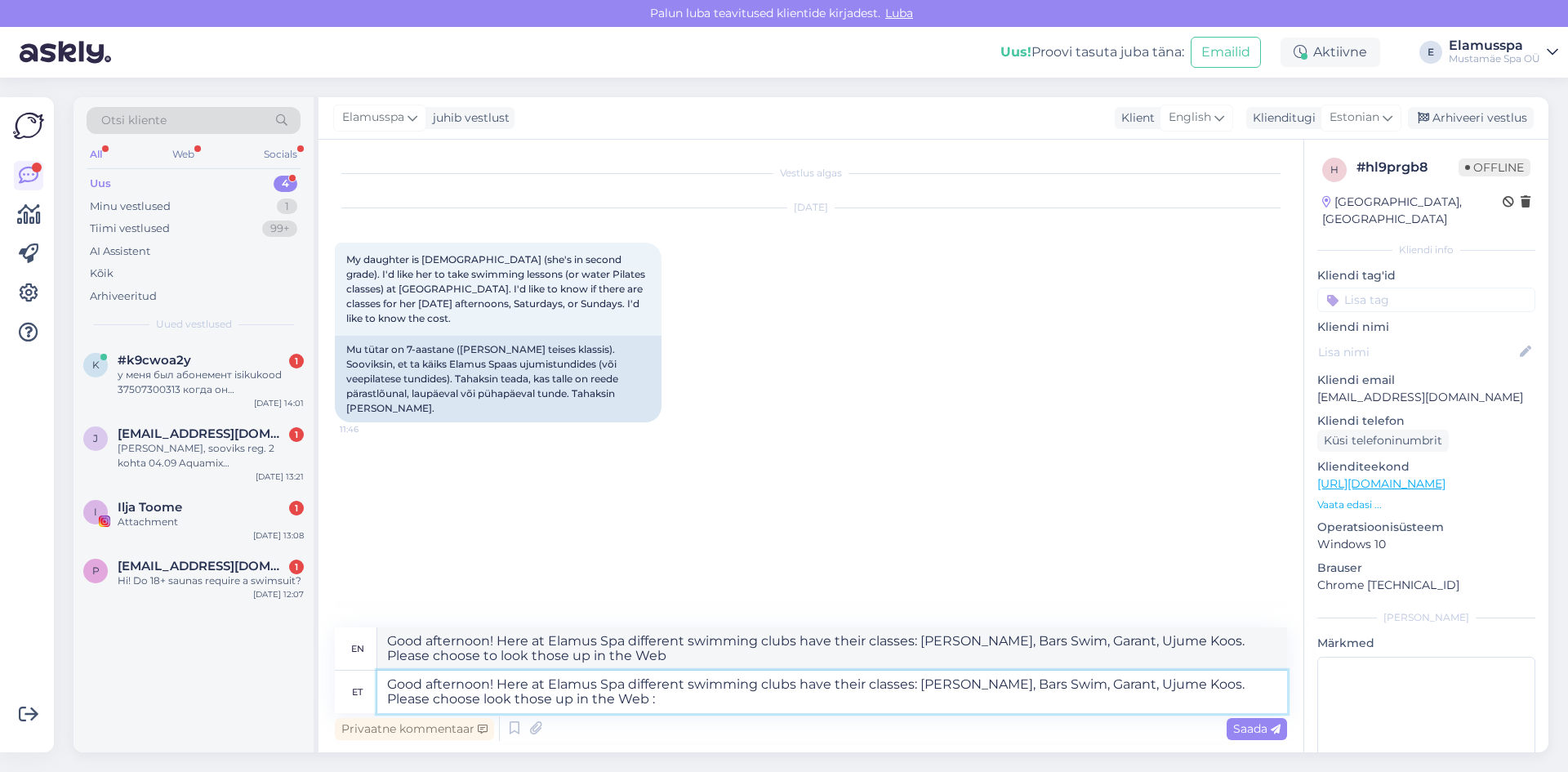
type textarea "Good afternoon! Here at Elamus Spa different swimming clubs have their classes:…"
click at [638, 705] on textarea "Good afternoon! Here at Elamus Spa different swimming clubs have their classes:…" at bounding box center [833, 692] width 910 height 43
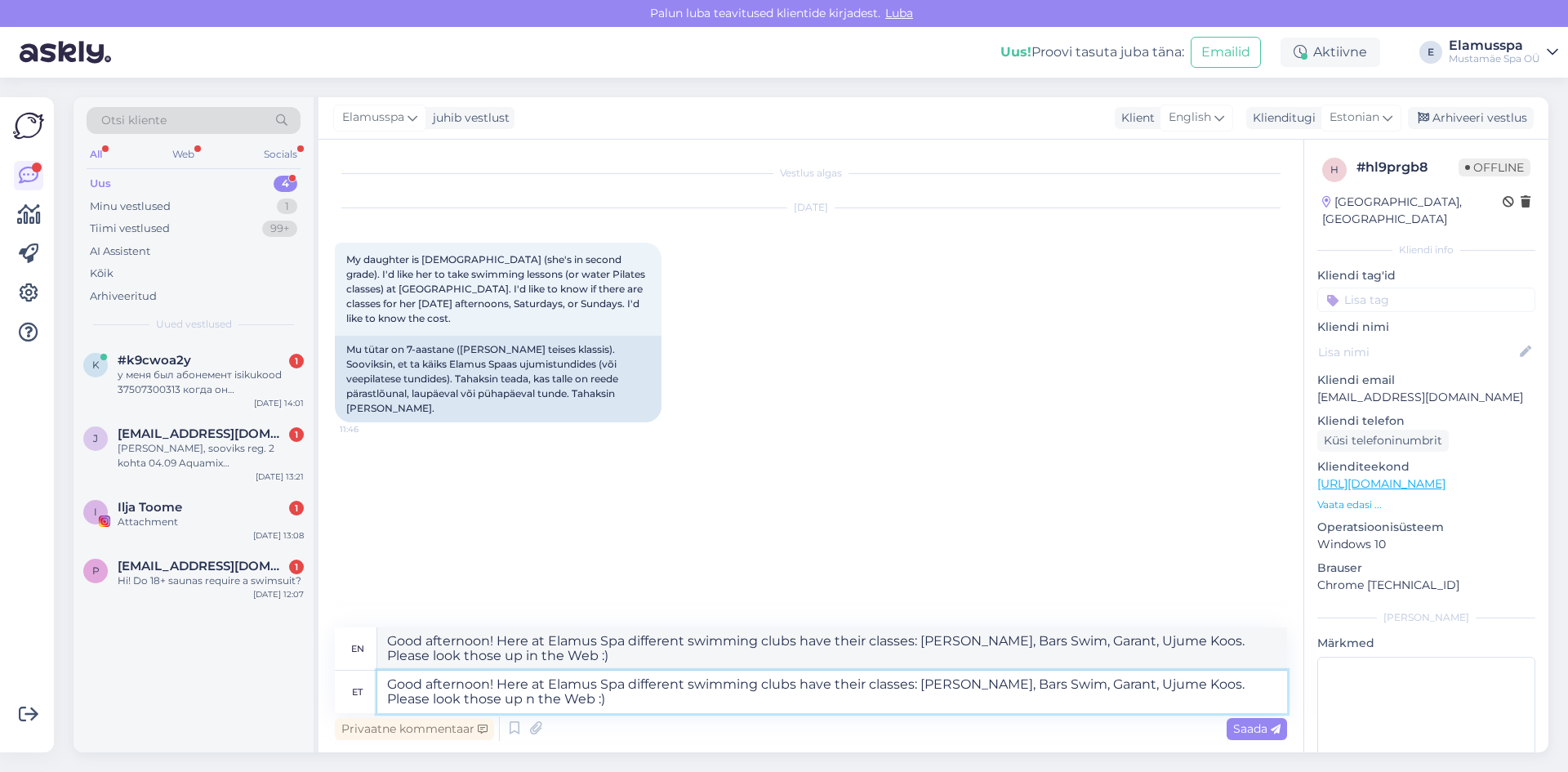
type textarea "Good afternoon! Here at Elamus Spa different swimming clubs have their classes:…"
click at [1249, 737] on div "Saada" at bounding box center [1257, 728] width 60 height 22
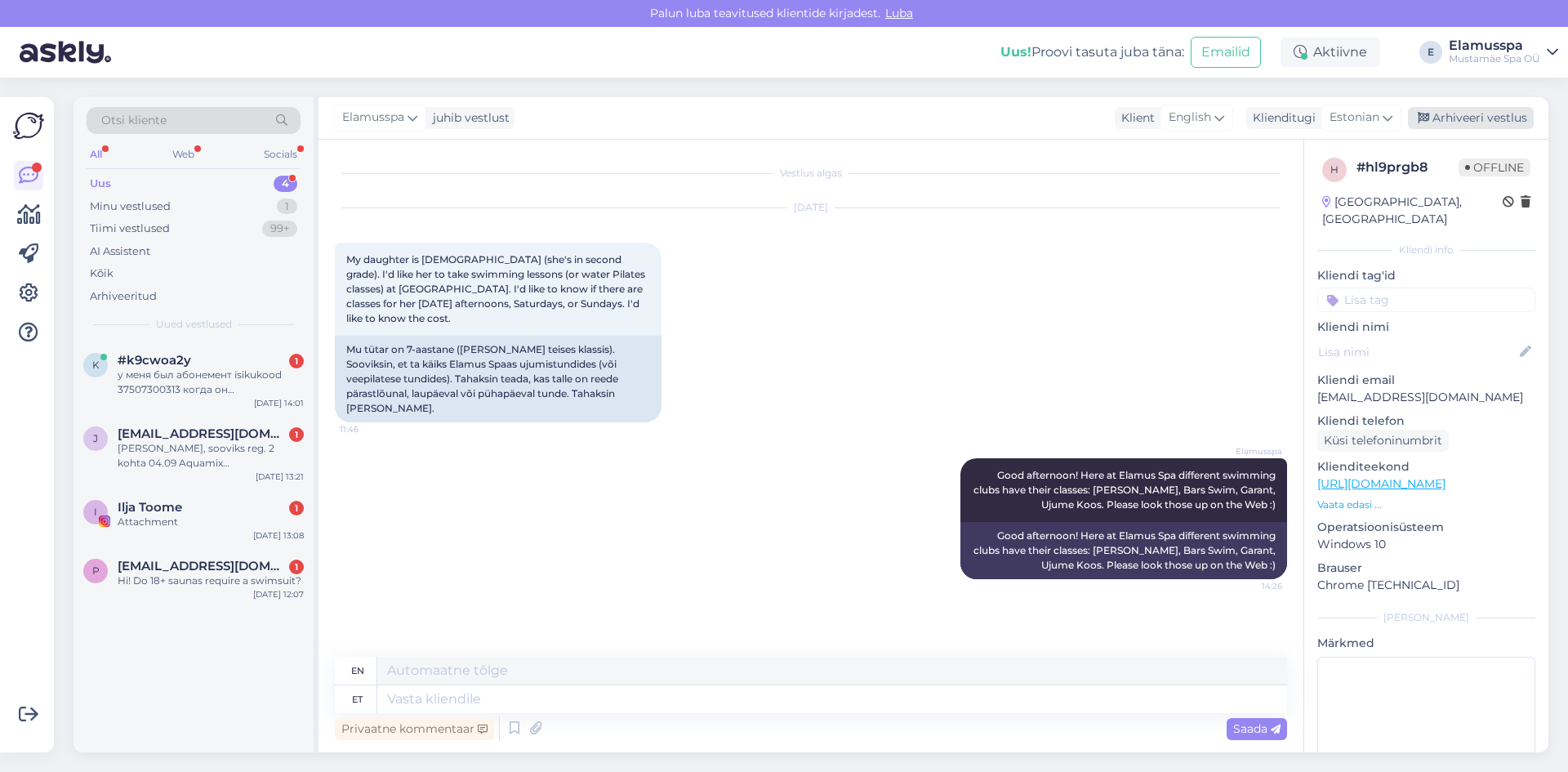
click at [1456, 109] on div "Arhiveeri vestlus" at bounding box center [1471, 118] width 126 height 22
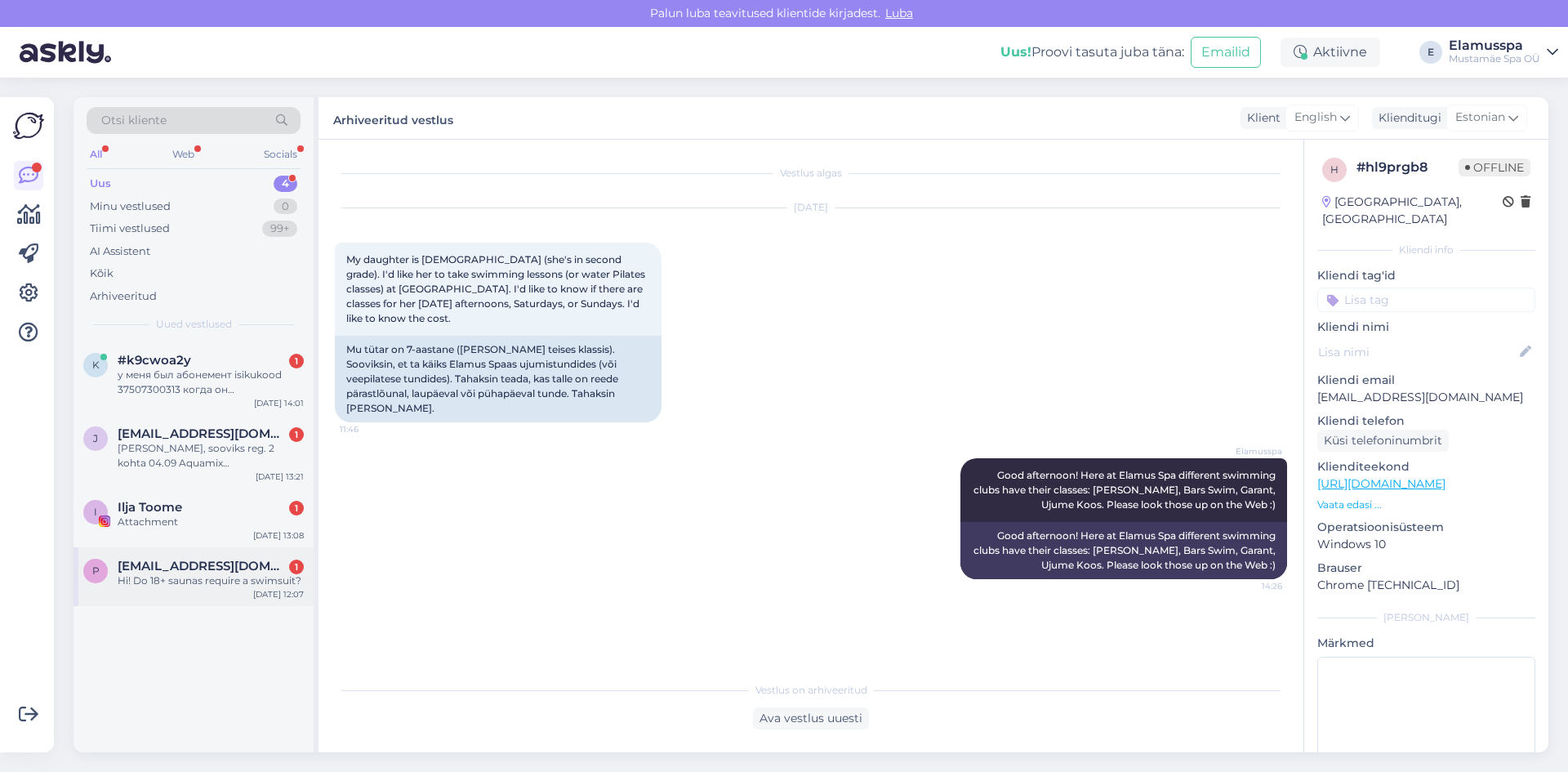
click at [168, 583] on div "Hi! Do 18+ saunas require a swimsuit?" at bounding box center [211, 581] width 186 height 15
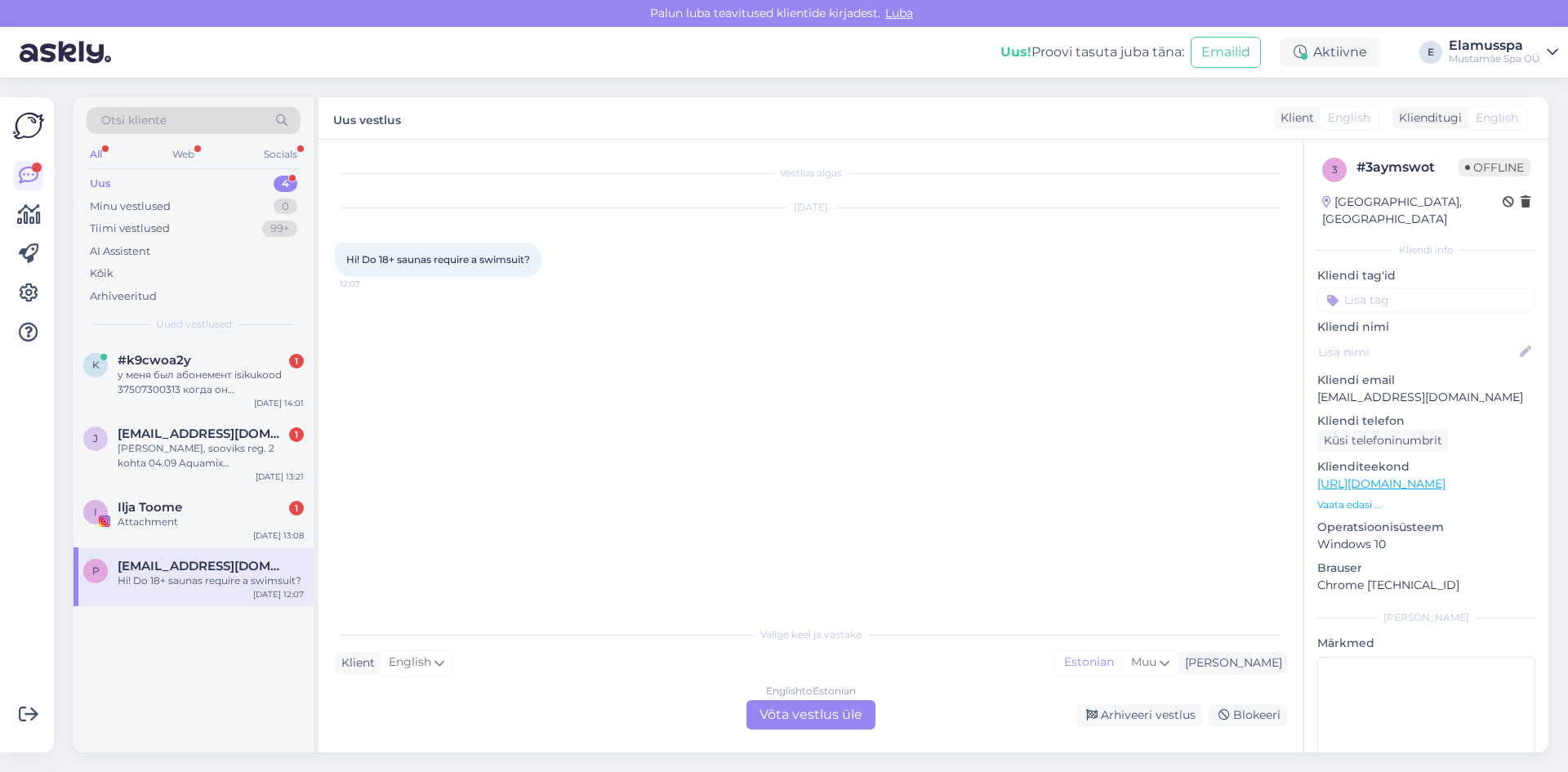
click at [787, 720] on div "English to Estonian Võta vestlus üle" at bounding box center [811, 715] width 129 height 30
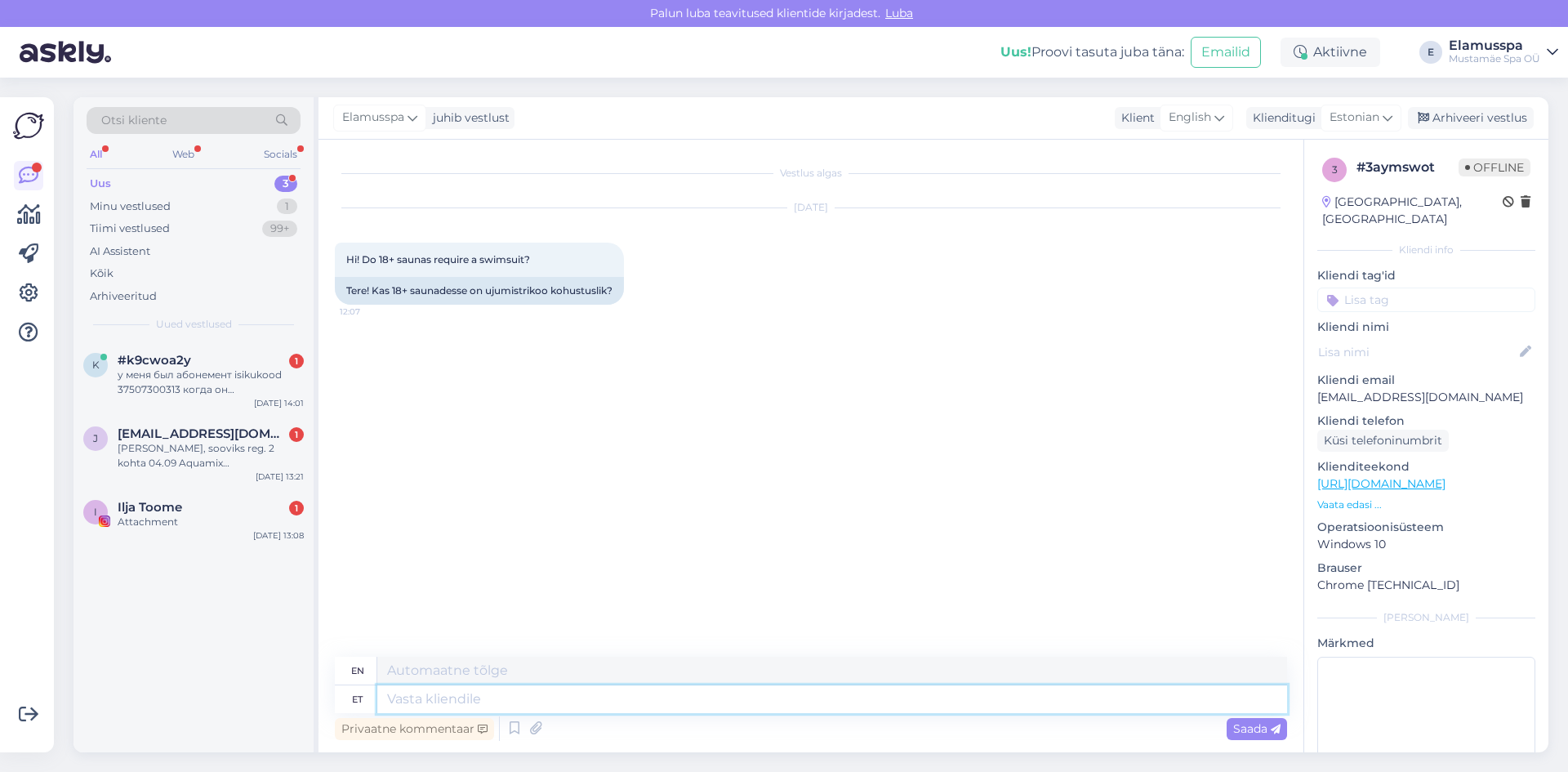
click at [834, 704] on textarea at bounding box center [833, 699] width 910 height 28
type textarea "g"
type textarea "good"
type textarea "good afternoon!"
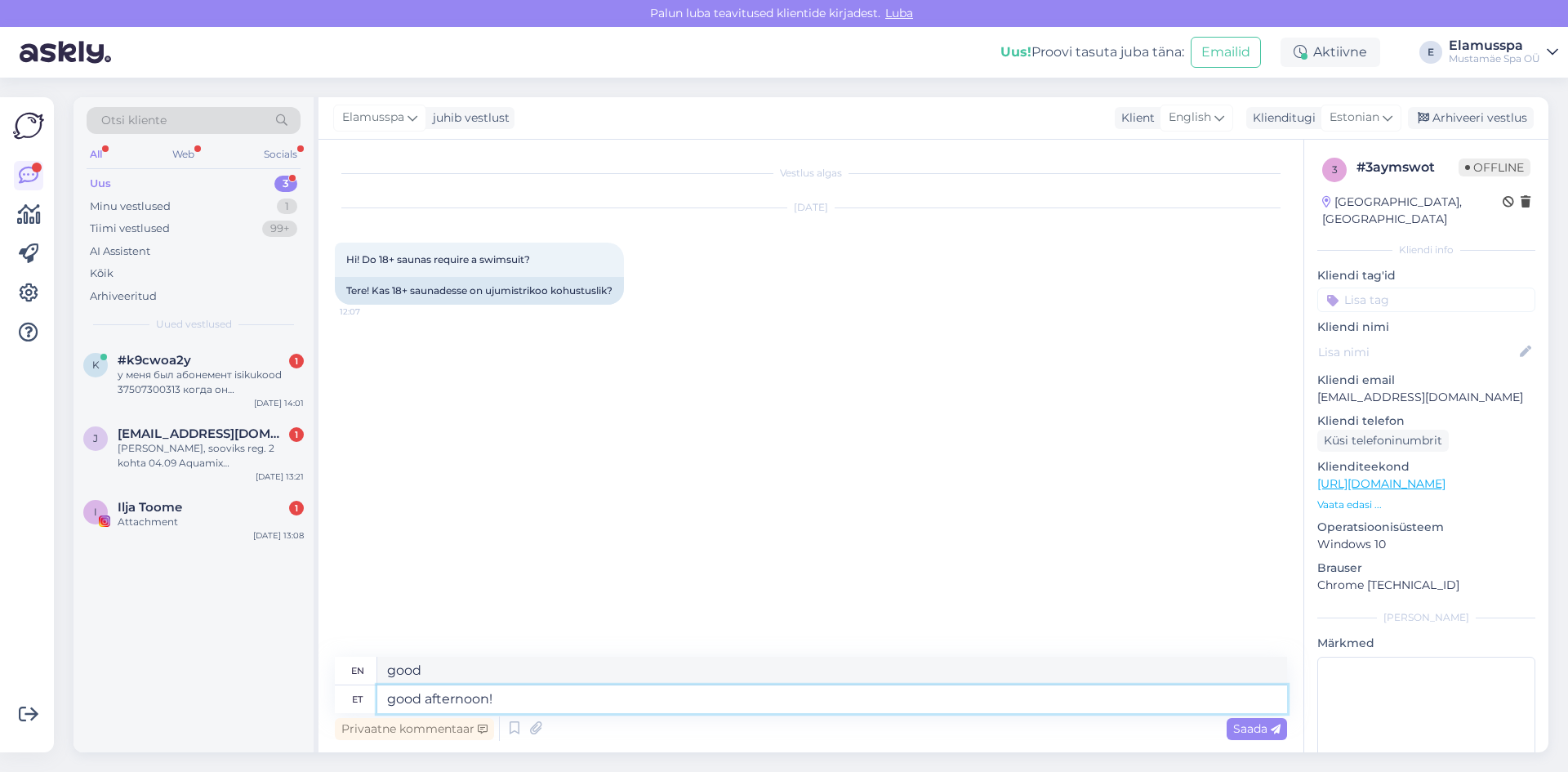
type textarea "Good afternoon!"
type textarea "good afternoon! Yes,"
type textarea "Good afternoon! Yes,"
type textarea "good afternoon! Yes, swimwear"
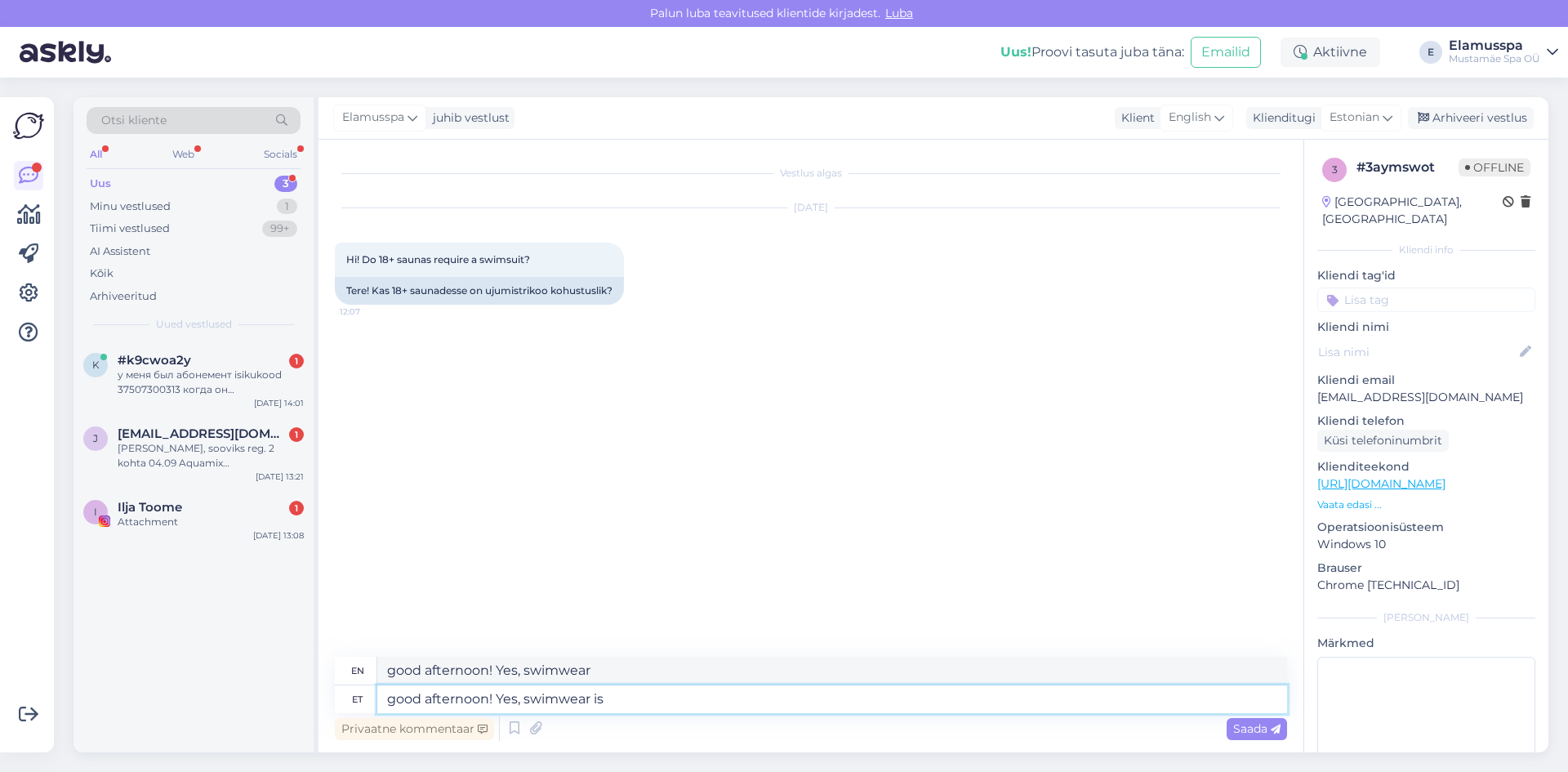
type textarea "good afternoon! Yes, swimwear is"
type textarea "good afternoon! Yes, swimwear is required a"
type textarea "good afternoon! Yes, swimwear is required"
type textarea "good afternoon! Yes, swimwear is required at a"
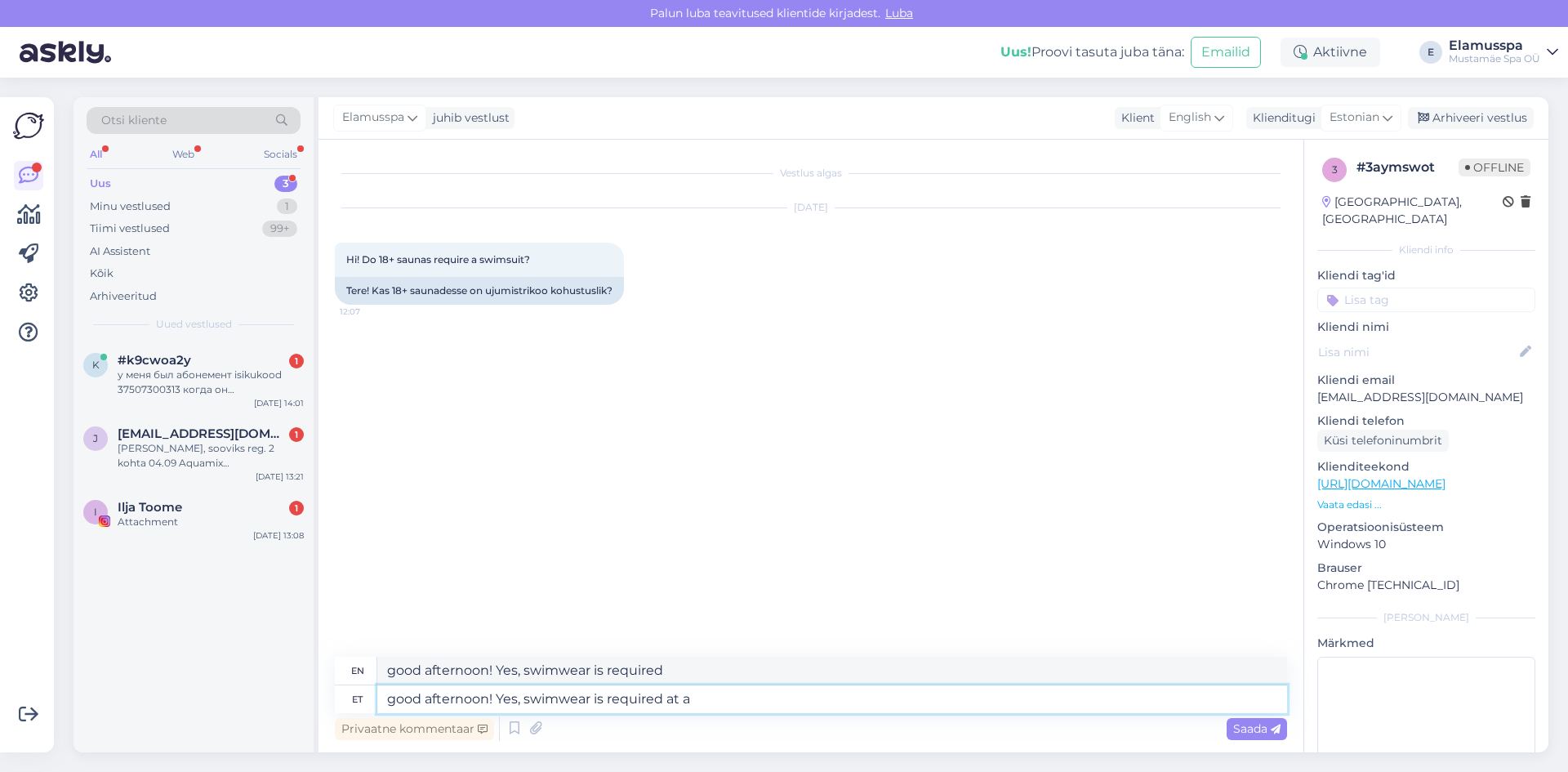
type textarea "good afternoon! Yes, swimwear is required at"
type textarea "good afternoon! Yes, swimwear is required at all ti"
type textarea "good afternoon! Yes, swimwear is required at all times"
type textarea "good afternoon! Yes, swimwear is required at all times :)"
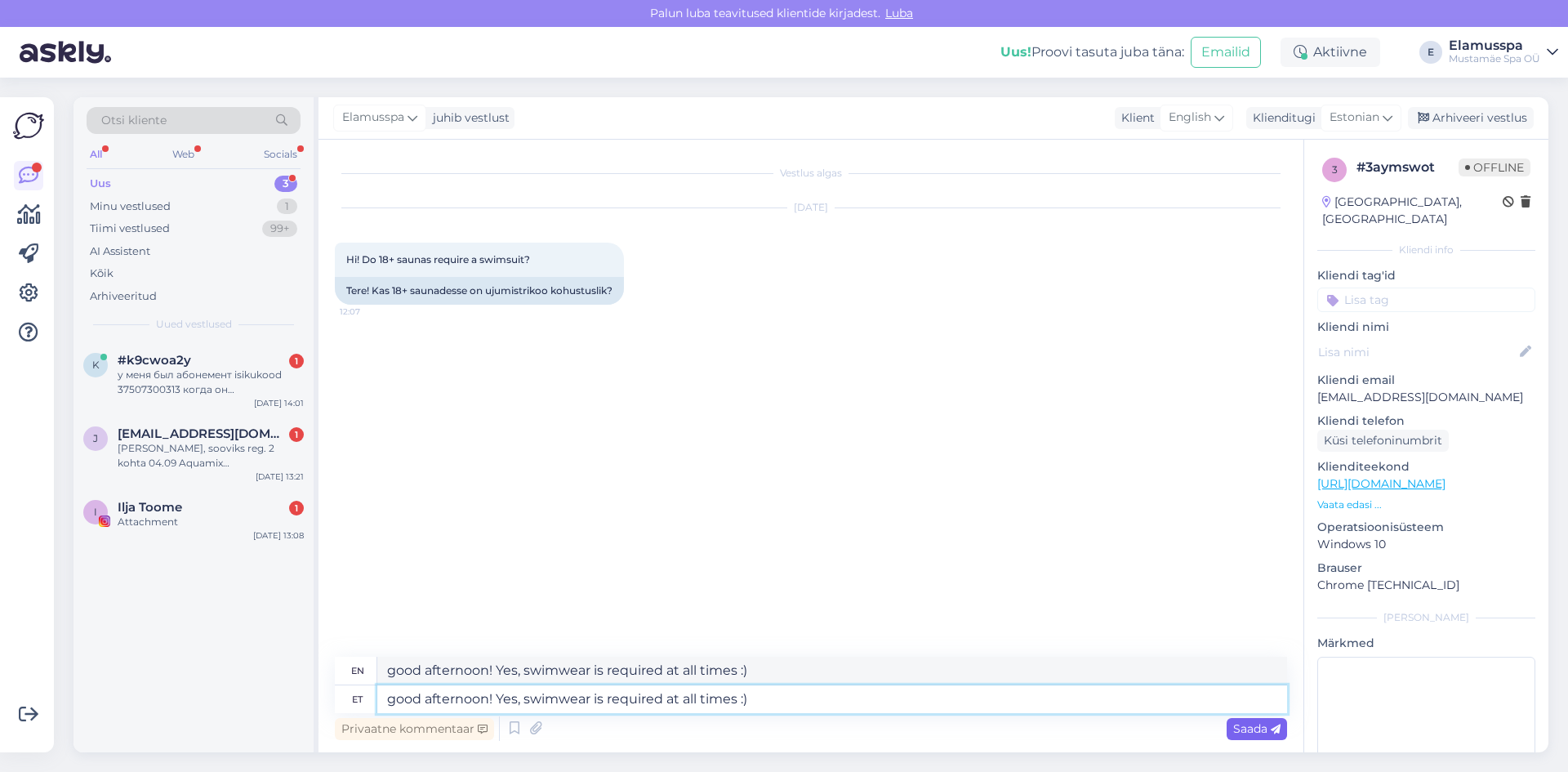
type textarea "good afternoon! Yes, swimwear is required at all times :)"
click at [1257, 736] on div "Saada" at bounding box center [1257, 728] width 60 height 22
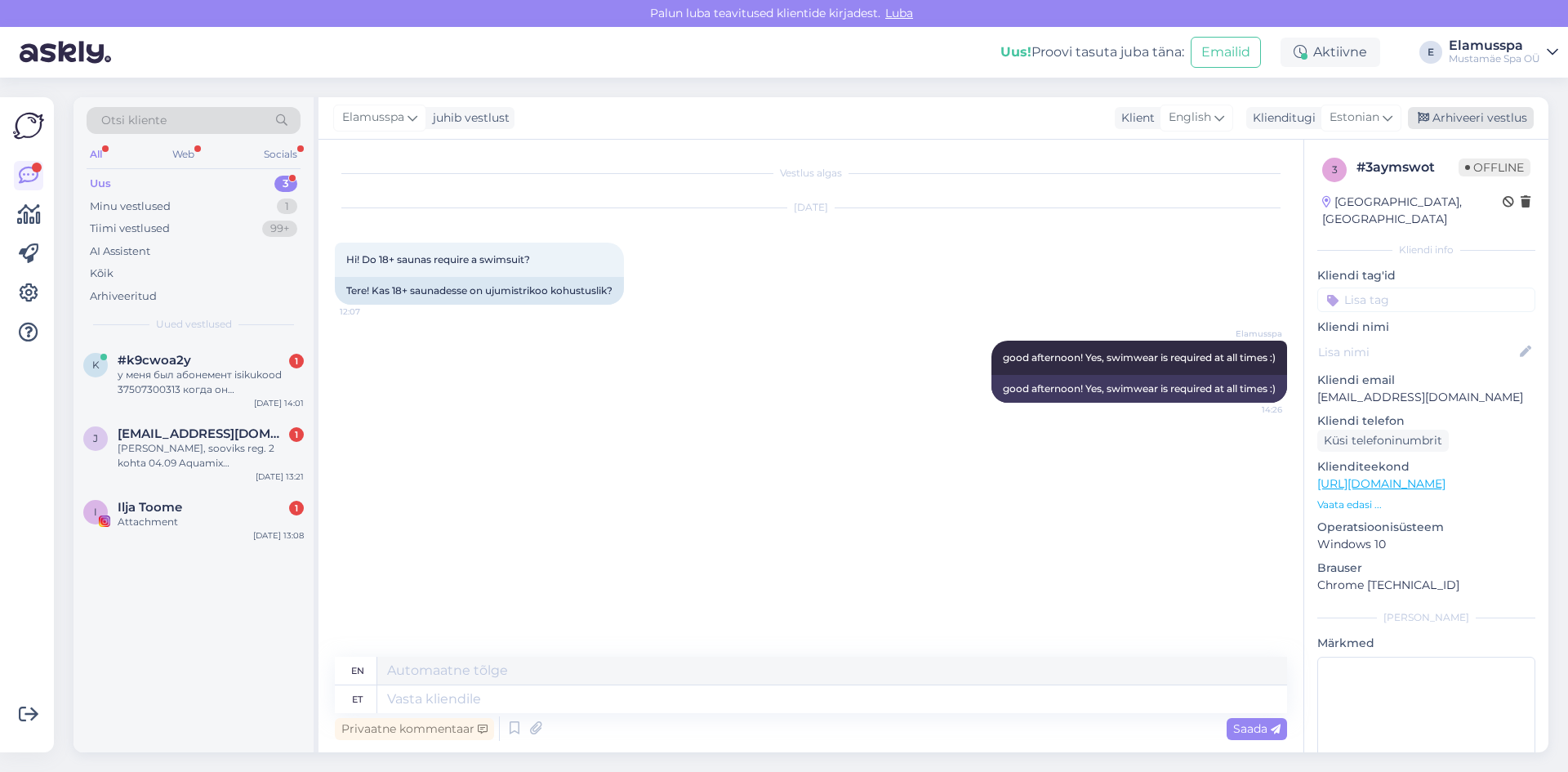
click at [1436, 121] on div "Arhiveeri vestlus" at bounding box center [1471, 118] width 126 height 22
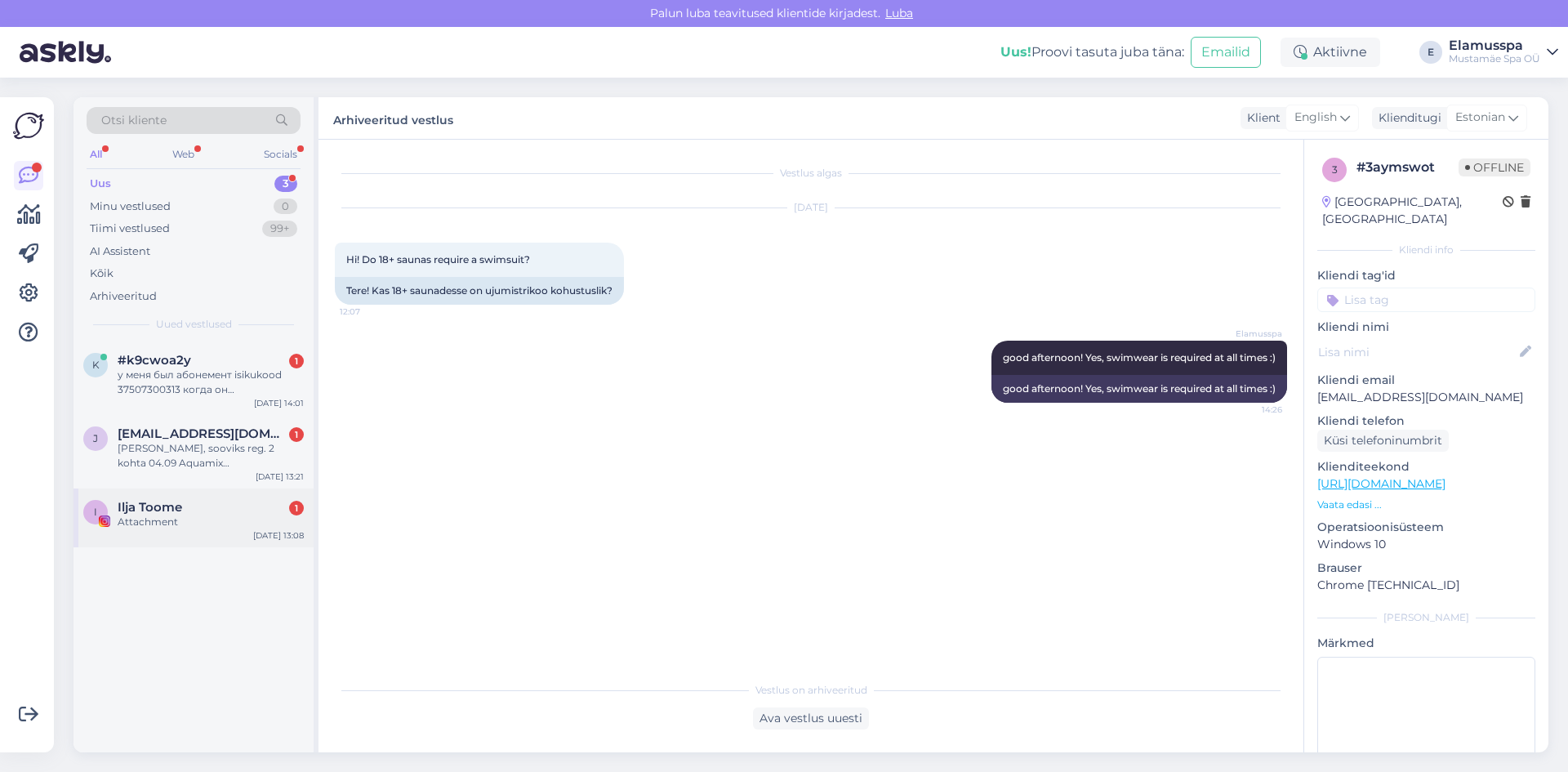
click at [126, 527] on div "Attachment" at bounding box center [211, 521] width 186 height 15
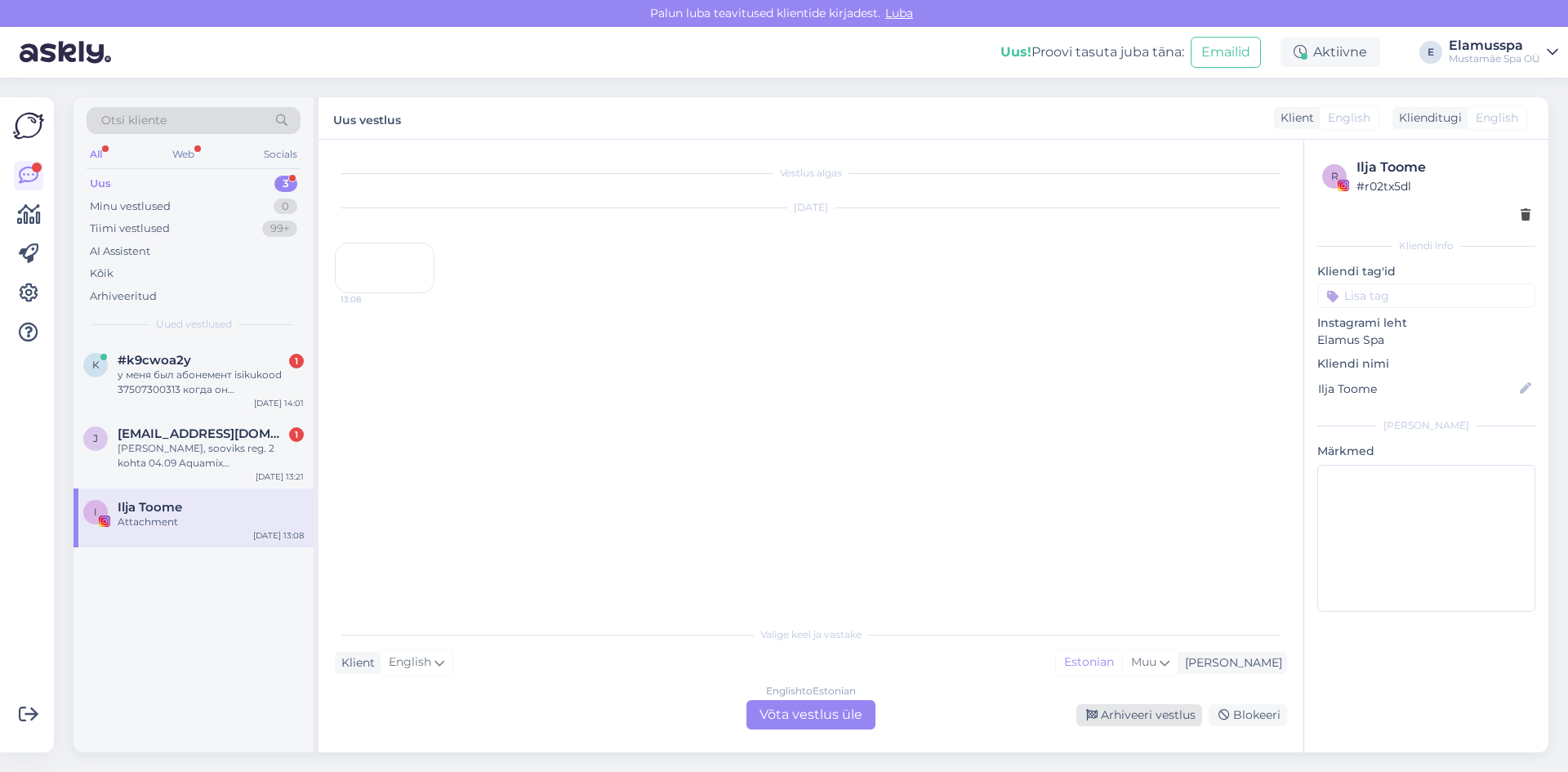
click at [1121, 710] on div "Arhiveeri vestlus" at bounding box center [1139, 715] width 126 height 22
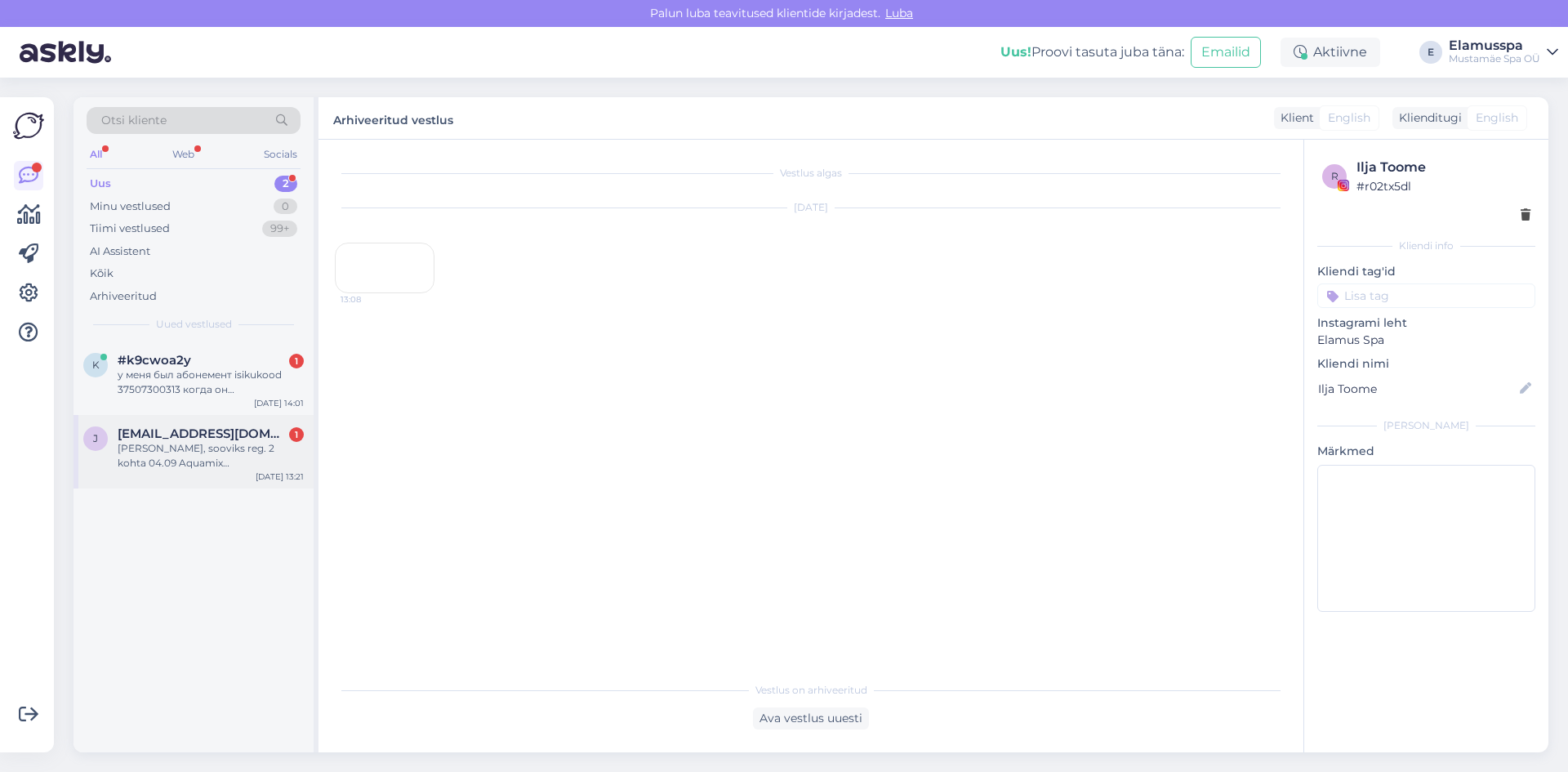
click at [165, 450] on div "[PERSON_NAME], sooviks reg. 2 kohta 04.09 Aquamix vesiaeroobikasse k18. Tänud" at bounding box center [211, 456] width 186 height 30
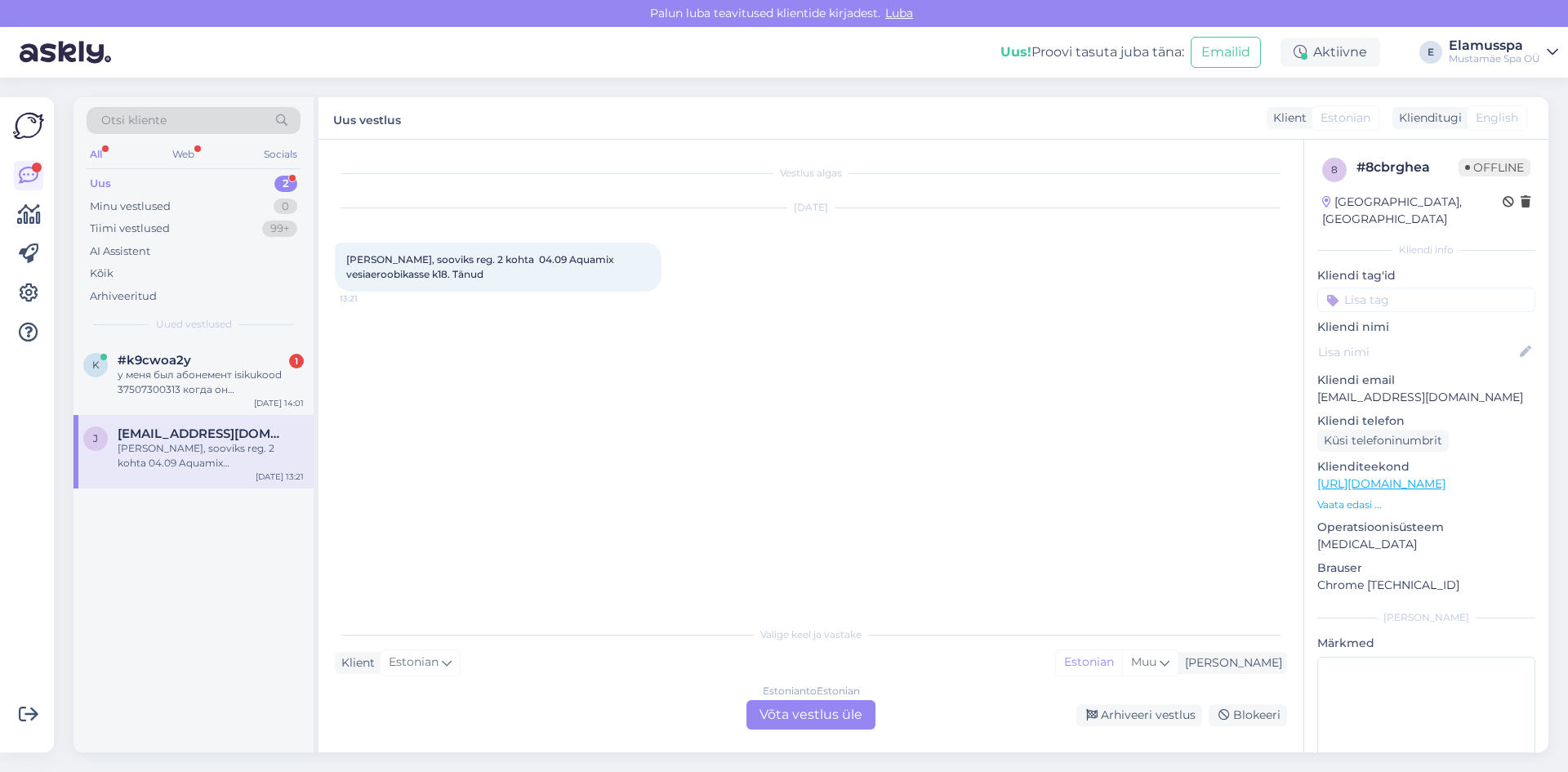
click at [776, 721] on div "Estonian to Estonian Võta vestlus üle" at bounding box center [811, 715] width 129 height 30
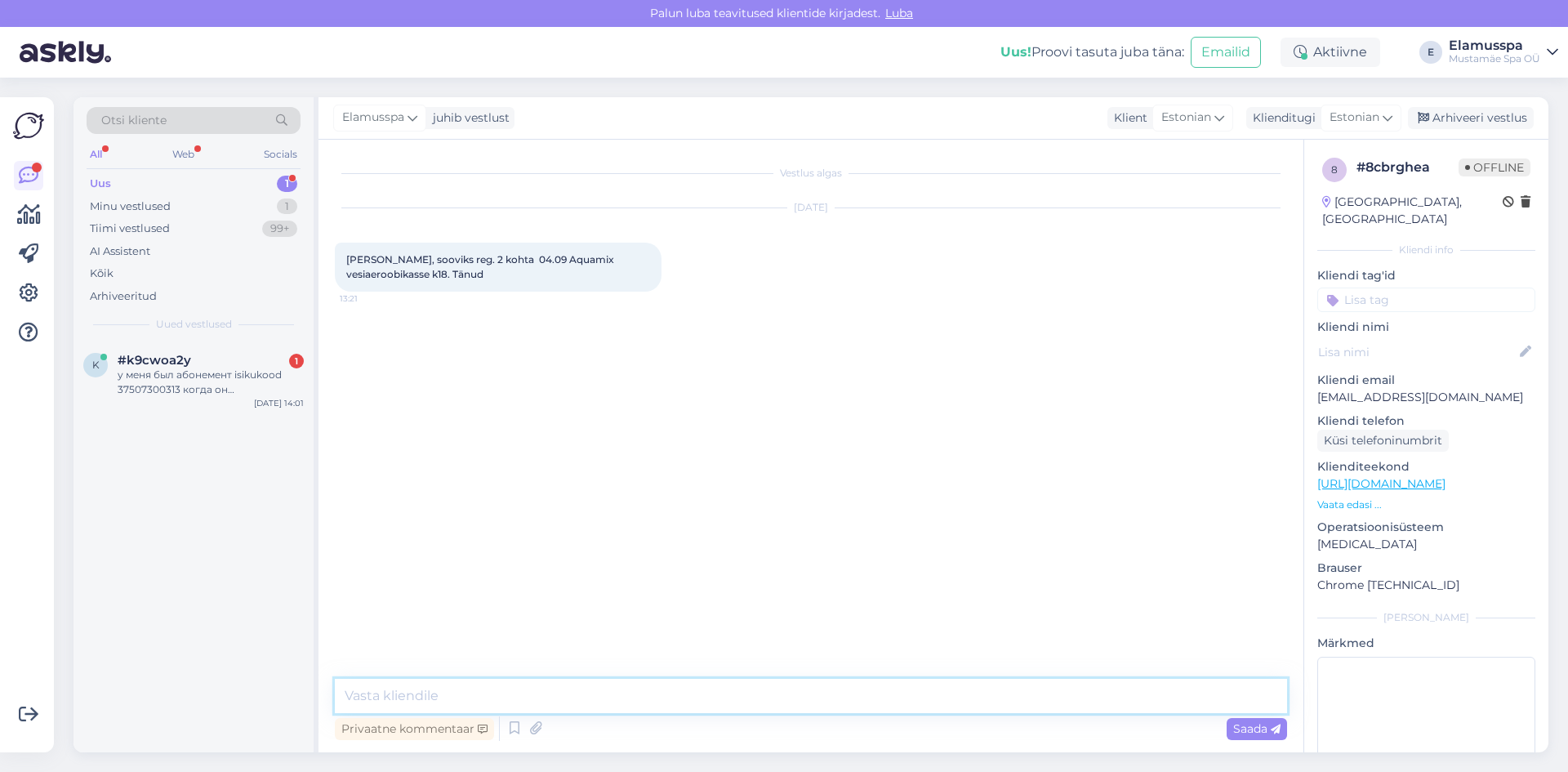
click at [636, 708] on textarea at bounding box center [811, 696] width 952 height 35
type textarea "Tere! Olete kirjas :)"
click at [220, 378] on div "у меня был абонемент isikukood 37507300313 когда он заканчивается и сколько раз…" at bounding box center [211, 383] width 186 height 30
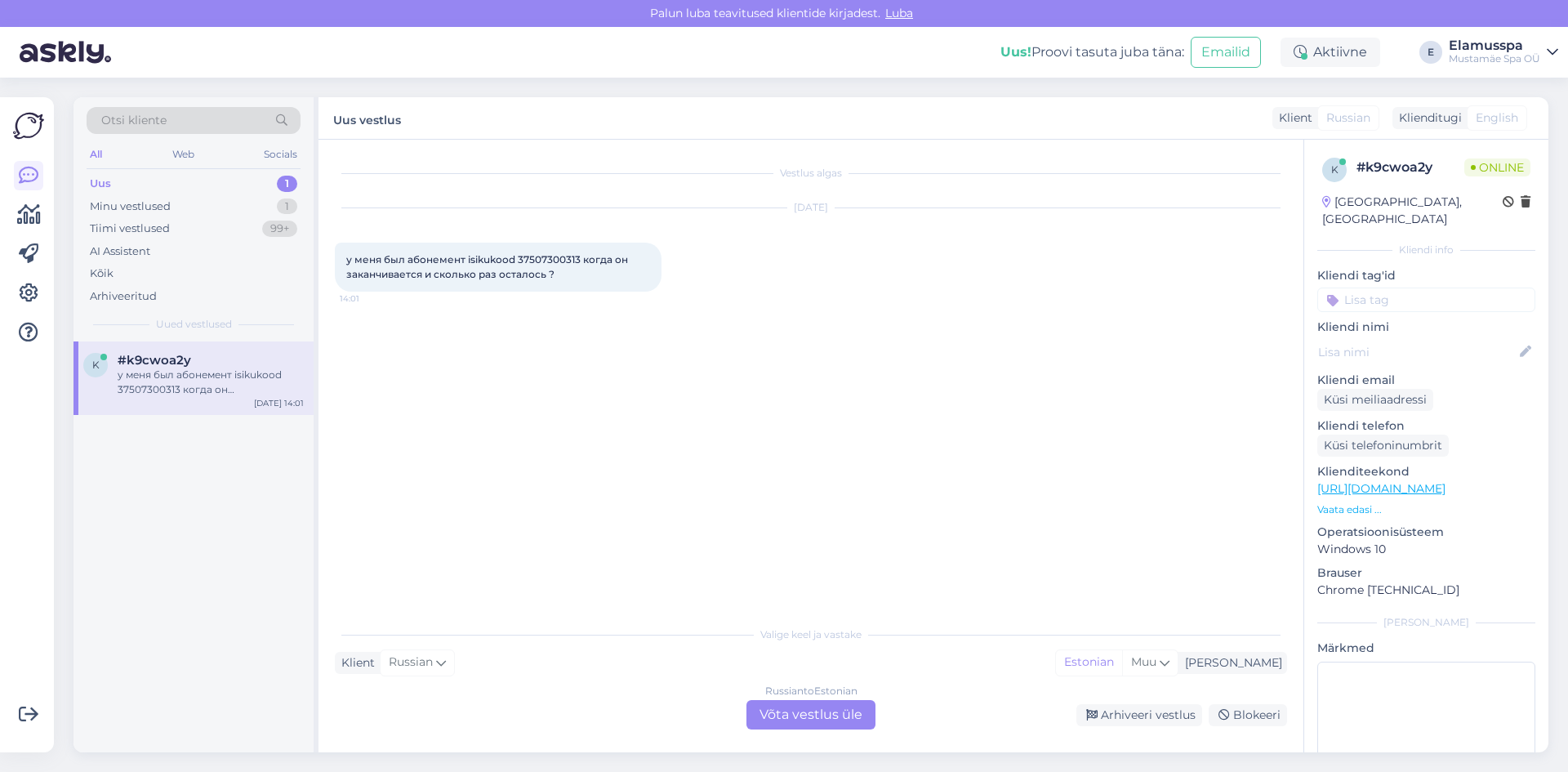
click at [782, 728] on div "Russian to Estonian Võta vestlus üle" at bounding box center [811, 715] width 129 height 30
click at [815, 705] on div "Russian to Estonian Võta vestlus üle" at bounding box center [811, 715] width 129 height 30
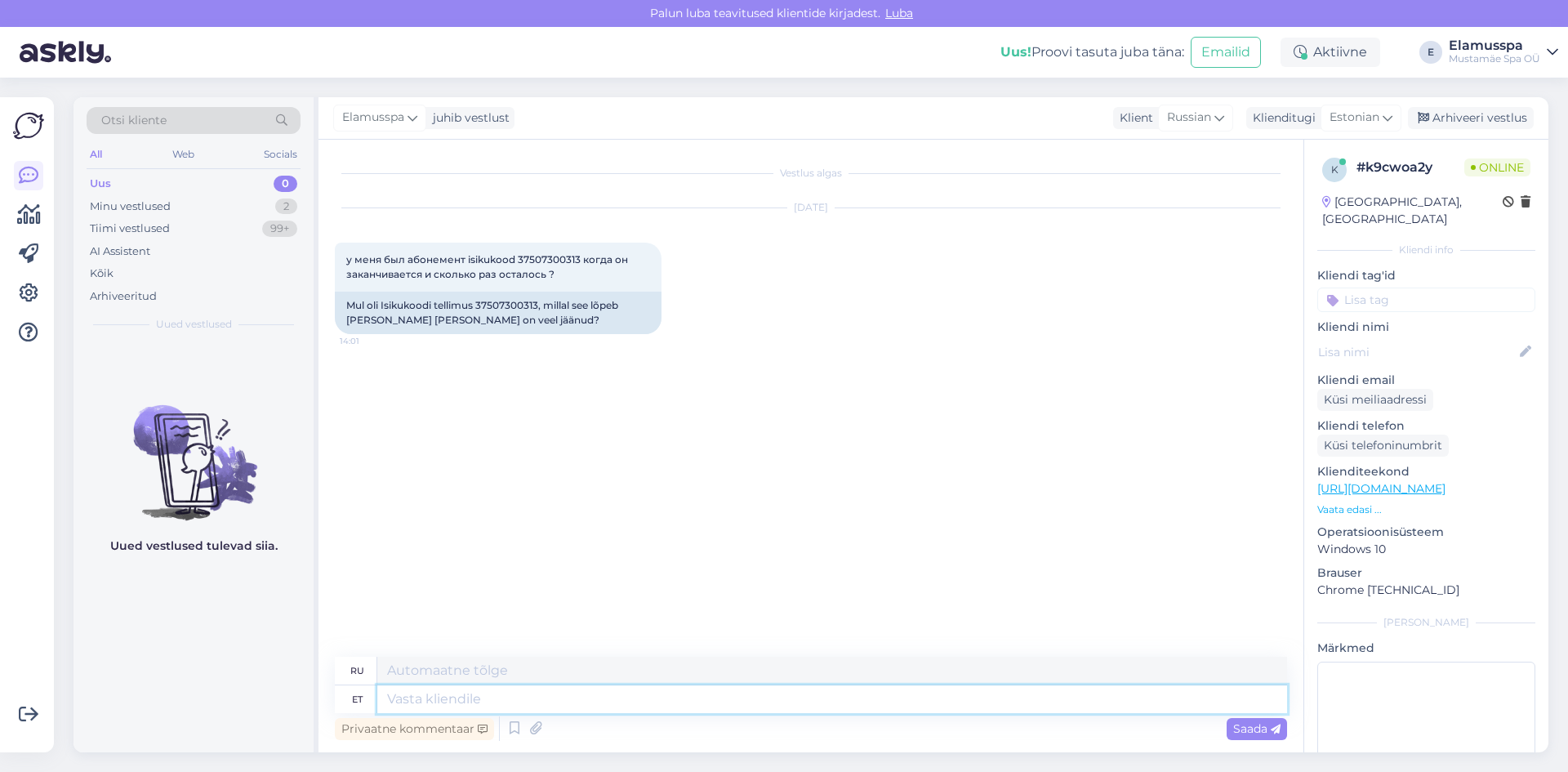
click at [825, 708] on textarea at bounding box center [833, 699] width 910 height 28
type textarea "Tere!"
type textarea "Привет!"
type textarea "Tere! Teil o"
type textarea "Привет! Ты"
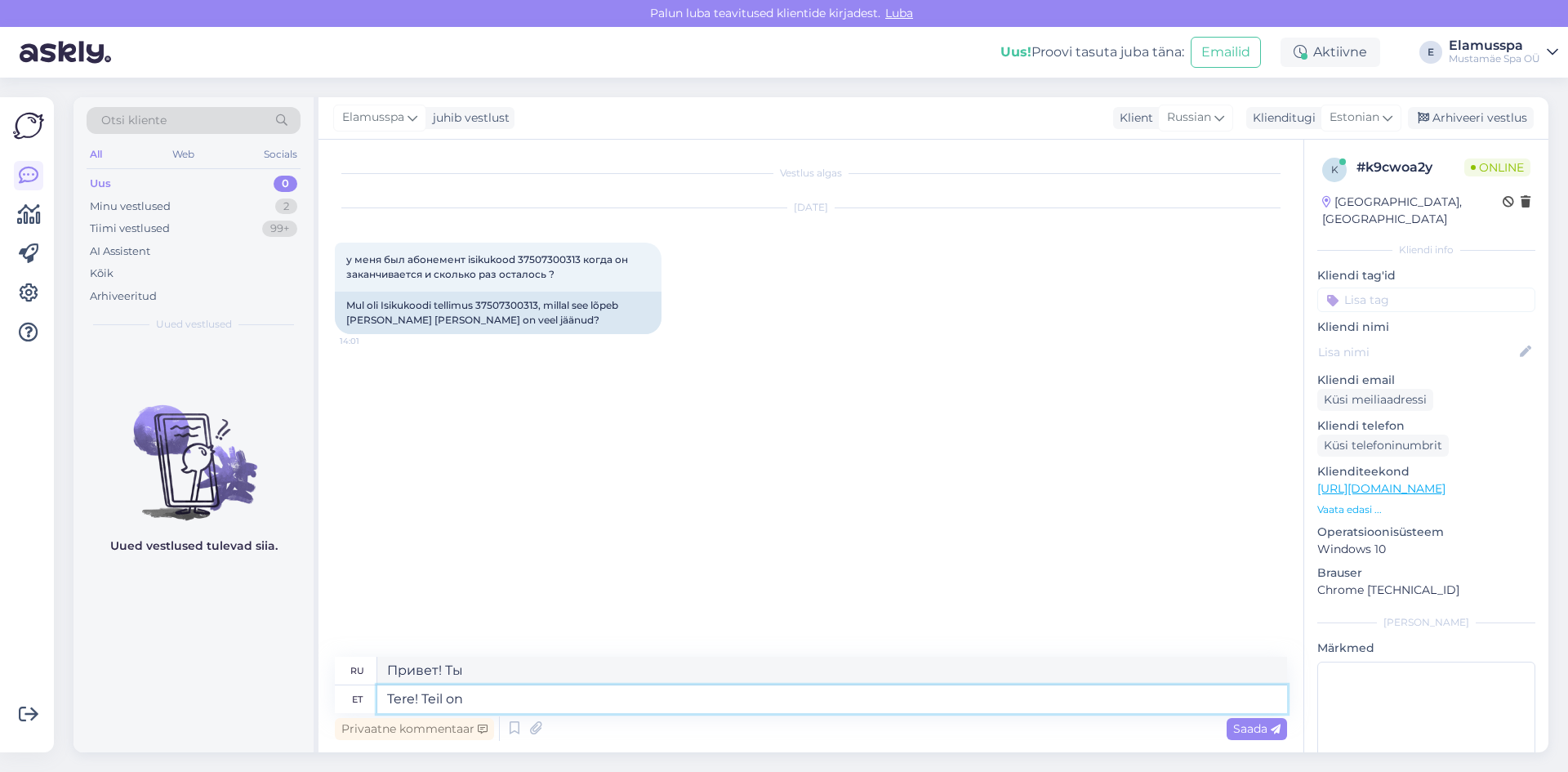
type textarea "Tere! Teil on"
type textarea "Привет! У тебя есть"
type textarea "Tere! Teil on 3"
type textarea "Привет! У тебя 3"
type textarea "Tere! Teil on 3 käiku"
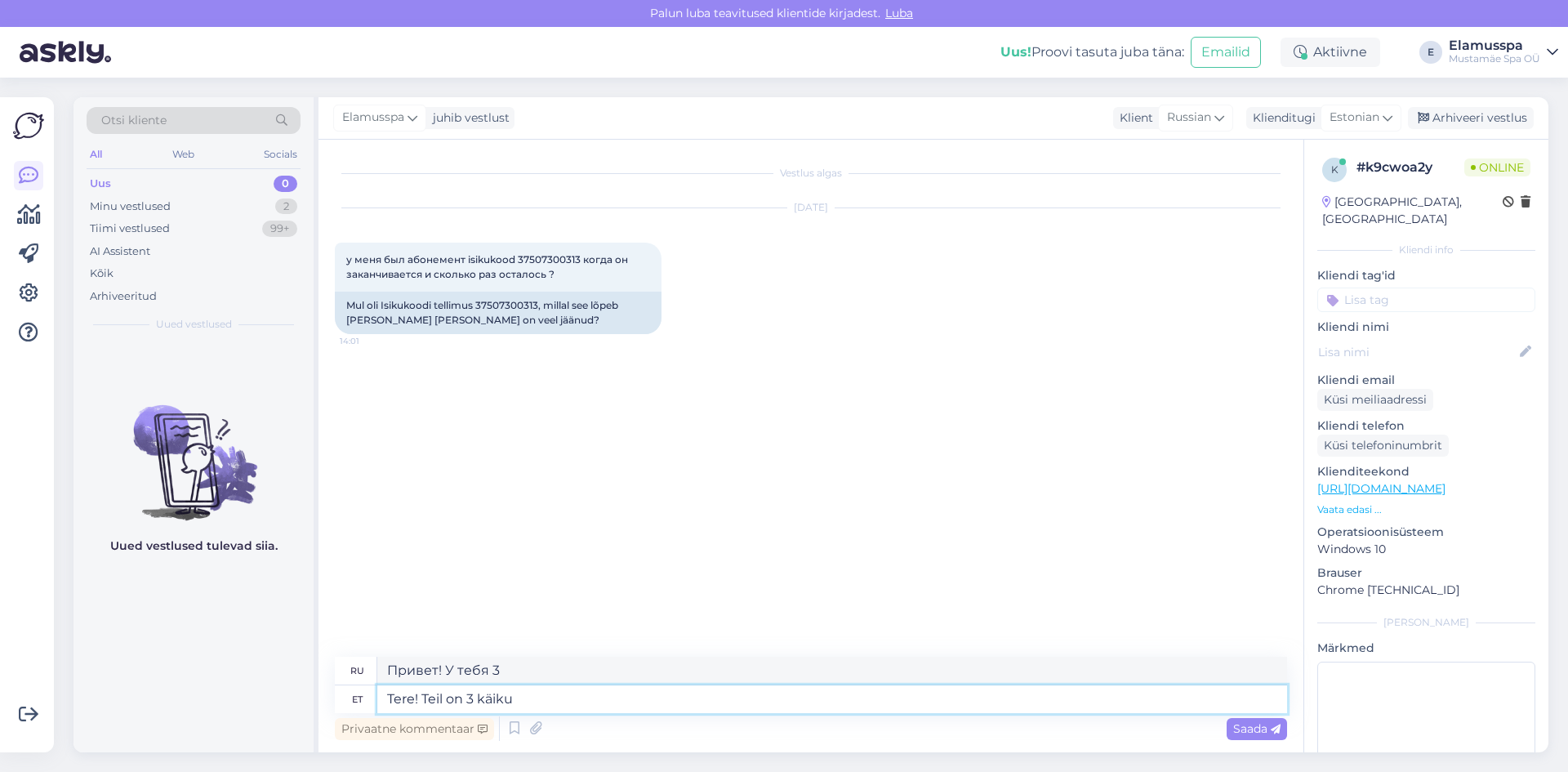
type textarea "Привет! У тебя 3 хода."
type textarea "Tere! Teil on 3 käiku kuni 2"
type textarea "Привет! Осталось 3 хода."
type textarea "Tere! Teil on 3 käiku kuni [DATE]"
type textarea "Здравствуйте! У вас есть 3 хода до [DATE]"
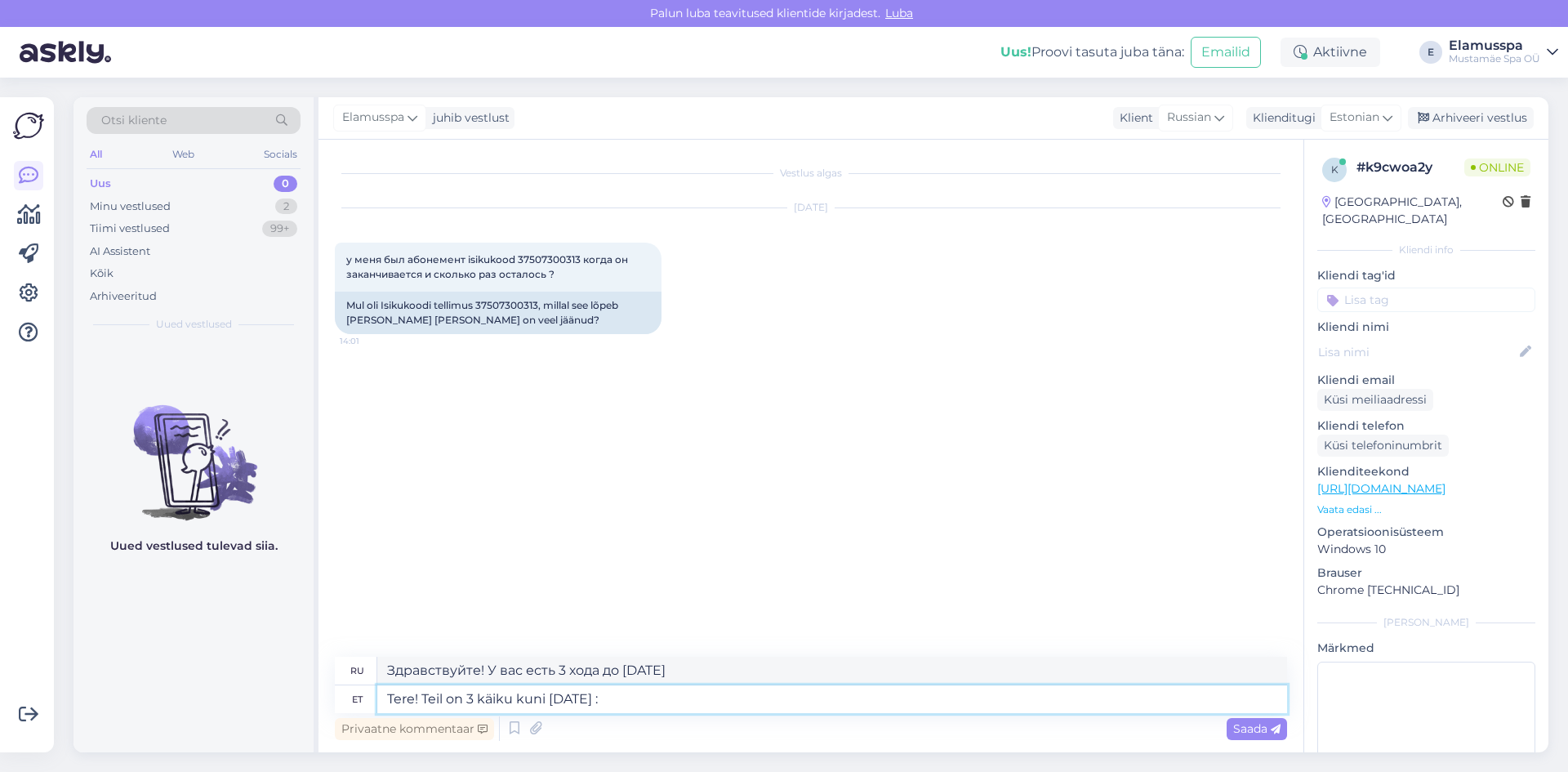
type textarea "Tere! Teil on 3 käiku kuni [DATE] :)"
type textarea "Привет! У вас есть 3 хода до [DATE] :)"
type textarea "Tere! Teil on 3 käiku kuni [DATE] :)"
click at [1244, 730] on span "Saada" at bounding box center [1257, 728] width 48 height 15
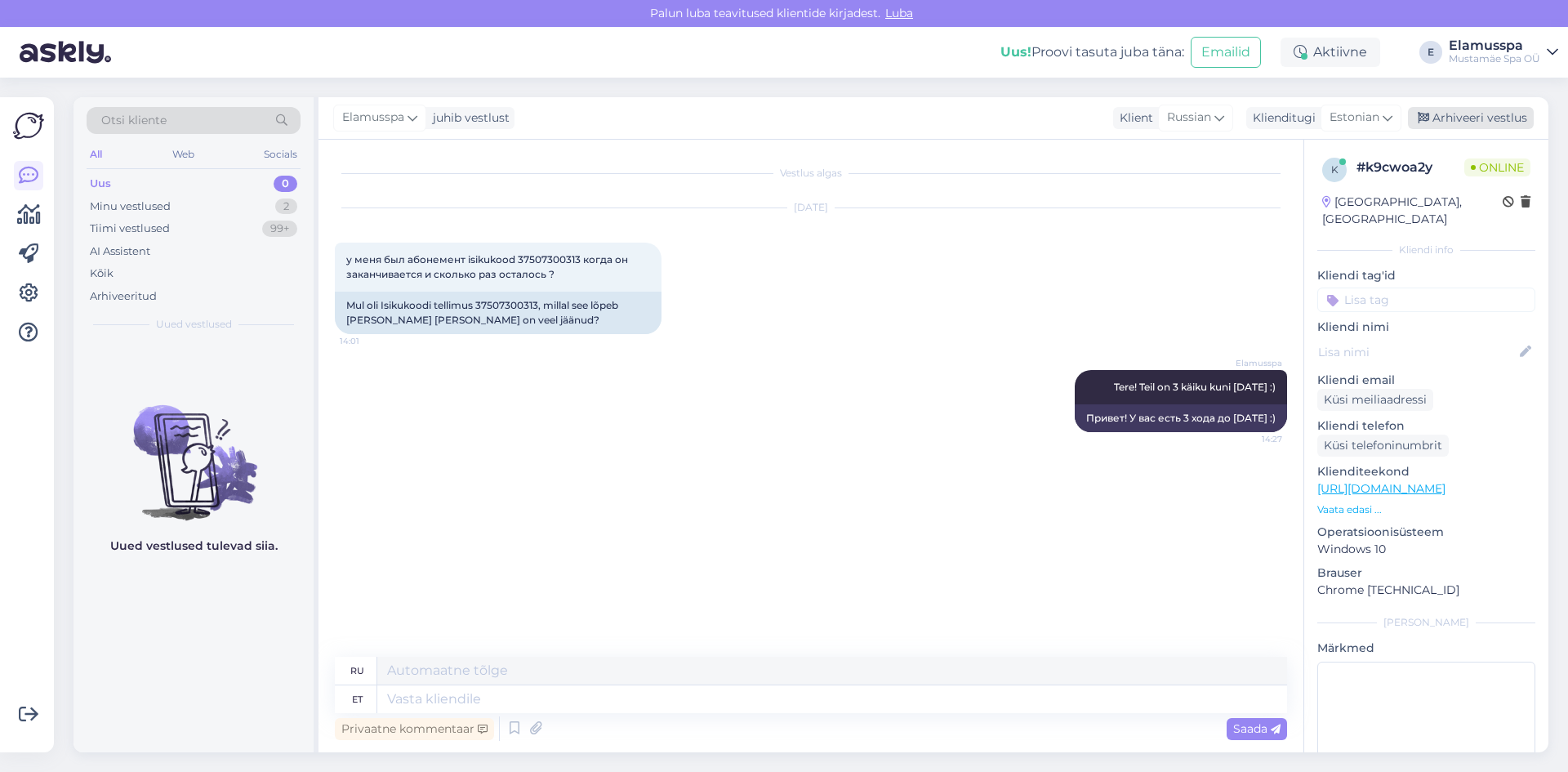
click at [1475, 120] on div "Arhiveeri vestlus" at bounding box center [1471, 118] width 126 height 22
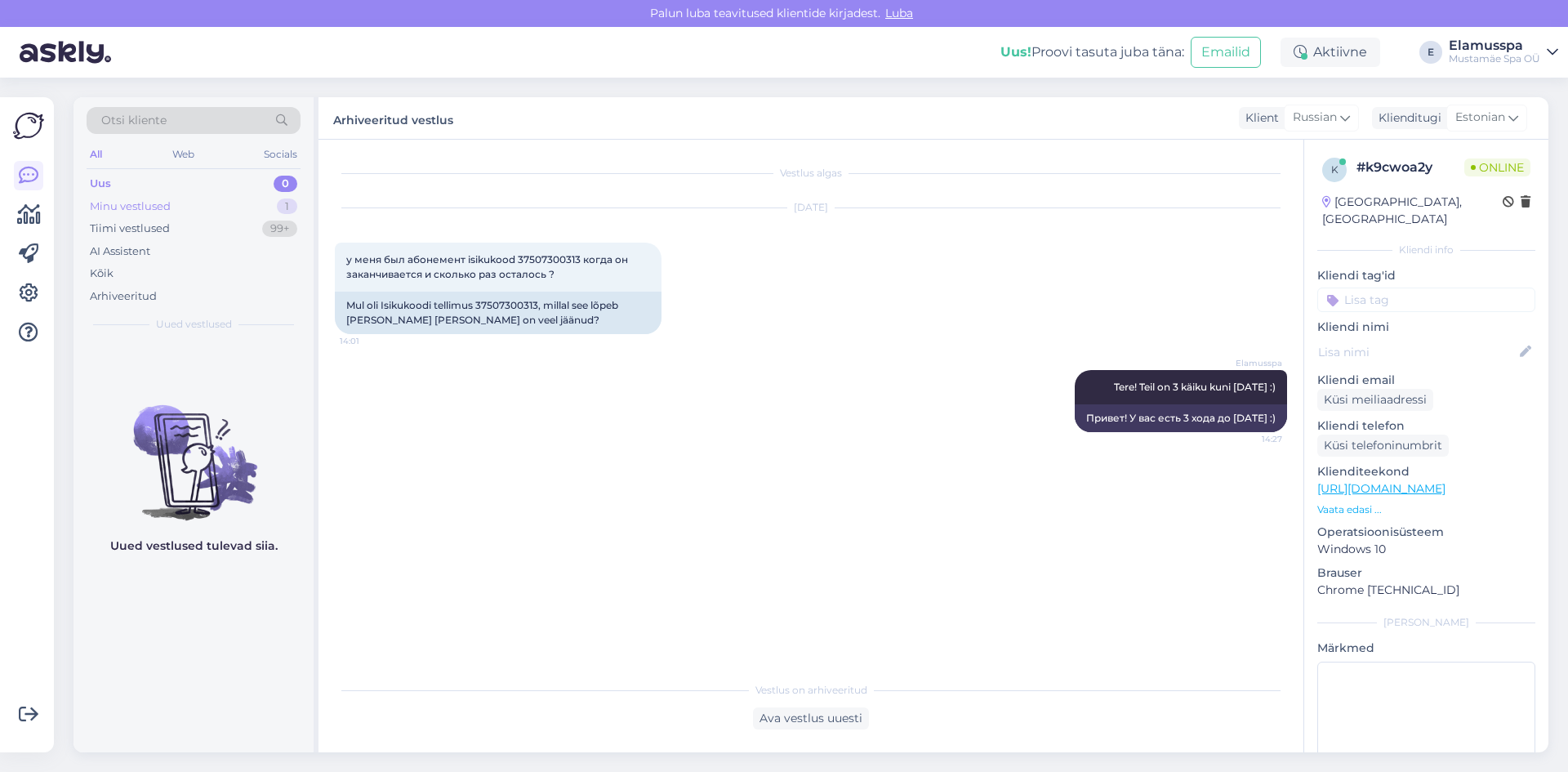
click at [223, 209] on div "Minu vestlused 1" at bounding box center [193, 206] width 214 height 23
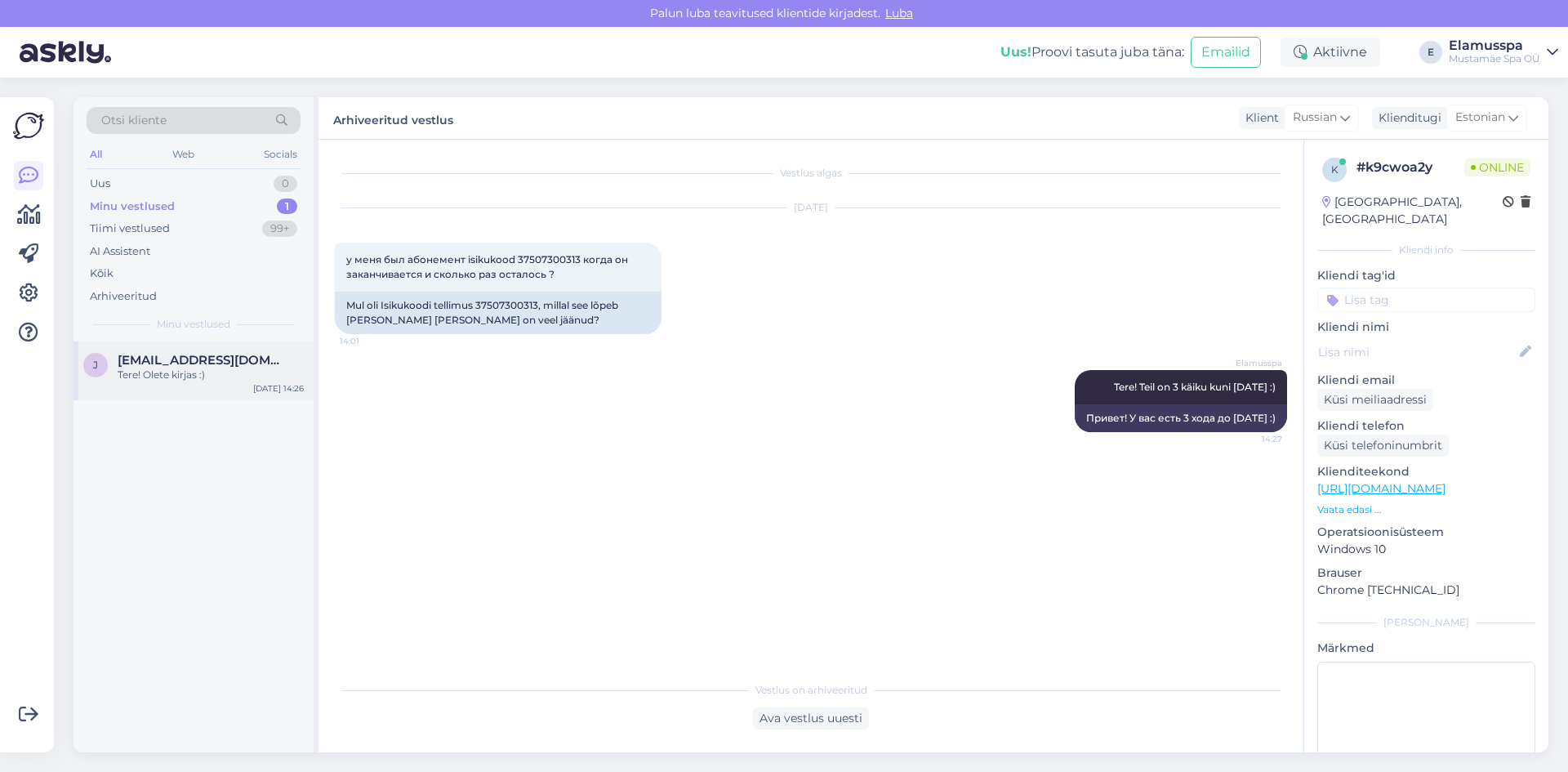
click at [198, 357] on span "[EMAIL_ADDRESS][DOMAIN_NAME]" at bounding box center [202, 360] width 169 height 15
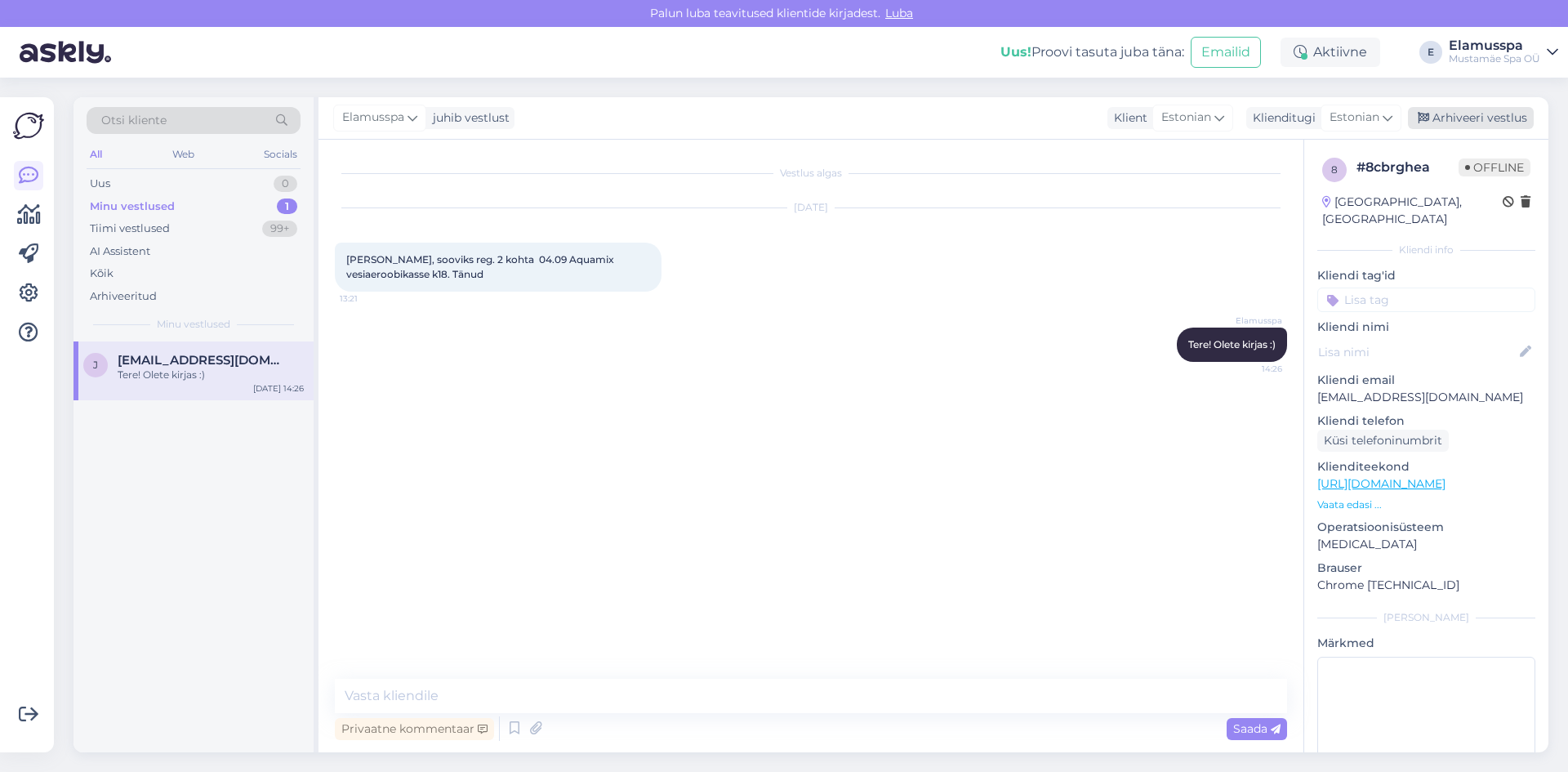
click at [1475, 126] on div "Arhiveeri vestlus" at bounding box center [1471, 118] width 126 height 22
